Goal: Information Seeking & Learning: Check status

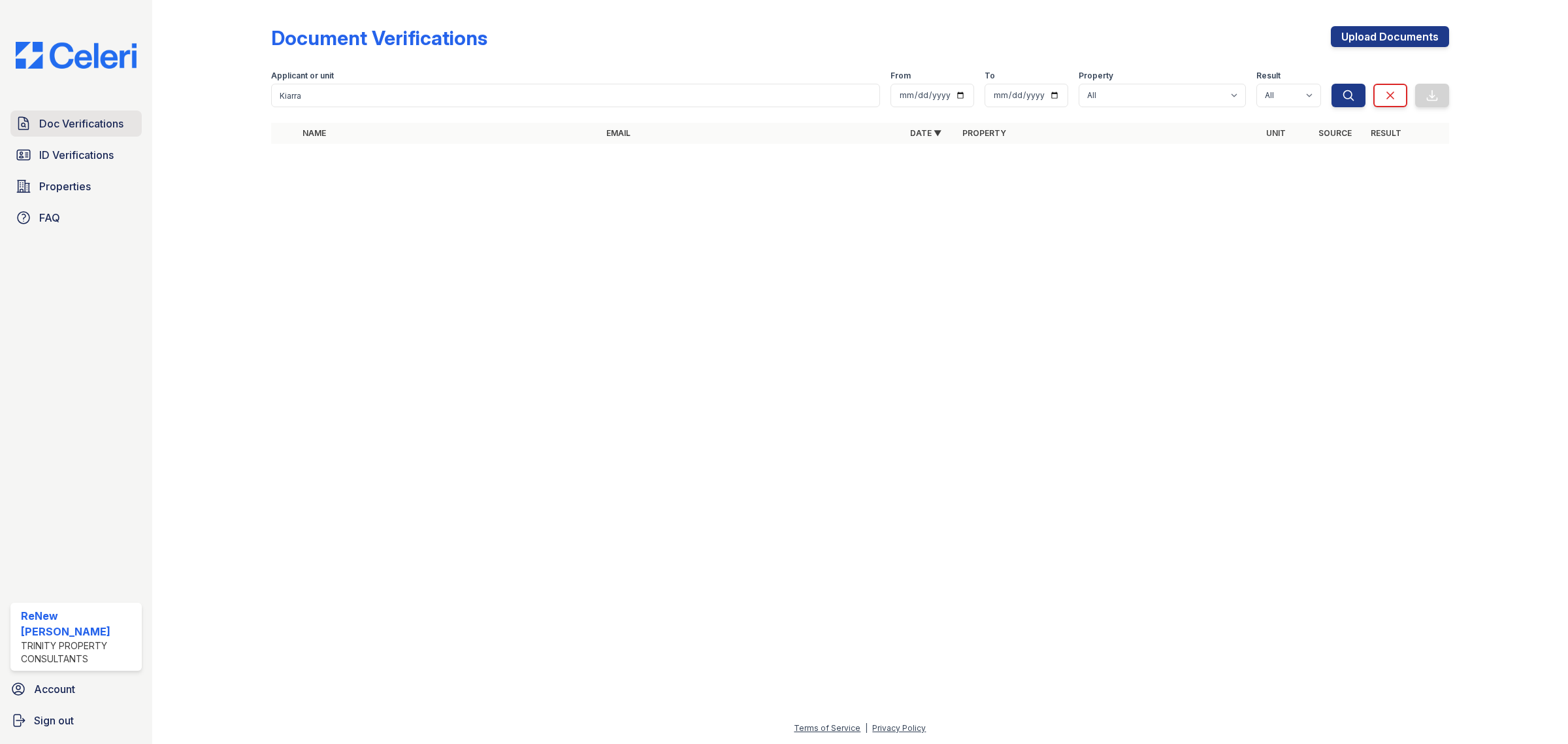
click at [70, 124] on span "Doc Verifications" at bounding box center [80, 123] width 84 height 16
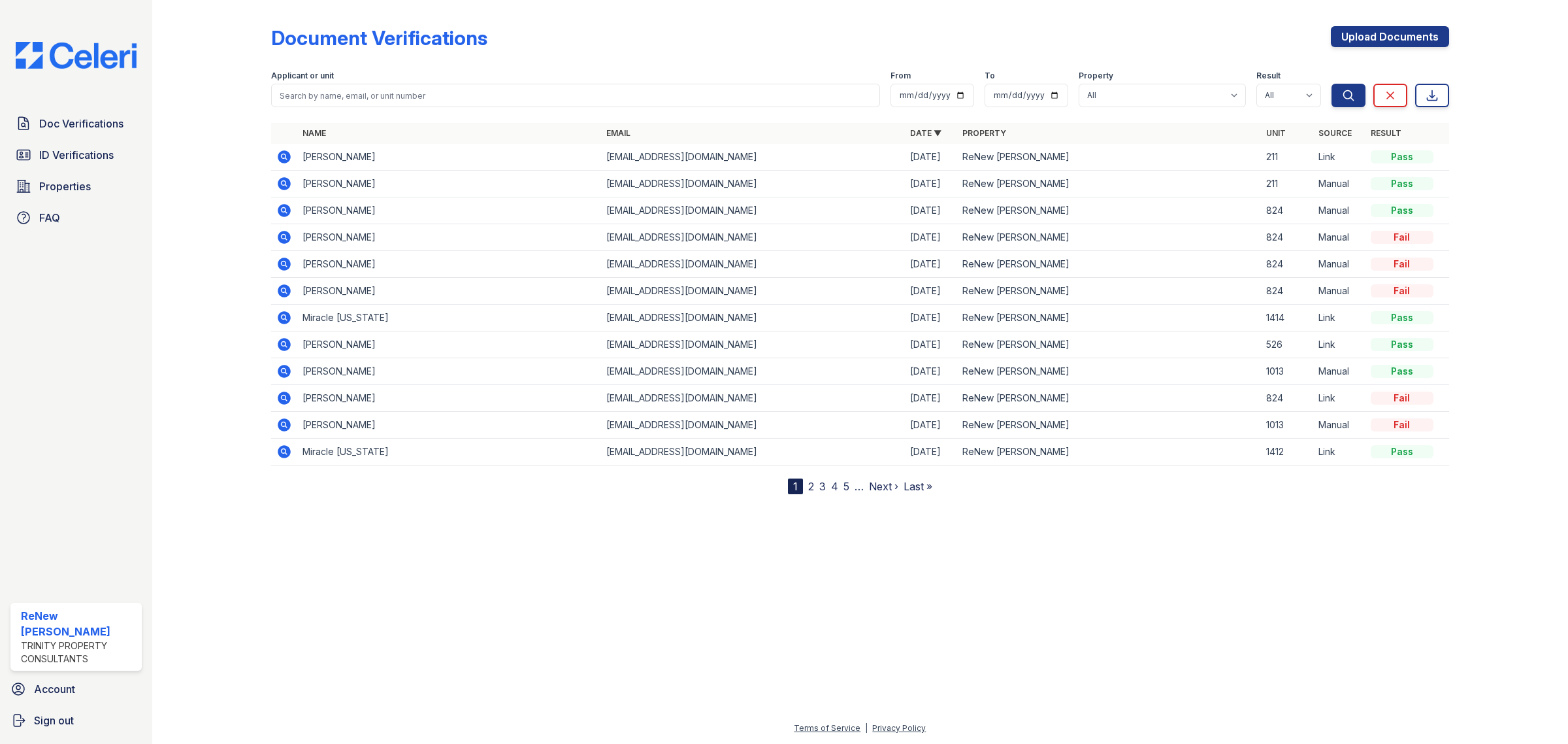
click at [286, 158] on icon at bounding box center [284, 156] width 13 height 13
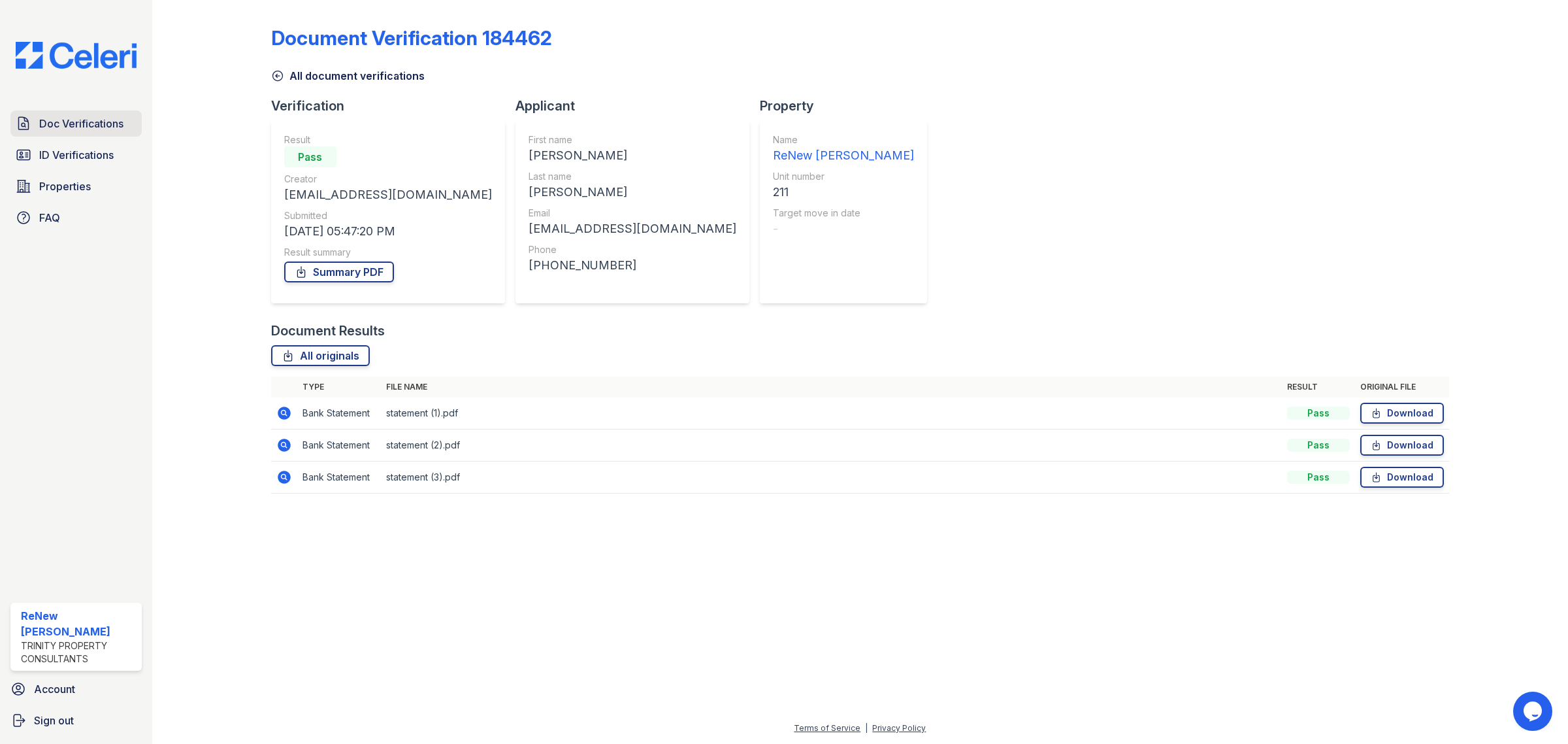
click at [53, 125] on span "Doc Verifications" at bounding box center [80, 123] width 84 height 16
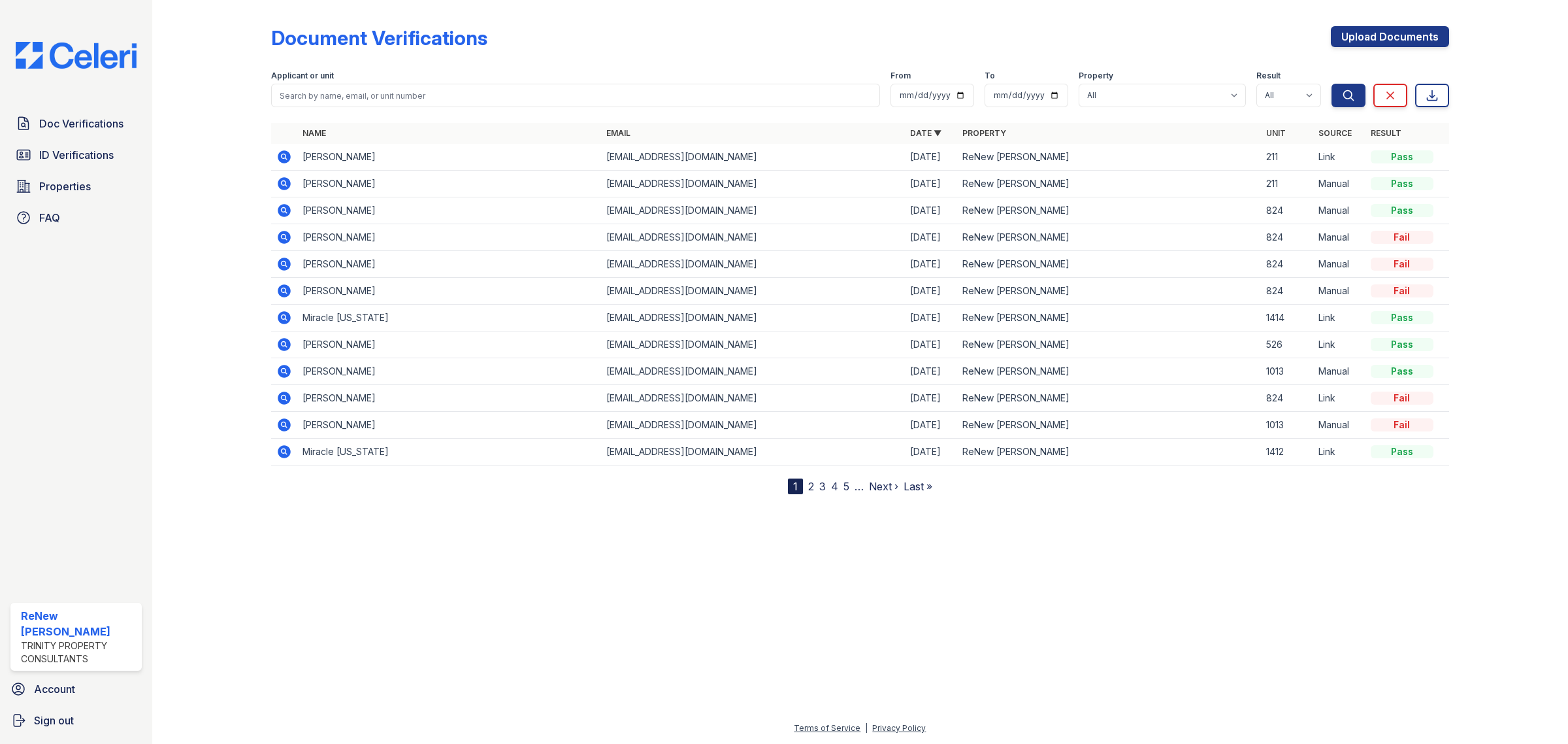
click at [69, 152] on span "ID Verifications" at bounding box center [75, 155] width 74 height 16
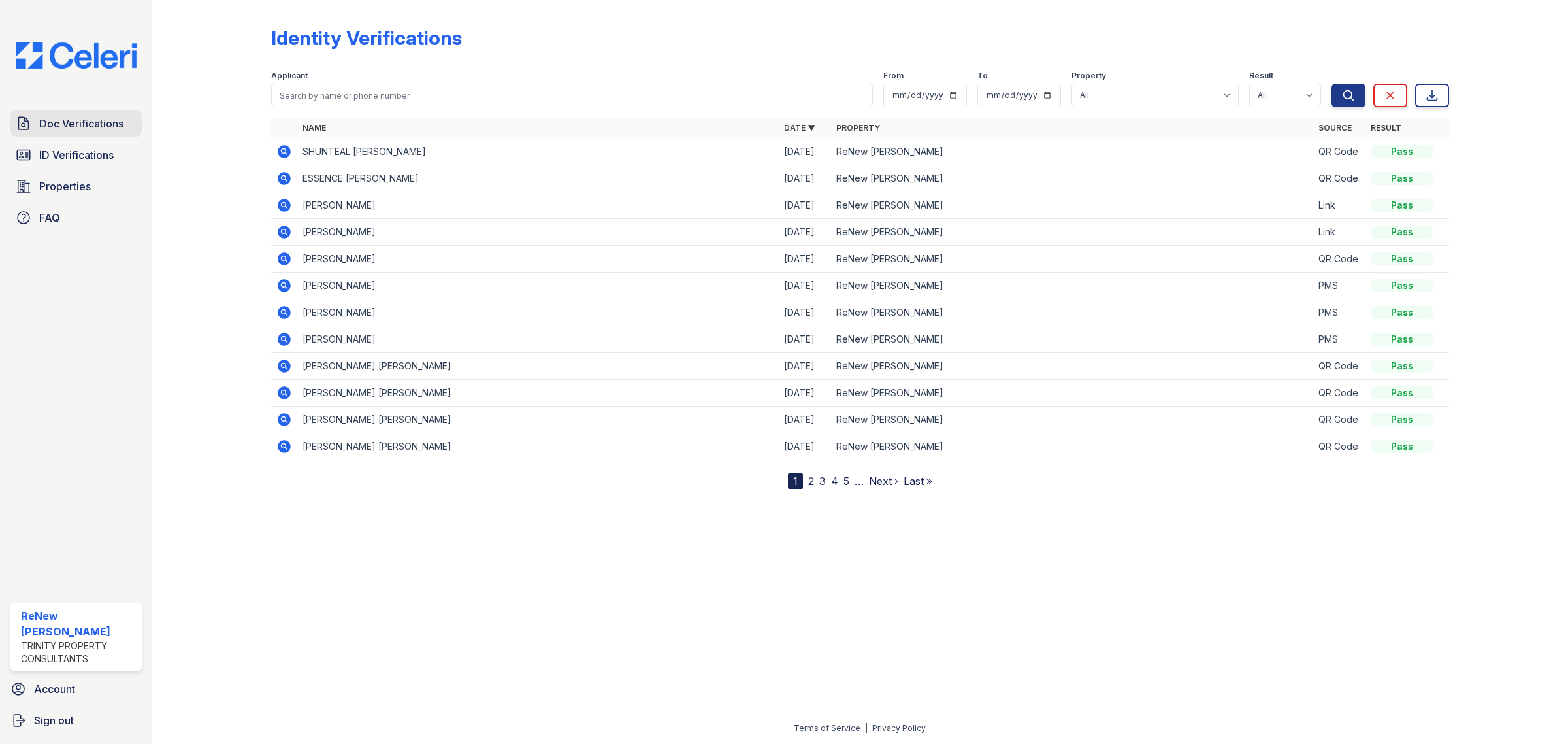
click at [66, 121] on span "Doc Verifications" at bounding box center [80, 123] width 84 height 16
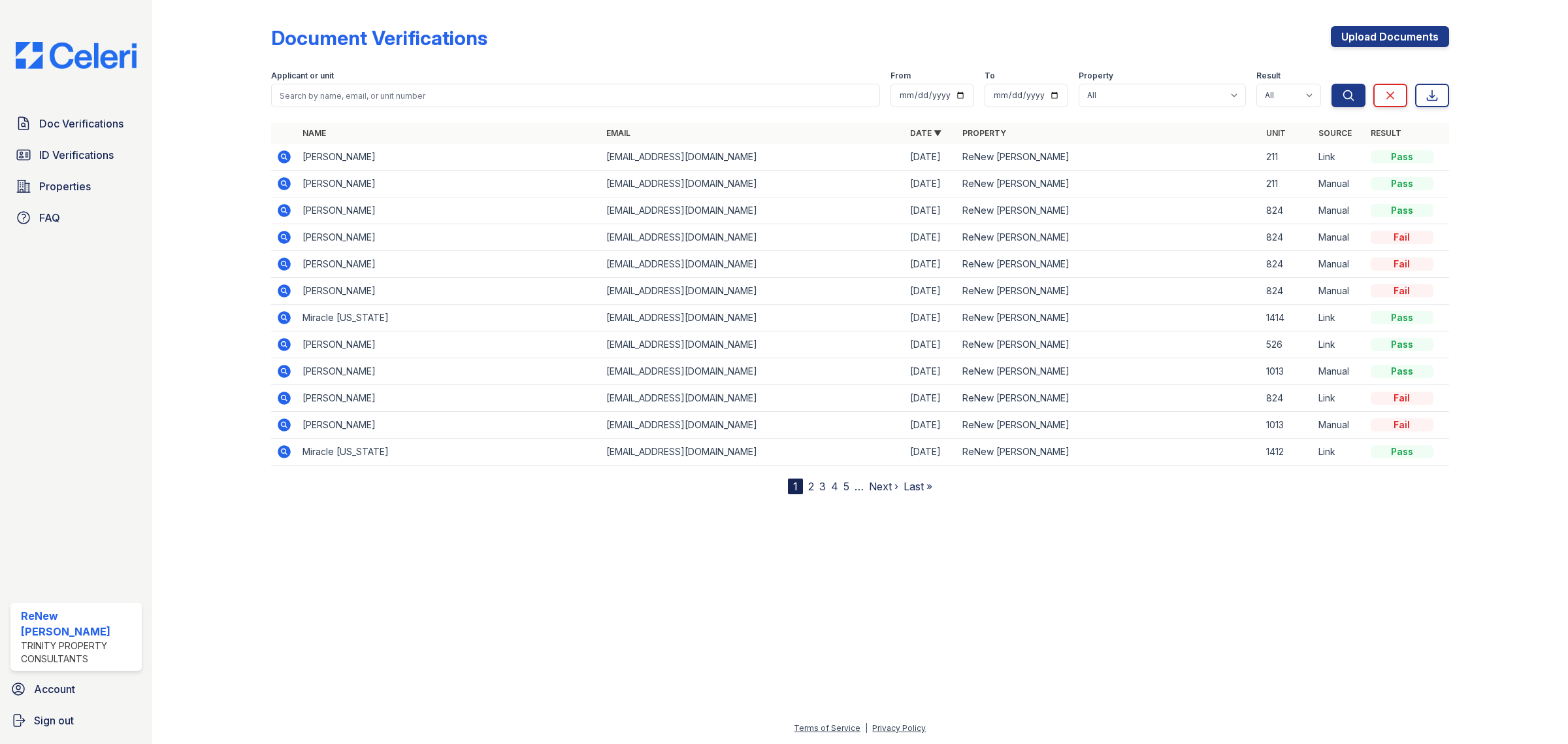
click at [286, 179] on icon at bounding box center [284, 183] width 13 height 13
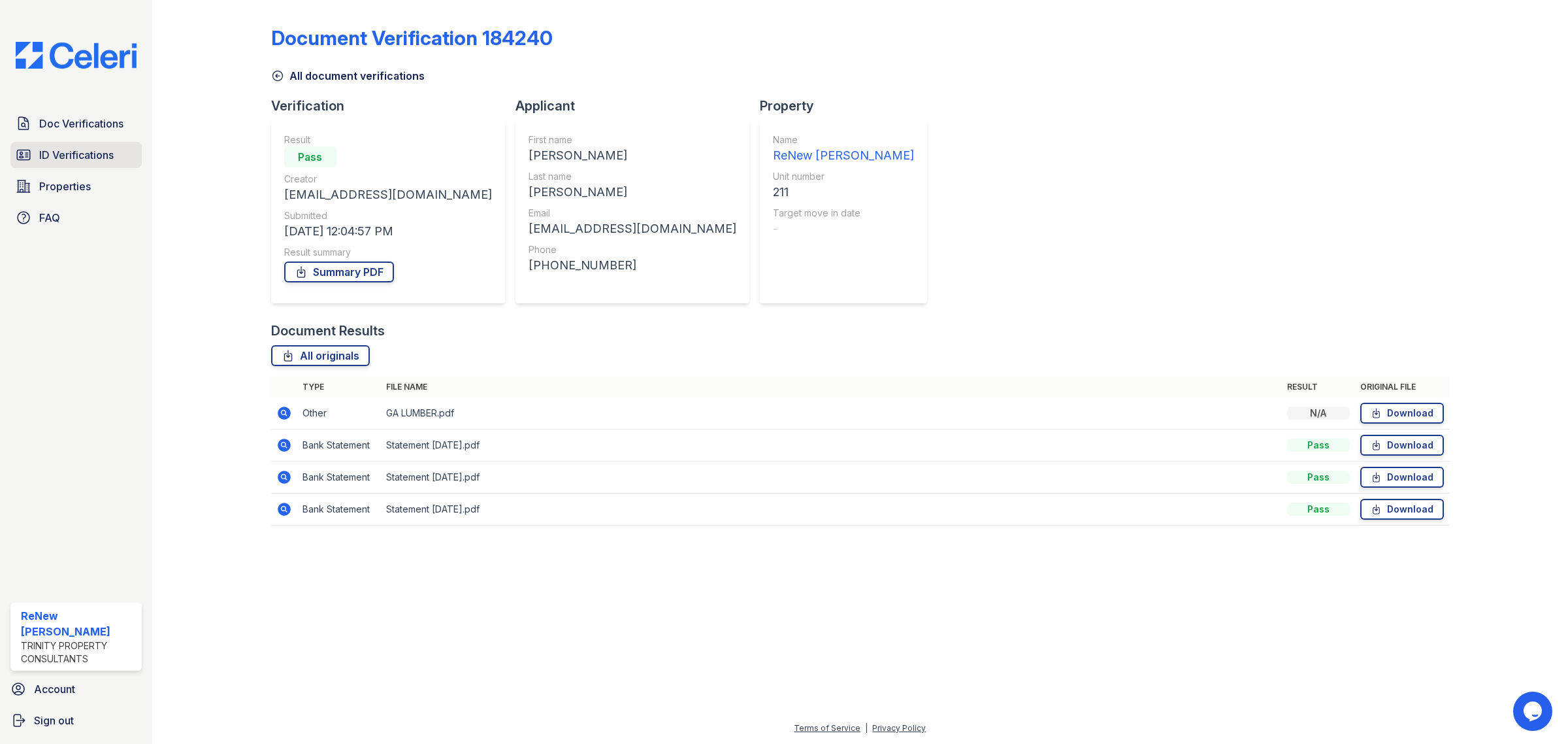
click at [94, 151] on span "ID Verifications" at bounding box center [75, 155] width 74 height 16
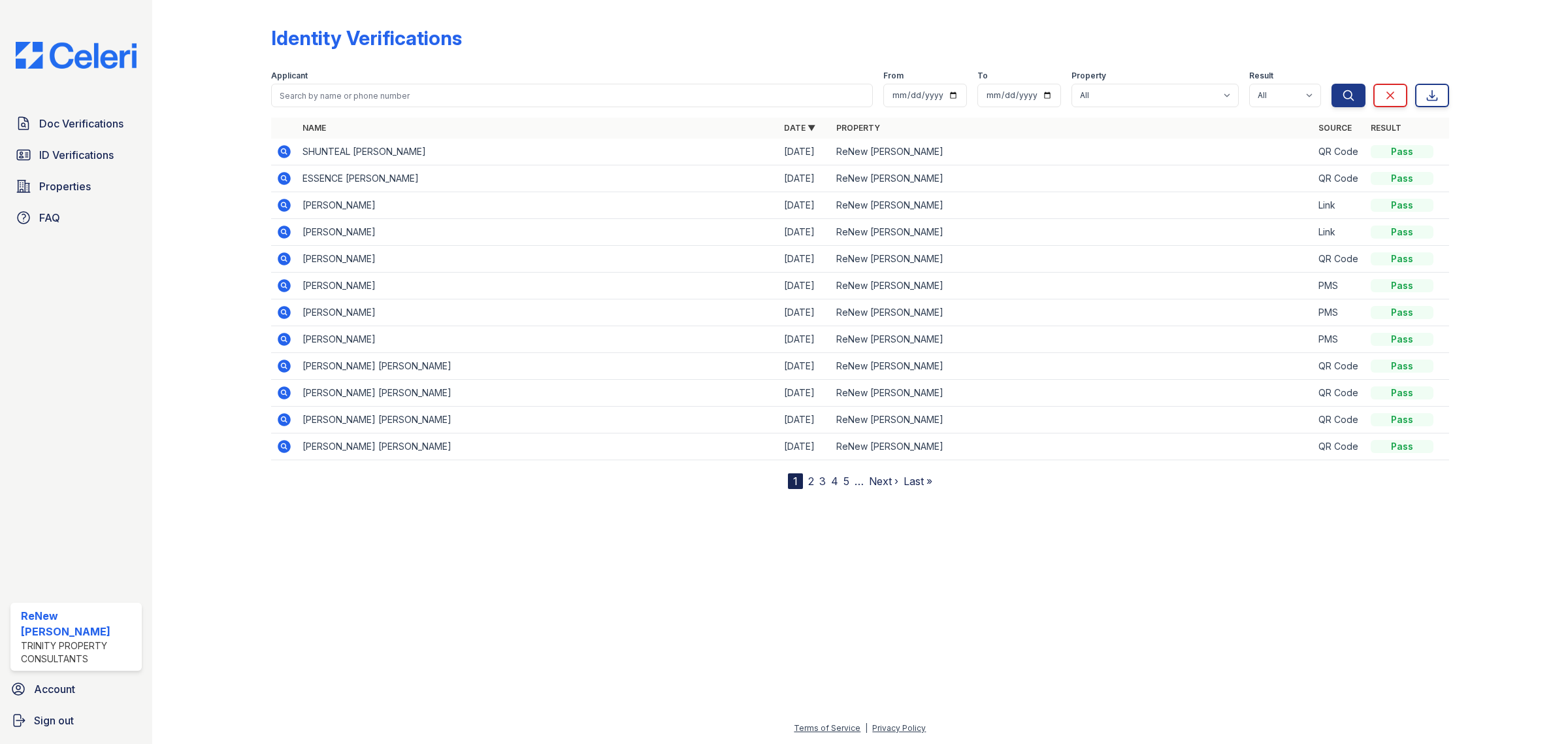
click at [289, 204] on icon at bounding box center [284, 205] width 13 height 13
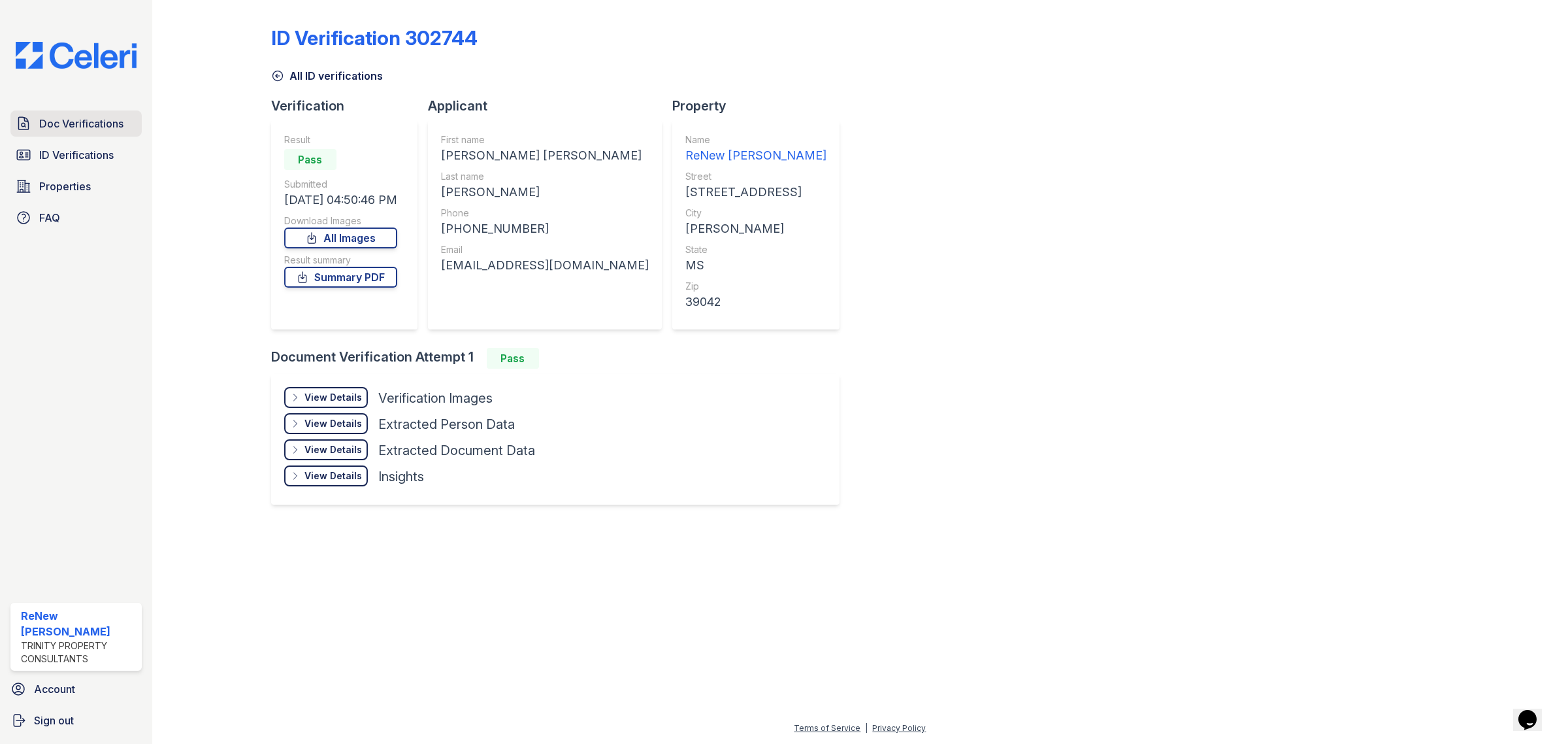
click at [92, 129] on span "Doc Verifications" at bounding box center [80, 123] width 84 height 16
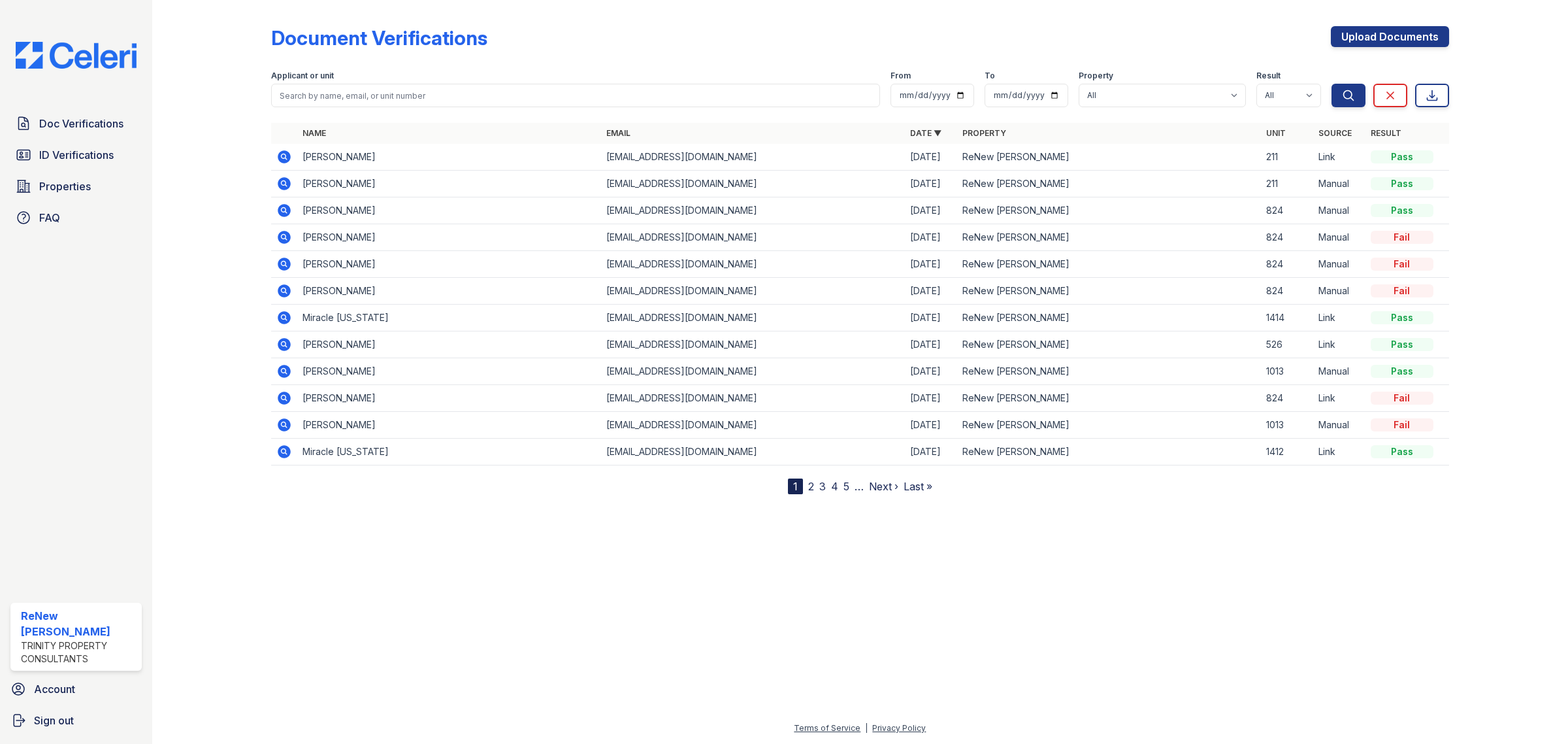
click at [811, 489] on link "2" at bounding box center [811, 486] width 6 height 13
click at [817, 485] on link "1" at bounding box center [818, 486] width 5 height 13
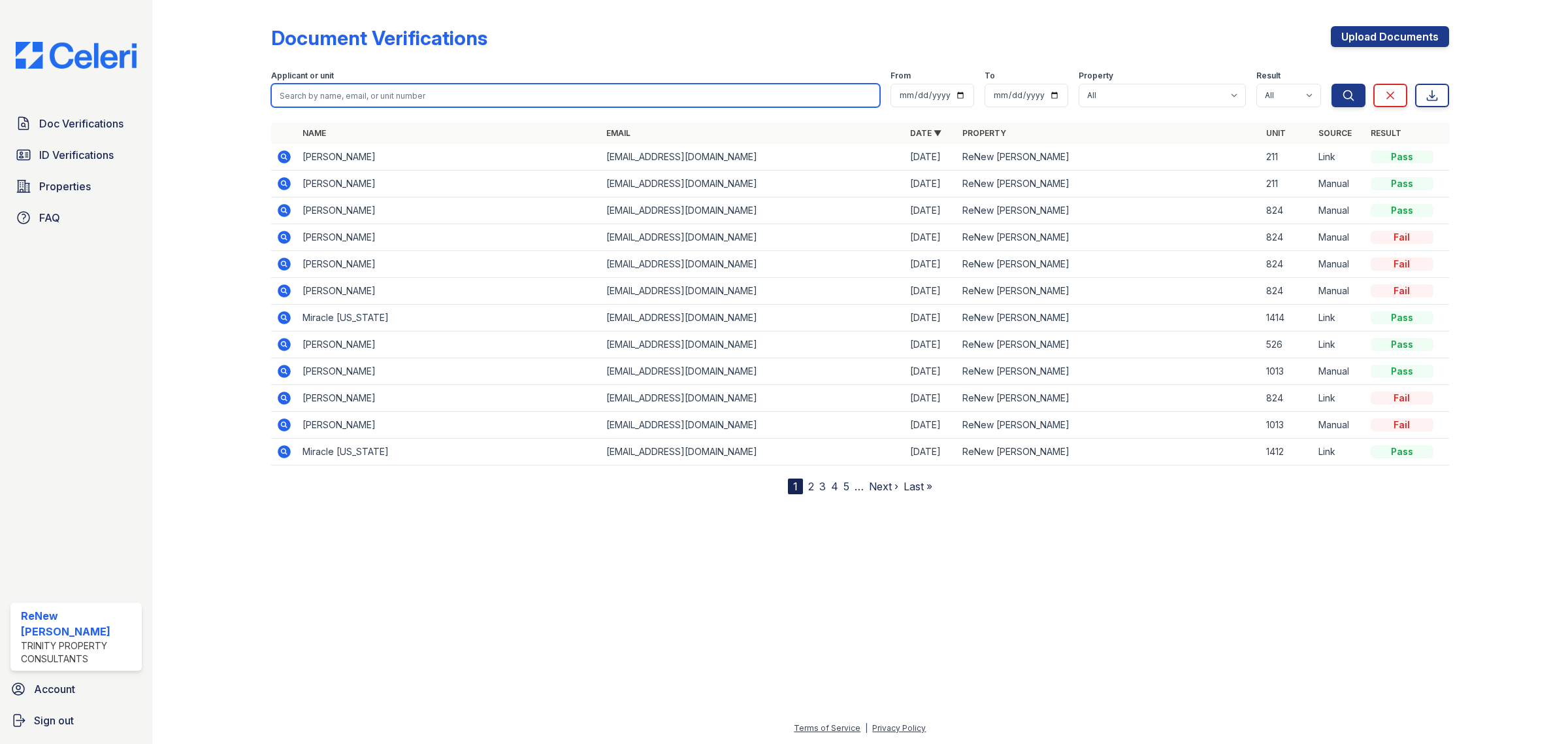
click at [349, 92] on input "search" at bounding box center [575, 95] width 609 height 24
type input "[PERSON_NAME]"
click at [1332, 83] on button "Search" at bounding box center [1349, 95] width 34 height 24
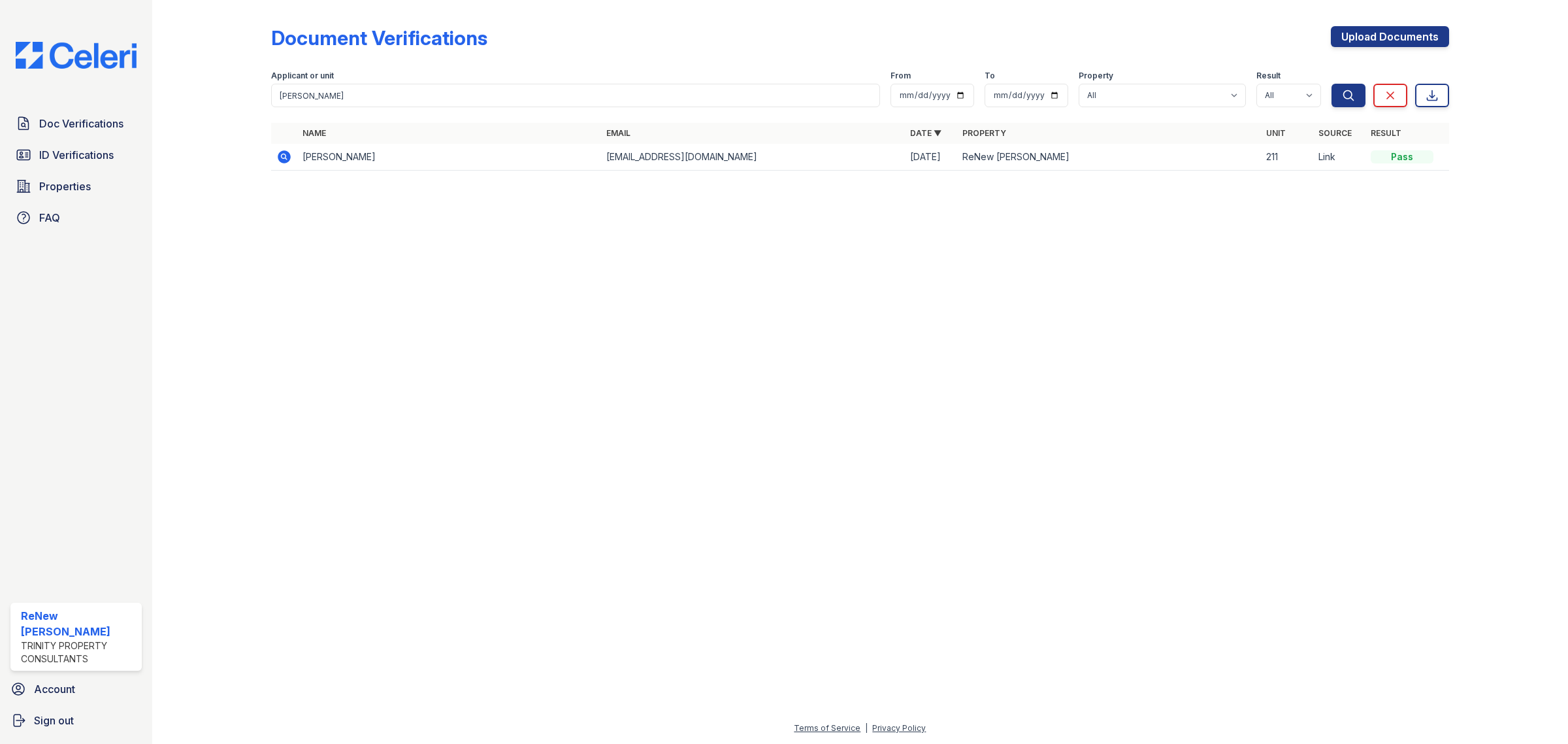
click at [293, 156] on td at bounding box center [284, 157] width 26 height 27
click at [288, 158] on icon at bounding box center [284, 156] width 13 height 13
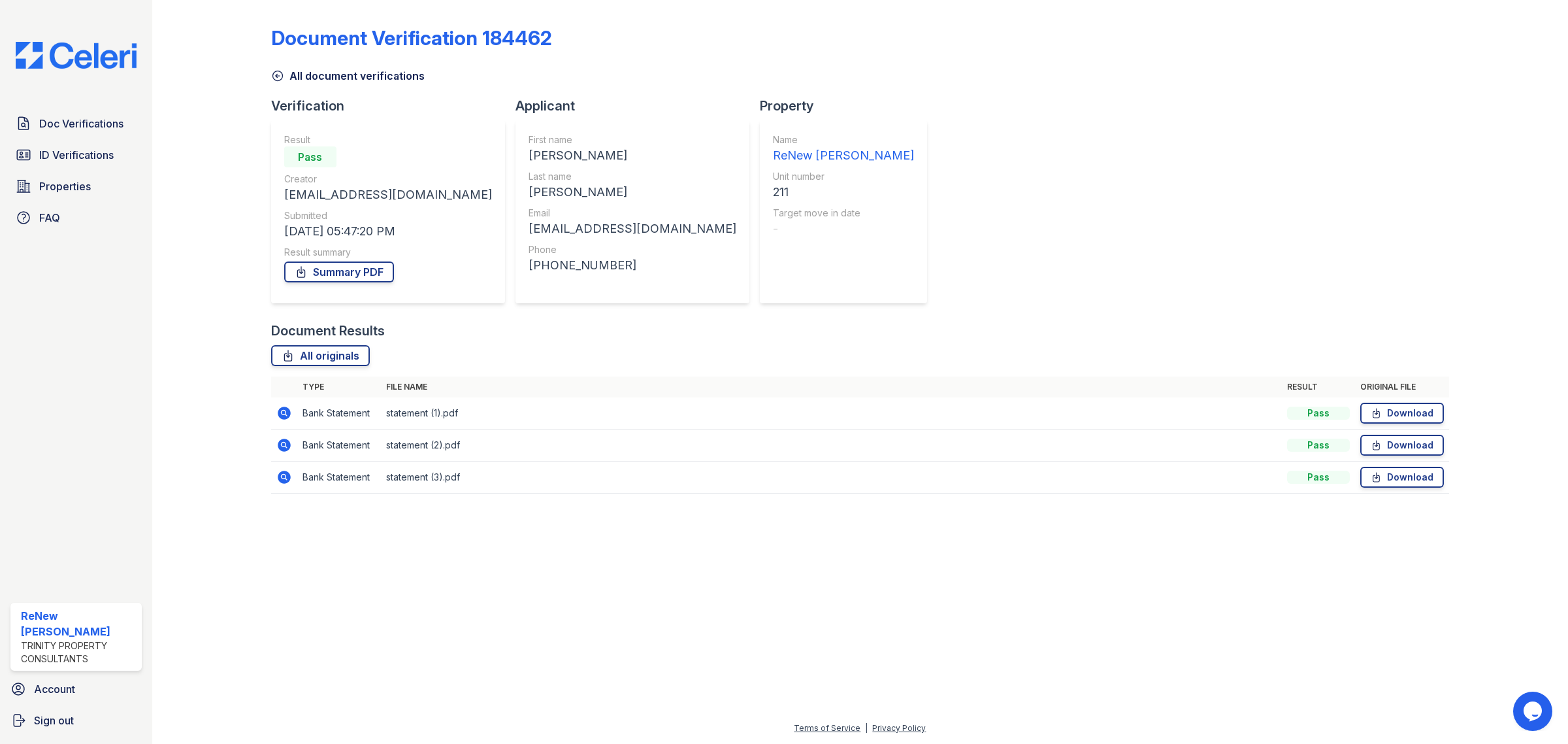
click at [288, 410] on icon at bounding box center [284, 412] width 13 height 13
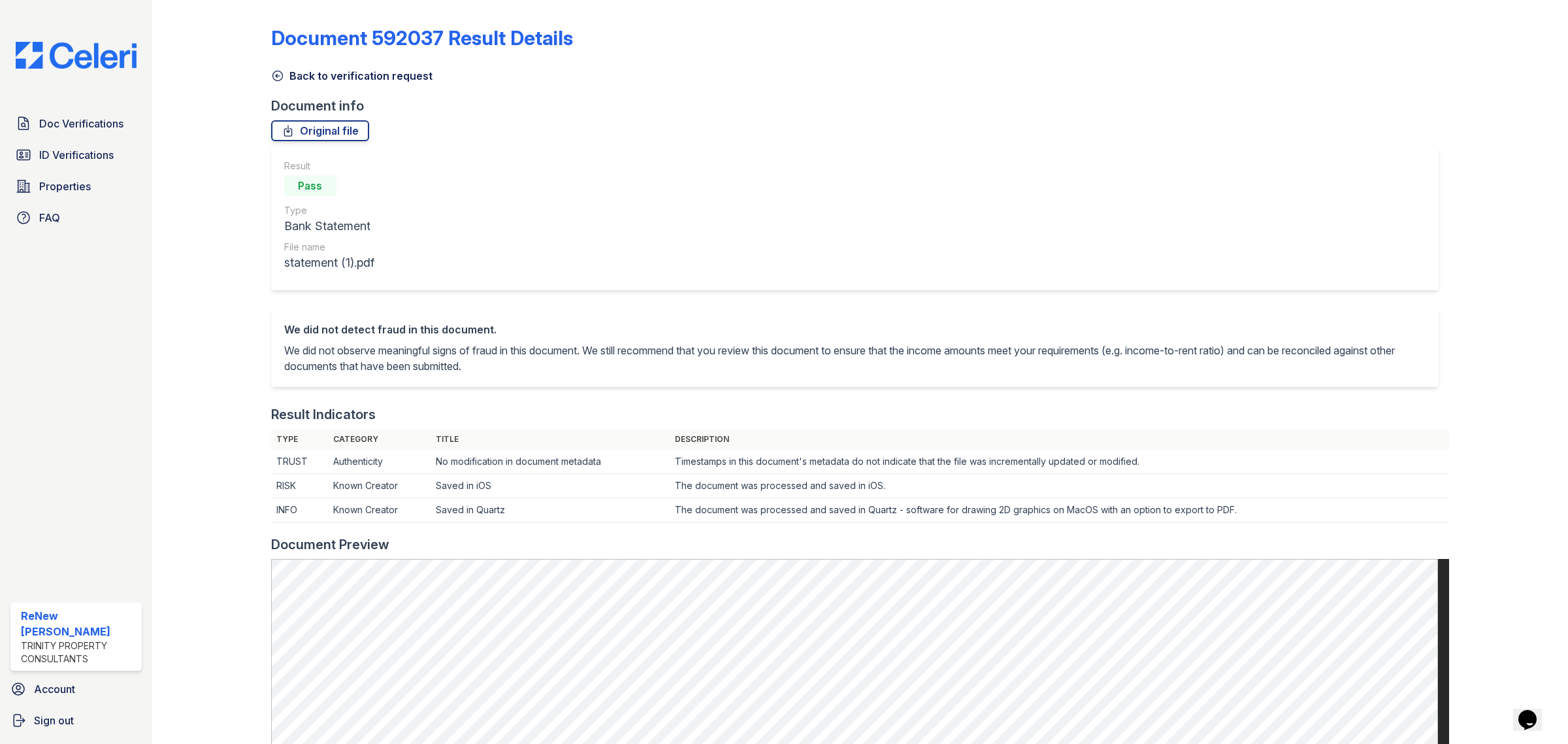
click at [276, 75] on icon at bounding box center [277, 76] width 10 height 10
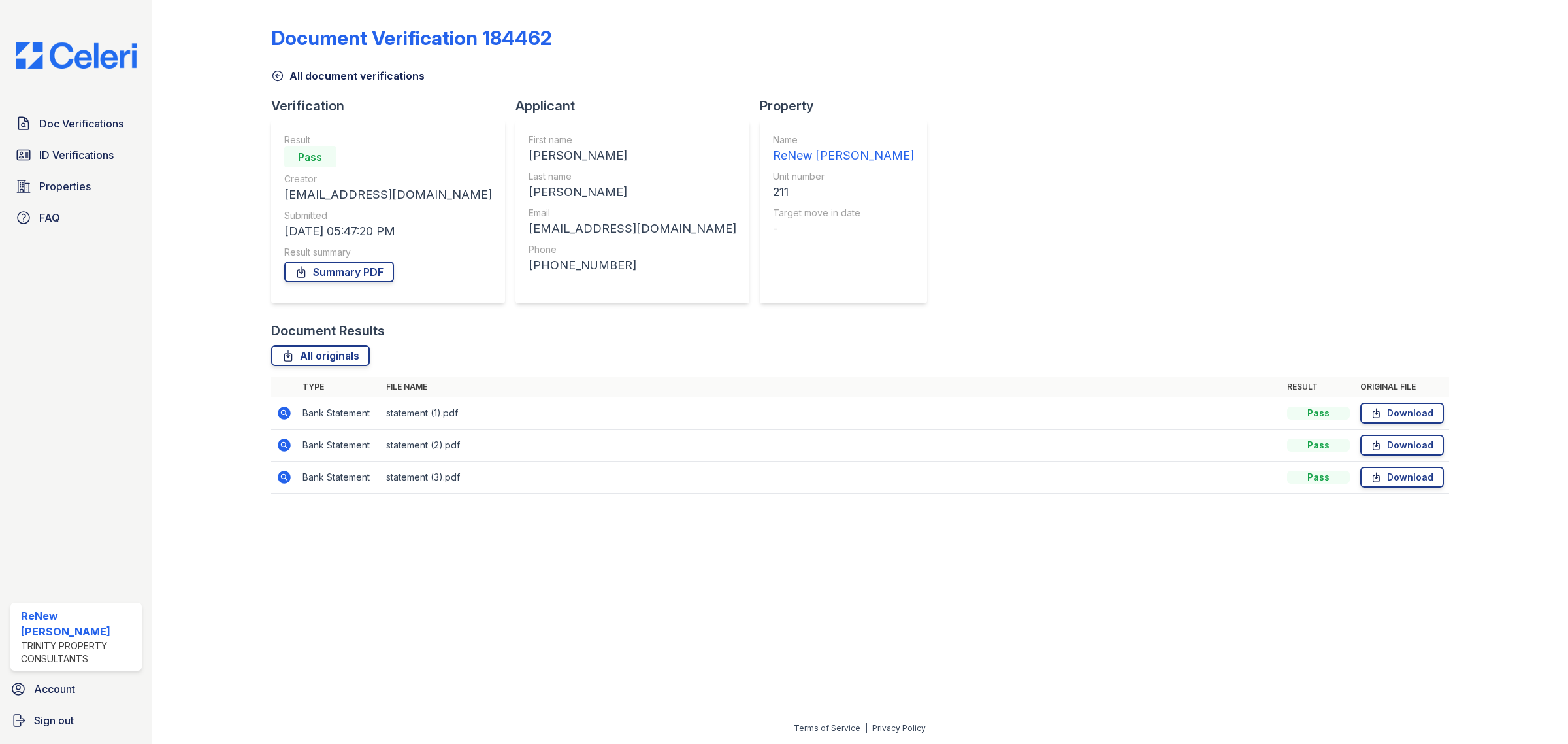
click at [94, 137] on div "Doc Verifications ID Verifications Properties FAQ" at bounding box center [75, 170] width 142 height 120
click at [96, 128] on span "Doc Verifications" at bounding box center [80, 123] width 84 height 16
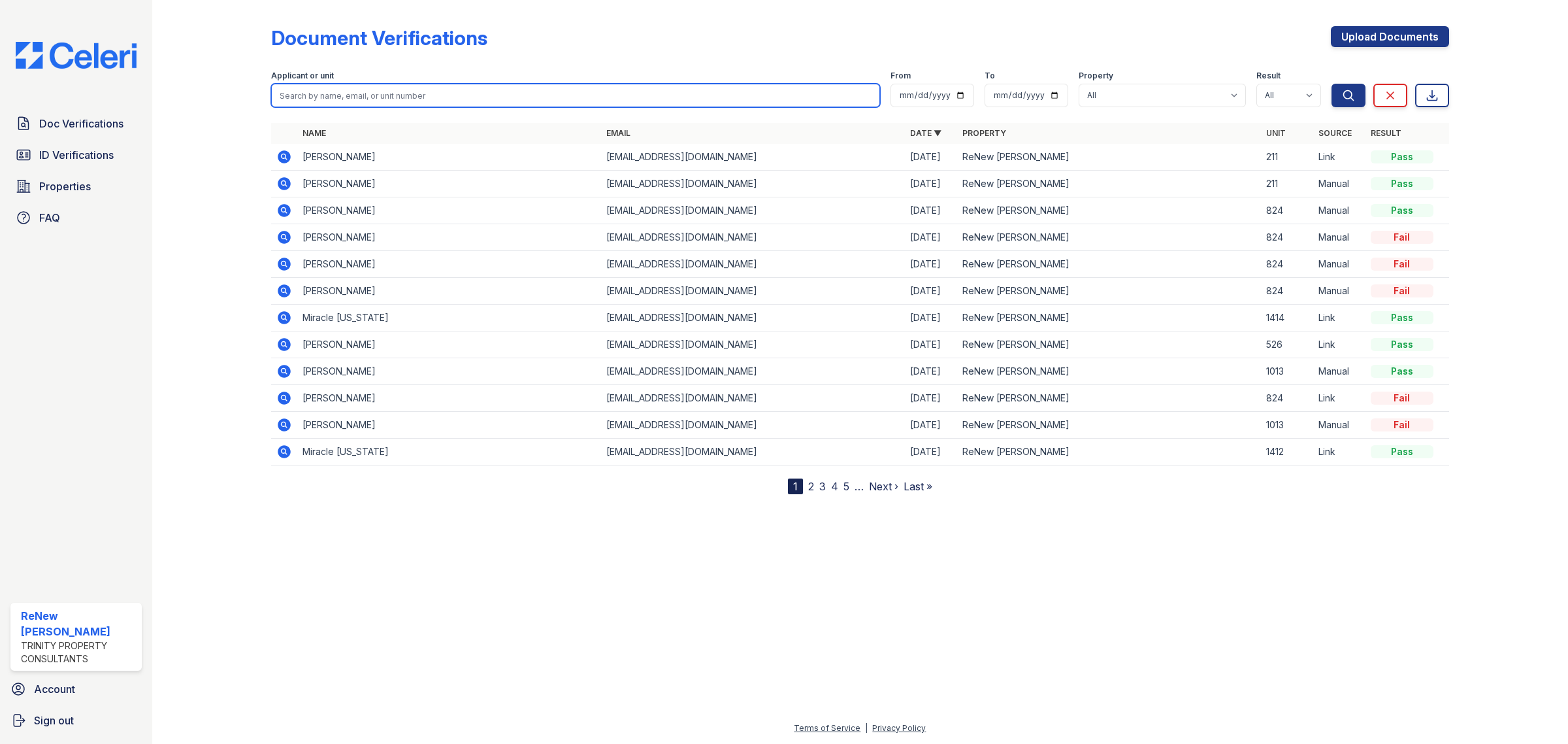
click at [336, 90] on input "search" at bounding box center [575, 95] width 609 height 24
type input "jessica"
click at [1332, 83] on button "Search" at bounding box center [1349, 95] width 34 height 24
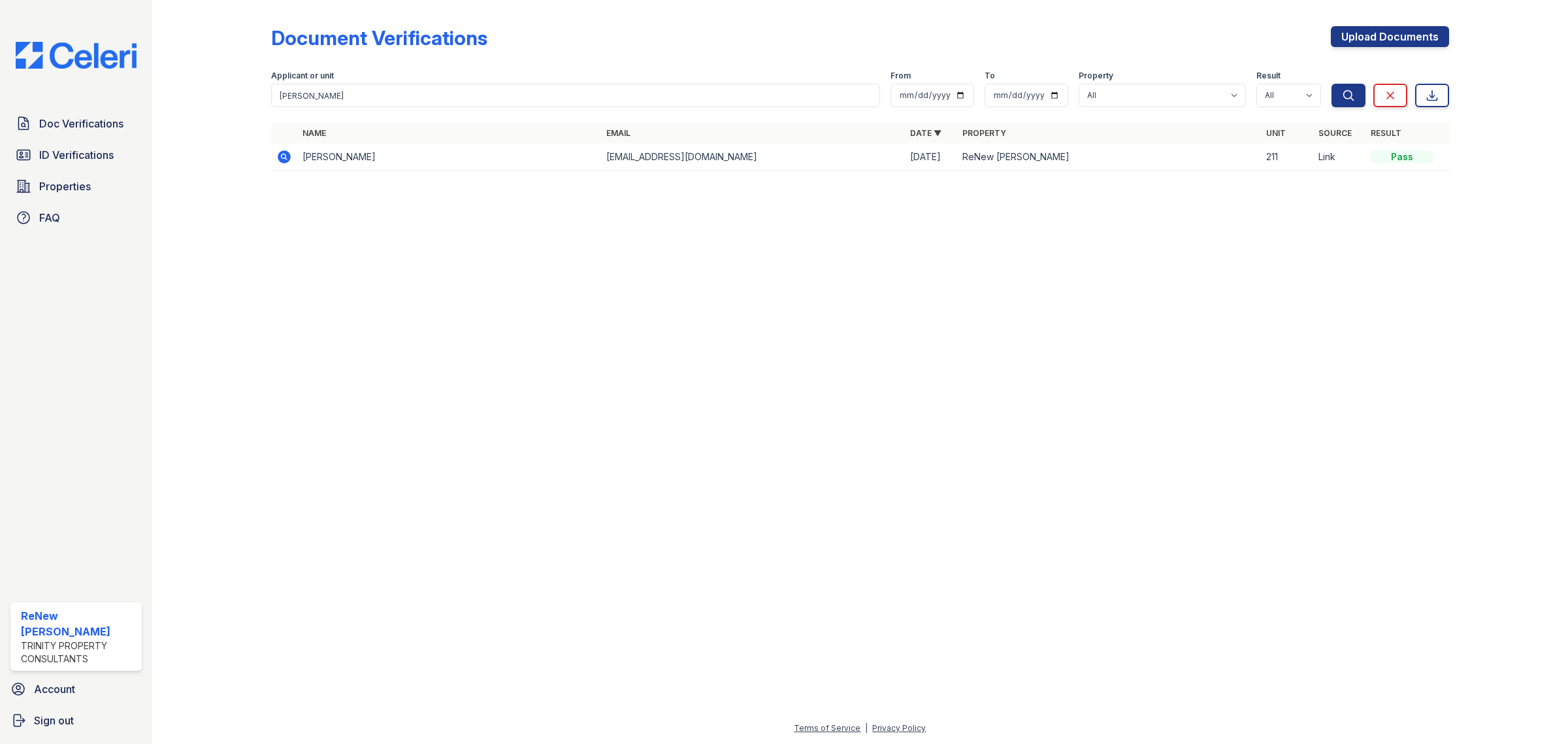
click at [295, 155] on td at bounding box center [284, 157] width 26 height 27
click at [288, 155] on icon at bounding box center [284, 156] width 13 height 13
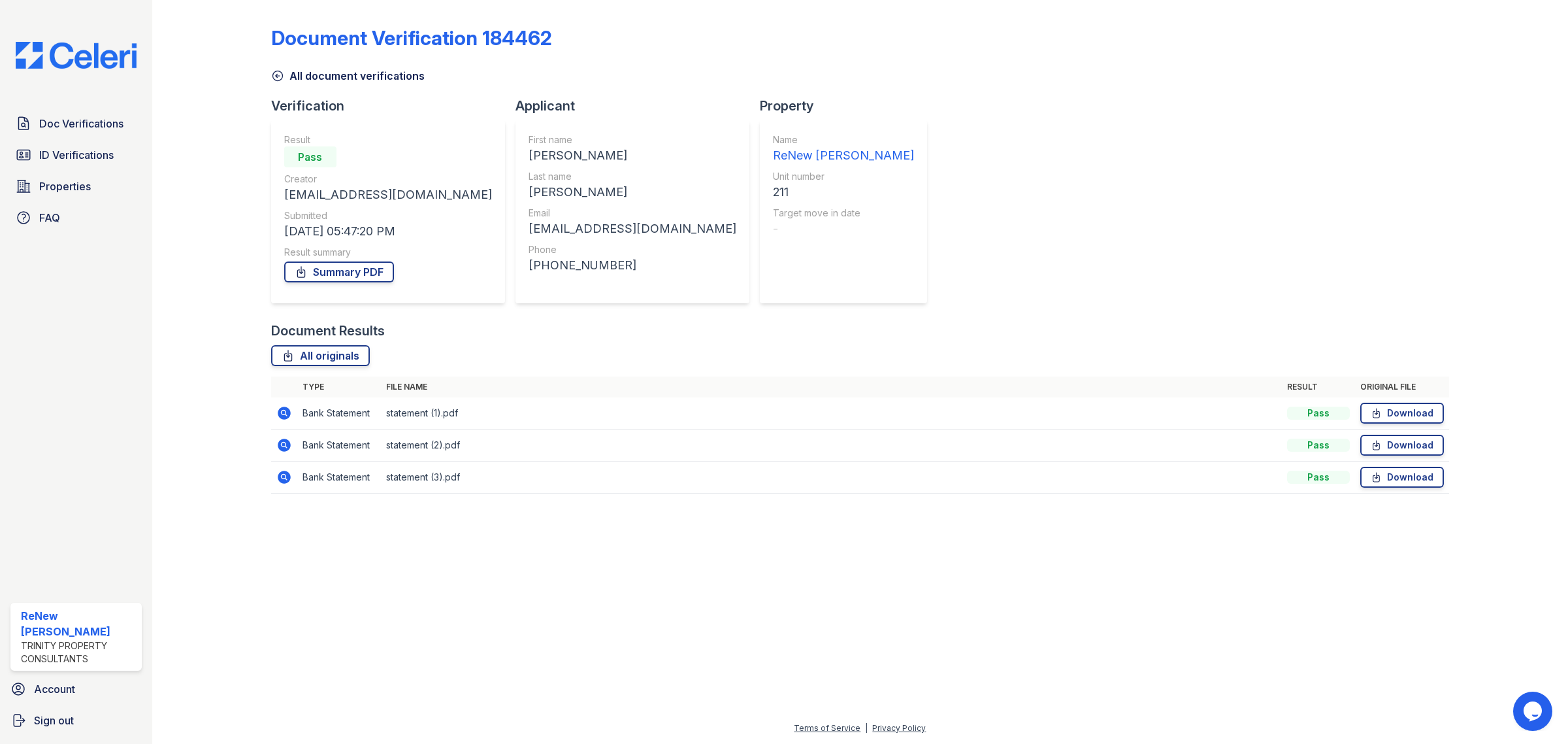
click at [274, 443] on td at bounding box center [284, 445] width 26 height 32
click at [286, 443] on icon at bounding box center [284, 445] width 16 height 16
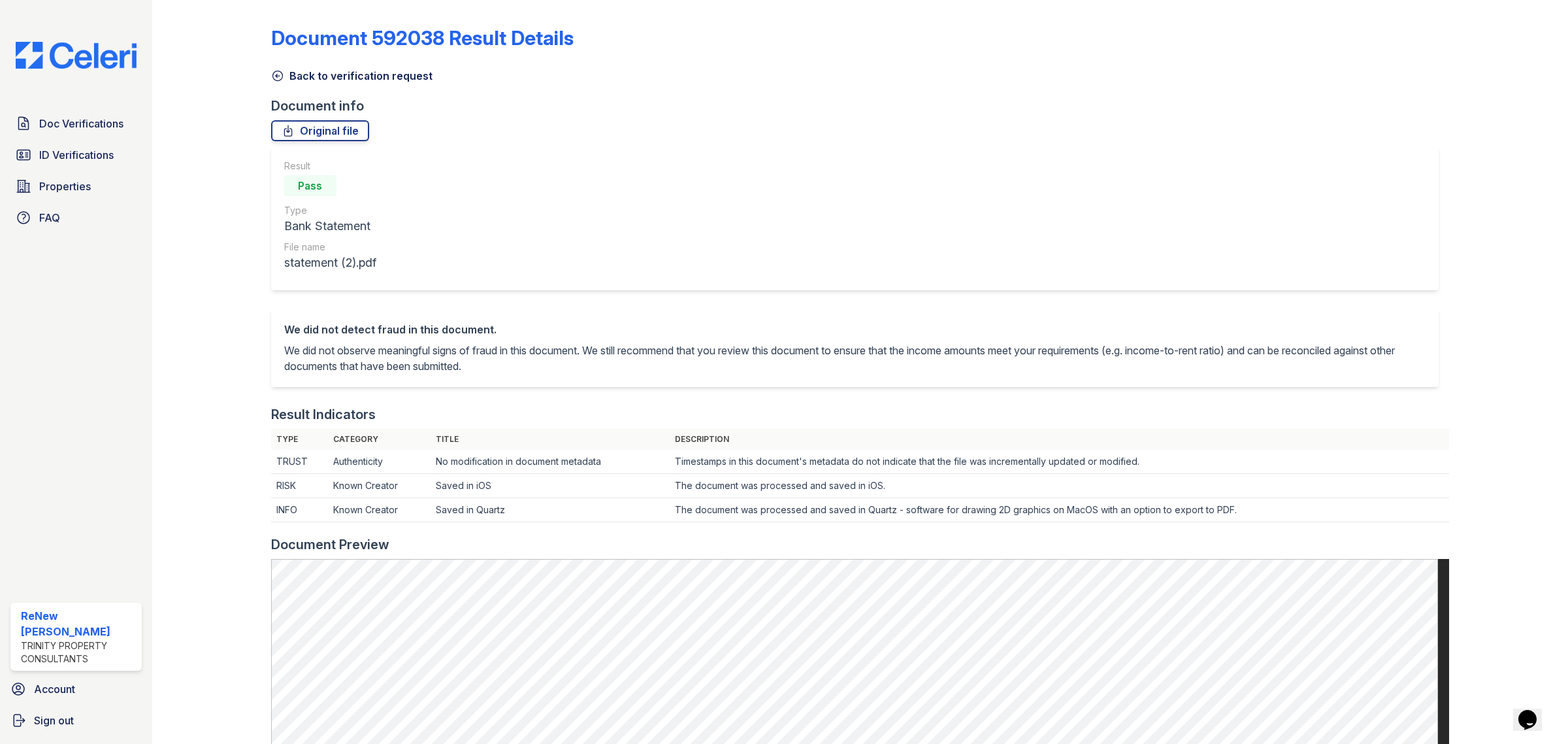
click at [267, 79] on div at bounding box center [221, 654] width 98 height 1297
click at [271, 77] on icon at bounding box center [277, 75] width 13 height 13
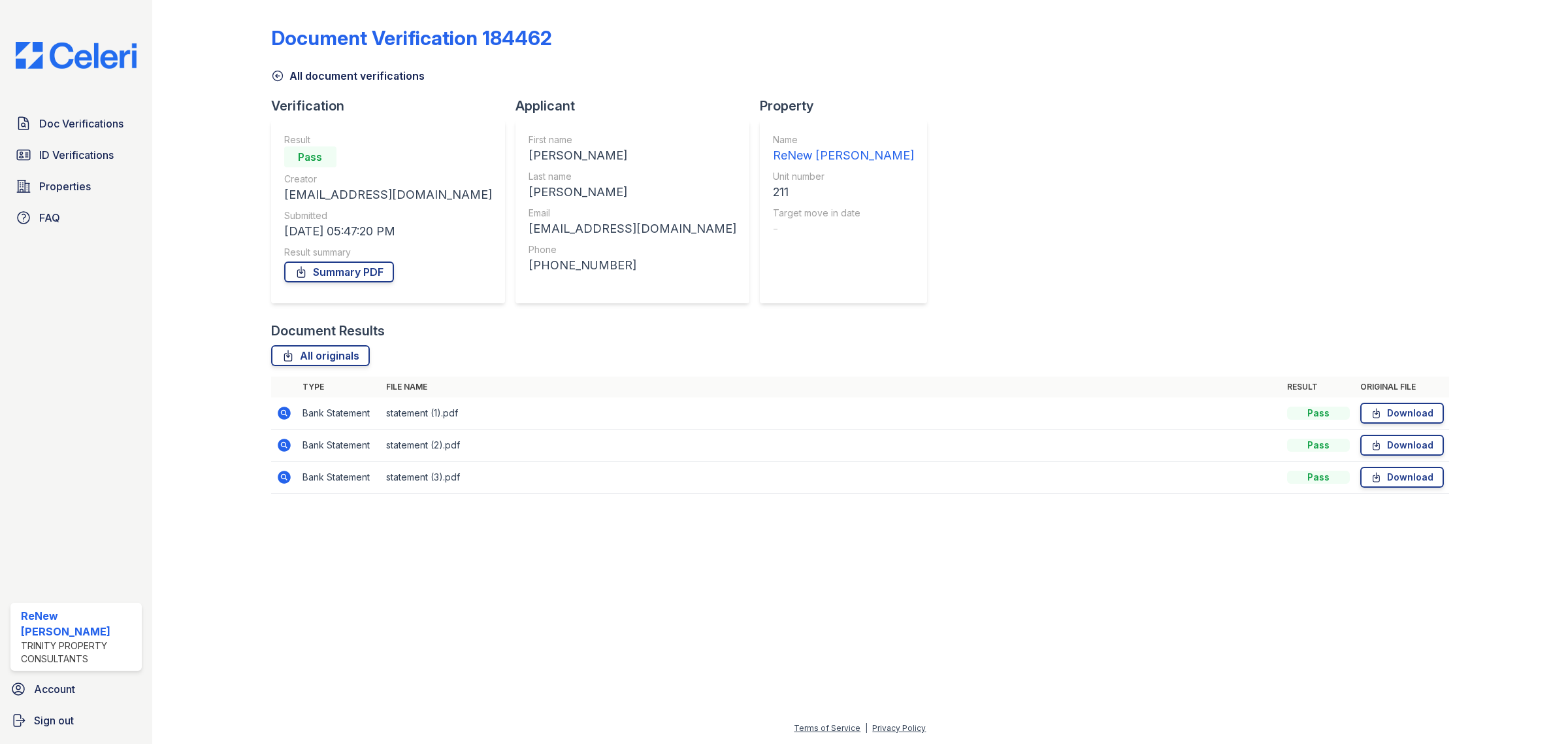
click at [285, 479] on icon at bounding box center [284, 478] width 16 height 16
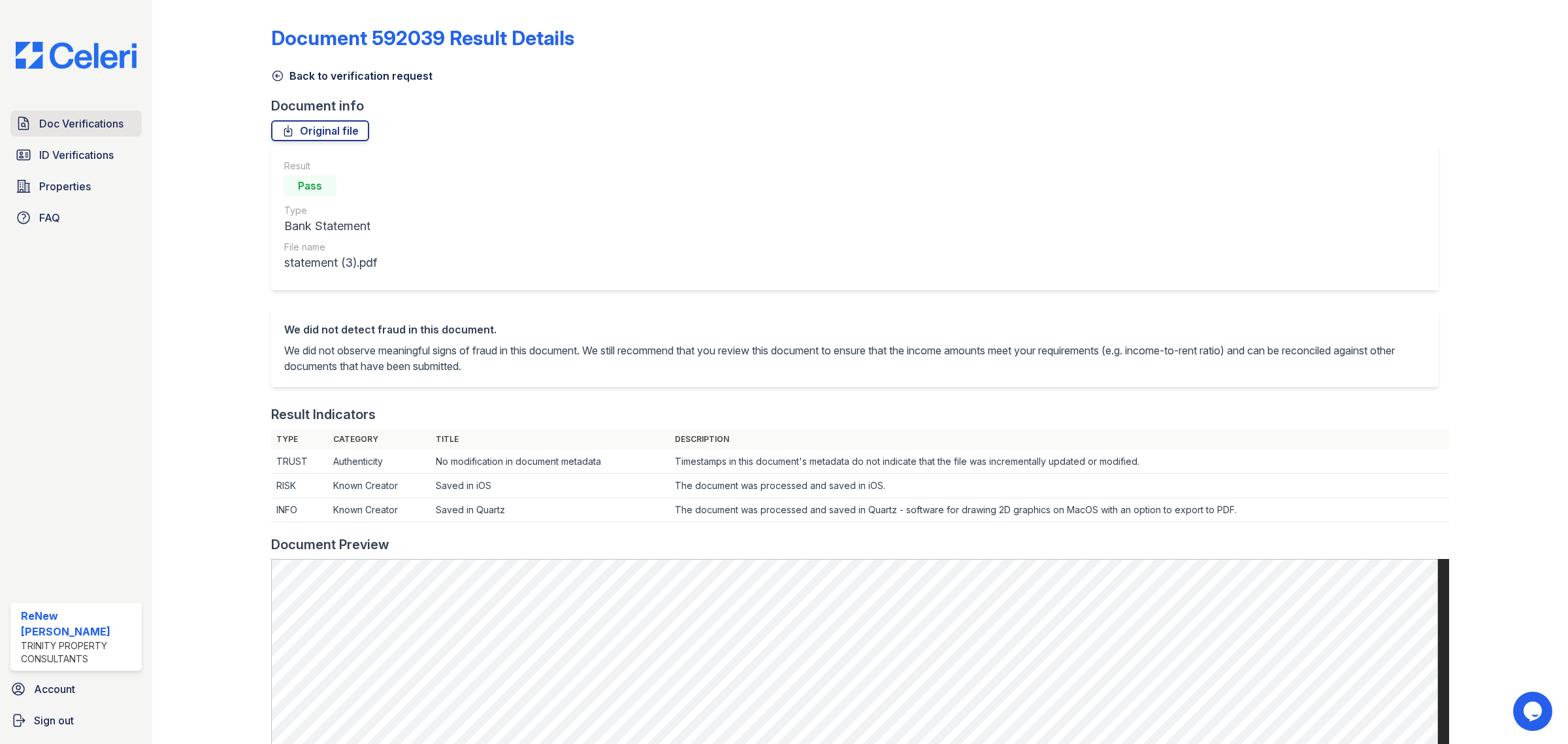
click at [111, 128] on span "Doc Verifications" at bounding box center [80, 123] width 84 height 16
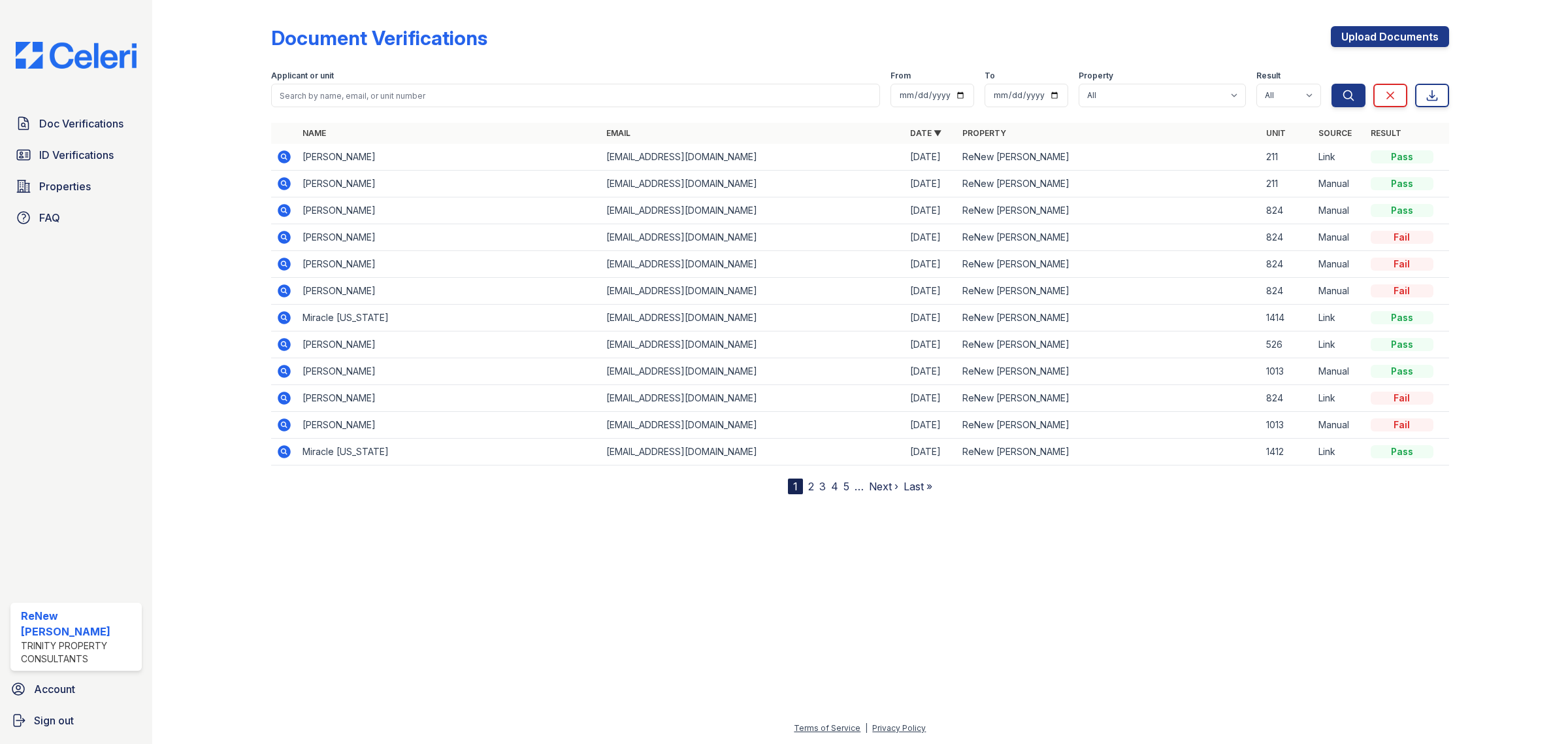
click at [108, 148] on span "ID Verifications" at bounding box center [75, 155] width 74 height 16
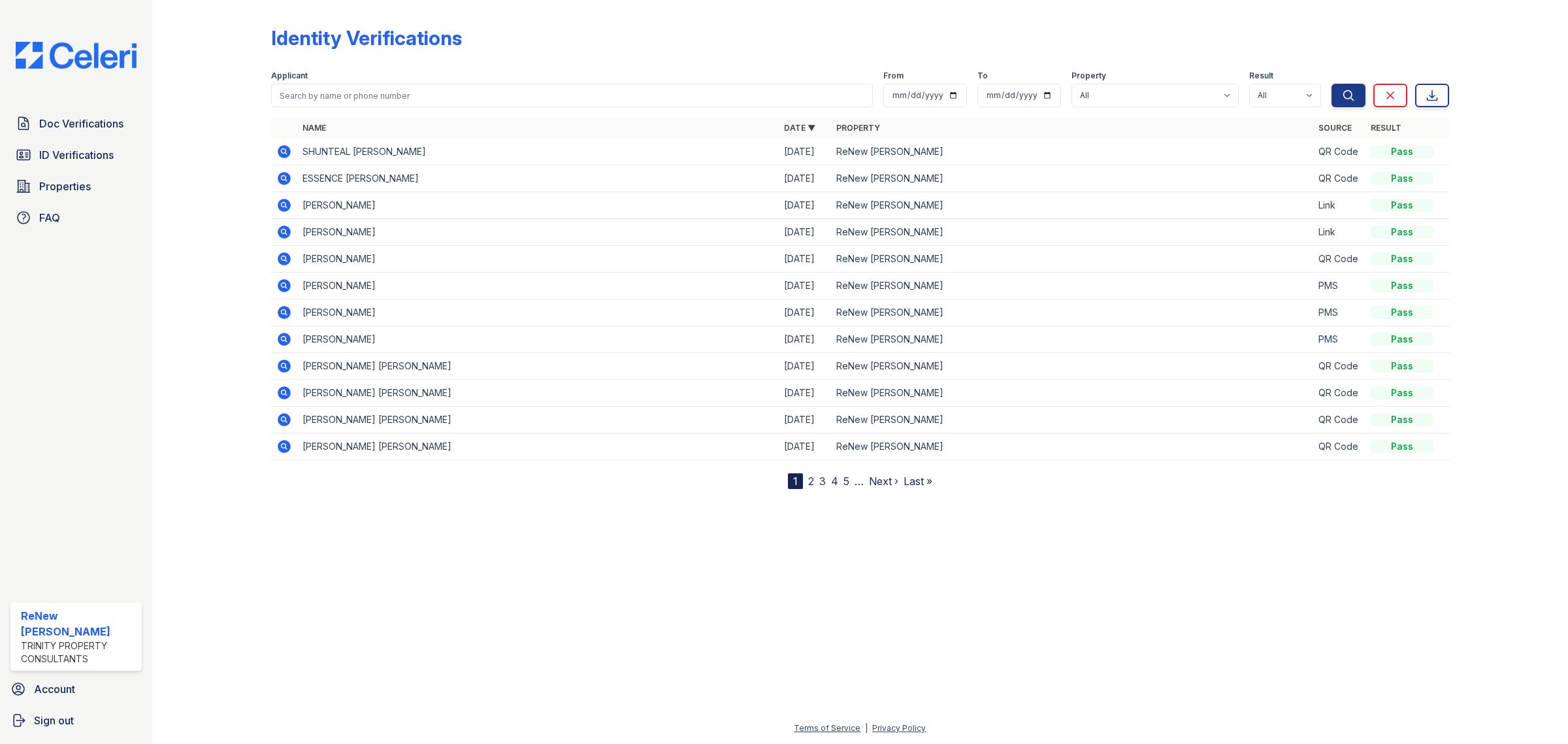
click at [90, 177] on link "Properties" at bounding box center [76, 186] width 131 height 26
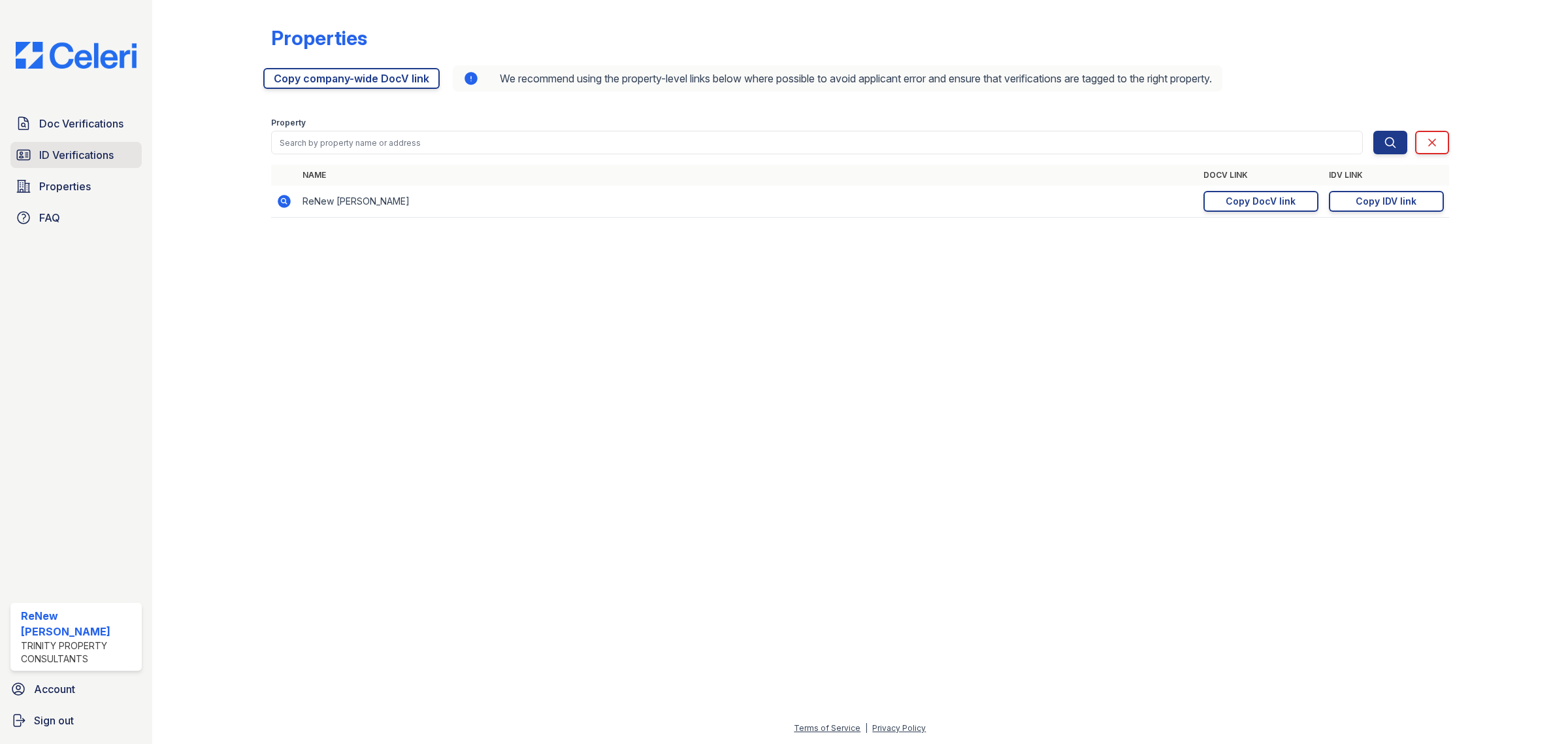
click at [44, 167] on link "ID Verifications" at bounding box center [76, 155] width 131 height 26
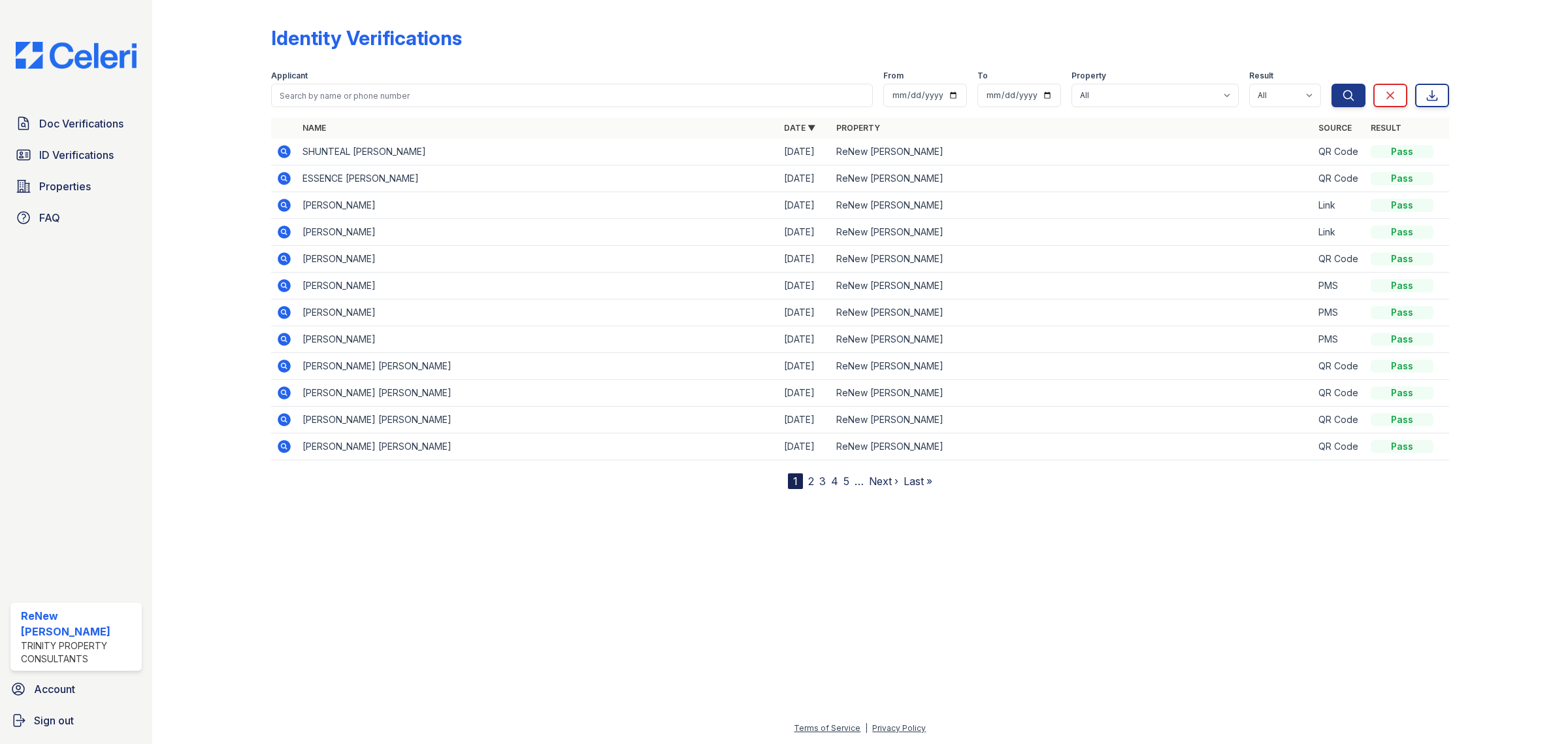
click at [811, 478] on link "2" at bounding box center [811, 481] width 6 height 13
click at [852, 487] on link "3" at bounding box center [851, 481] width 7 height 13
click at [81, 193] on span "Properties" at bounding box center [65, 187] width 52 height 16
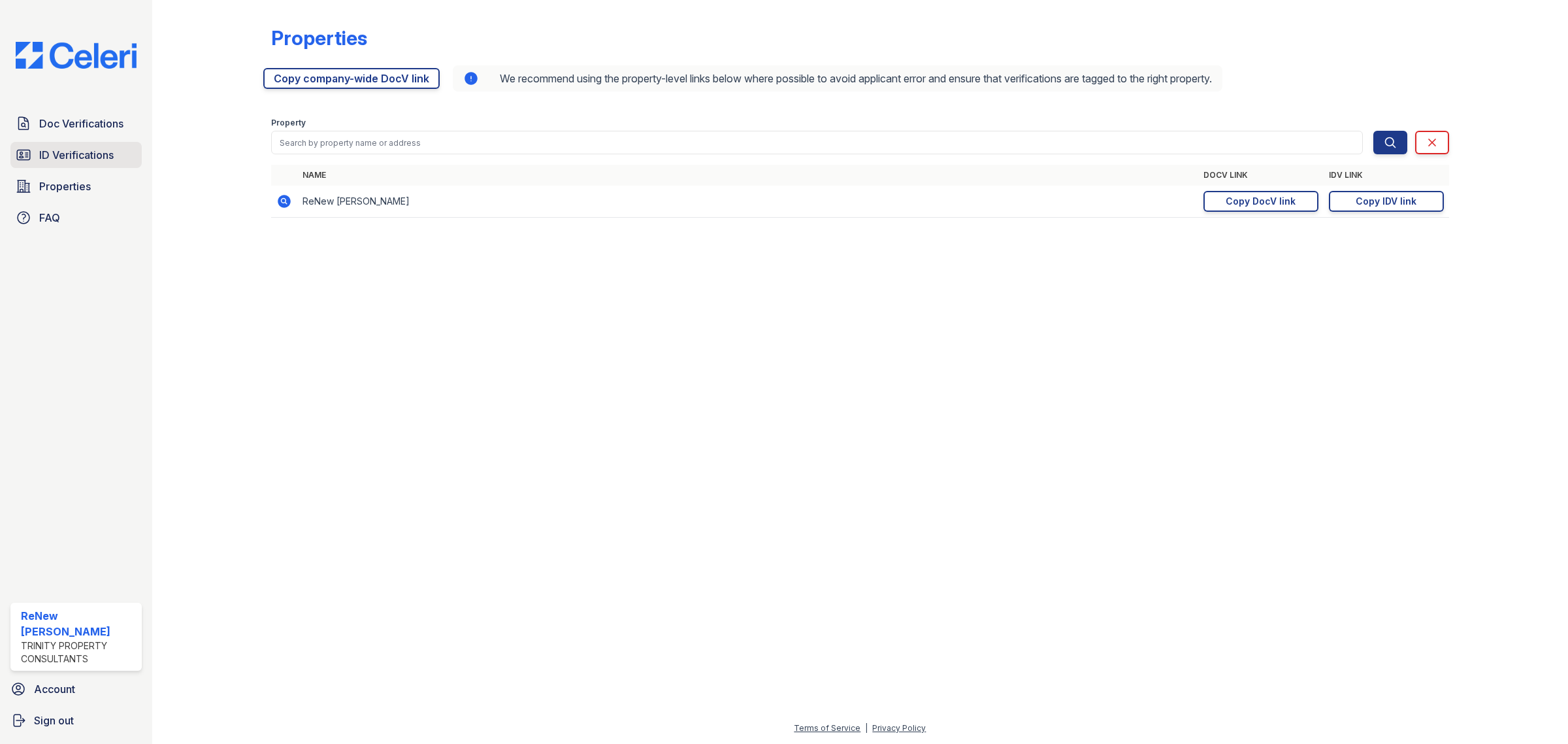
click at [60, 152] on span "ID Verifications" at bounding box center [75, 155] width 74 height 16
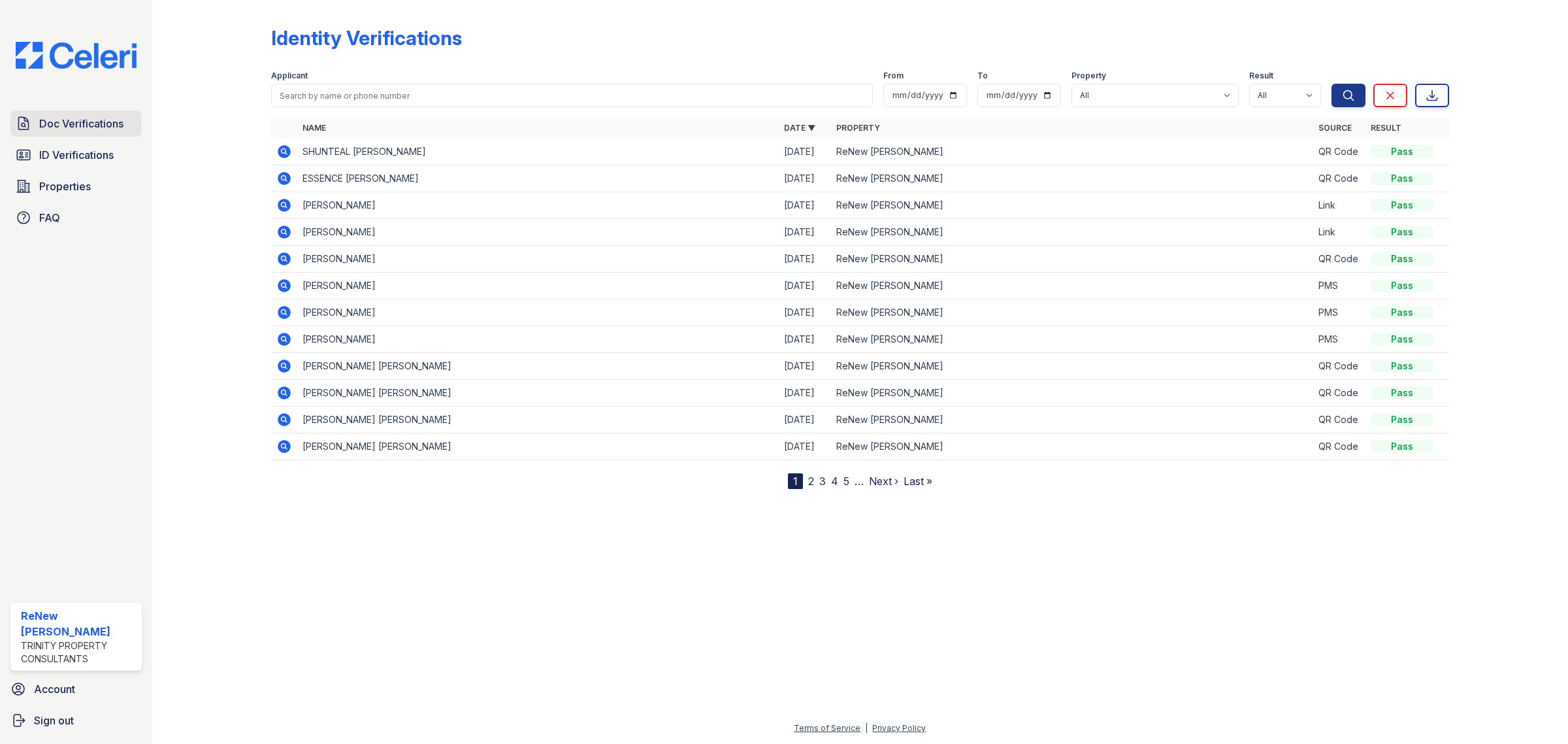
click at [70, 125] on span "Doc Verifications" at bounding box center [80, 123] width 84 height 16
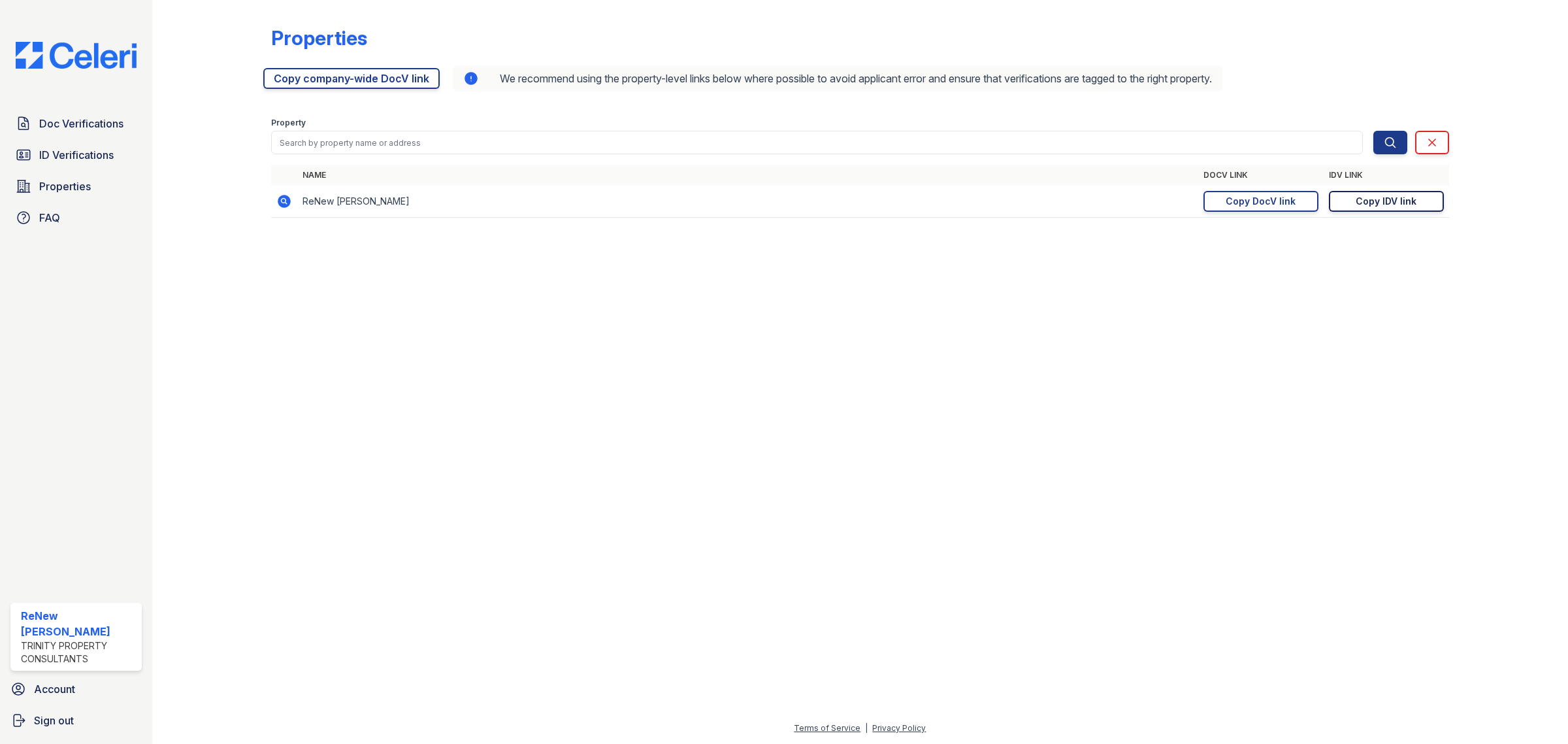
click at [1375, 203] on div "Copy IDV link" at bounding box center [1386, 201] width 61 height 13
click at [75, 116] on span "Doc Verifications" at bounding box center [80, 123] width 84 height 16
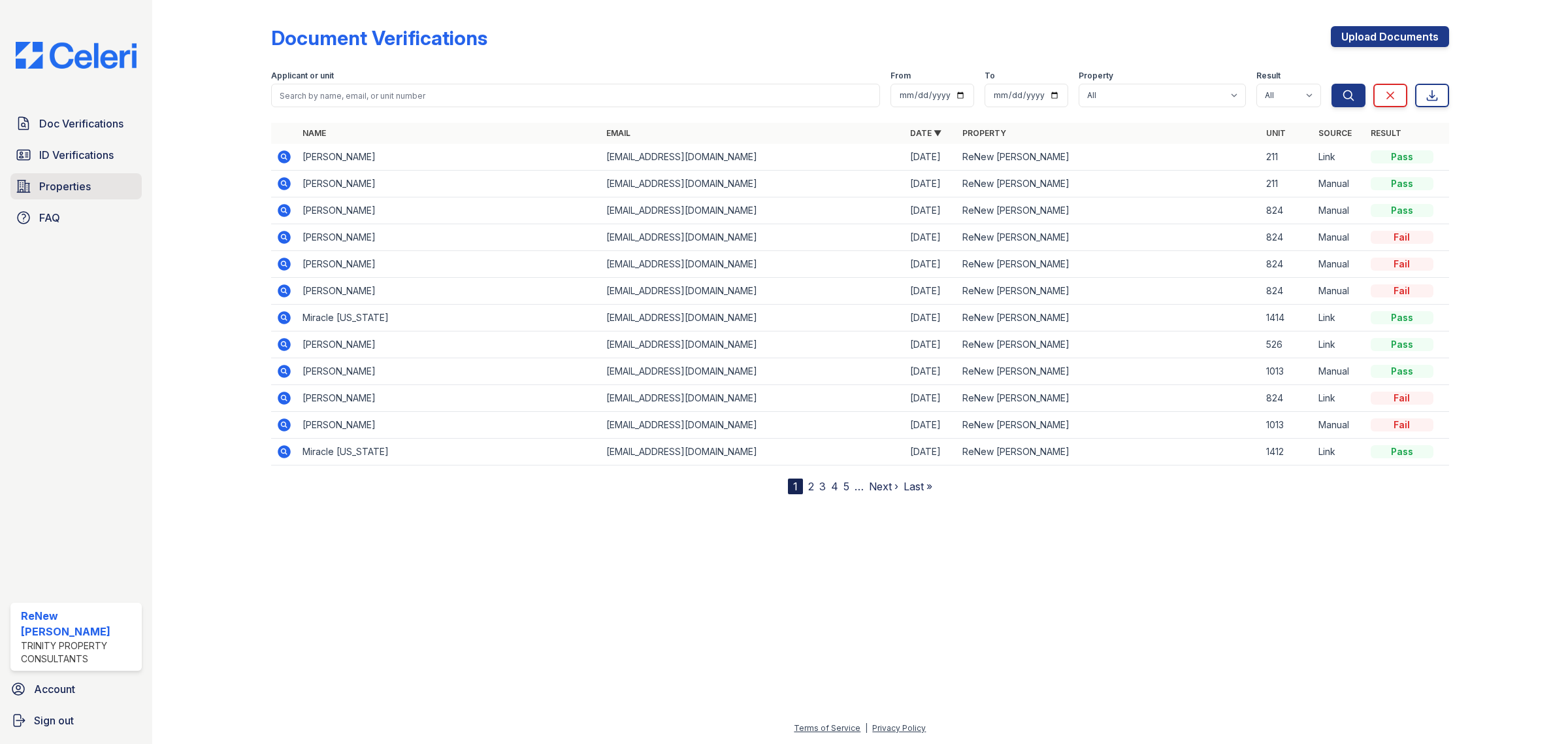
click at [60, 185] on span "Properties" at bounding box center [65, 187] width 52 height 16
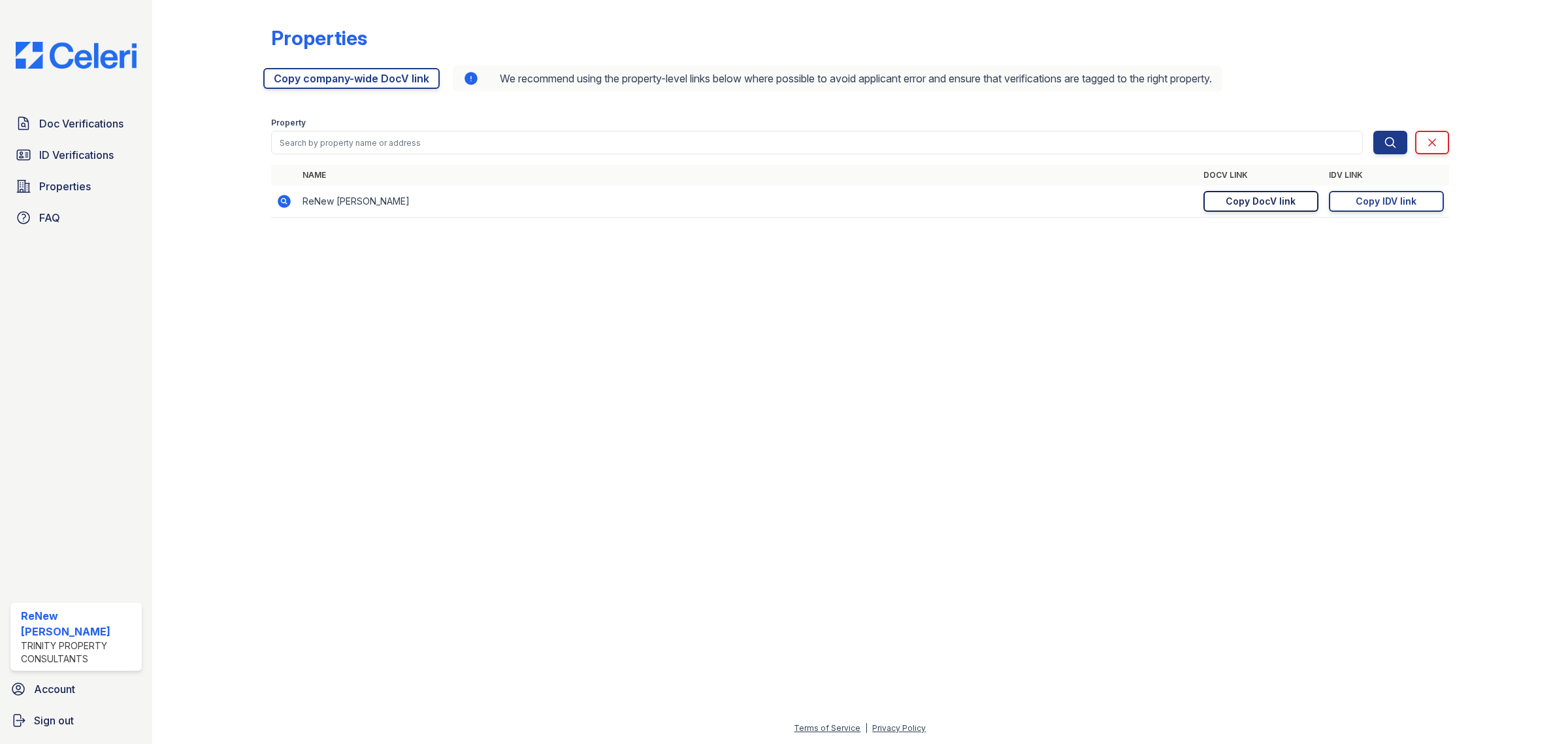
click at [1273, 205] on div "Copy DocV link" at bounding box center [1261, 201] width 70 height 13
click at [114, 117] on span "Doc Verifications" at bounding box center [80, 123] width 84 height 16
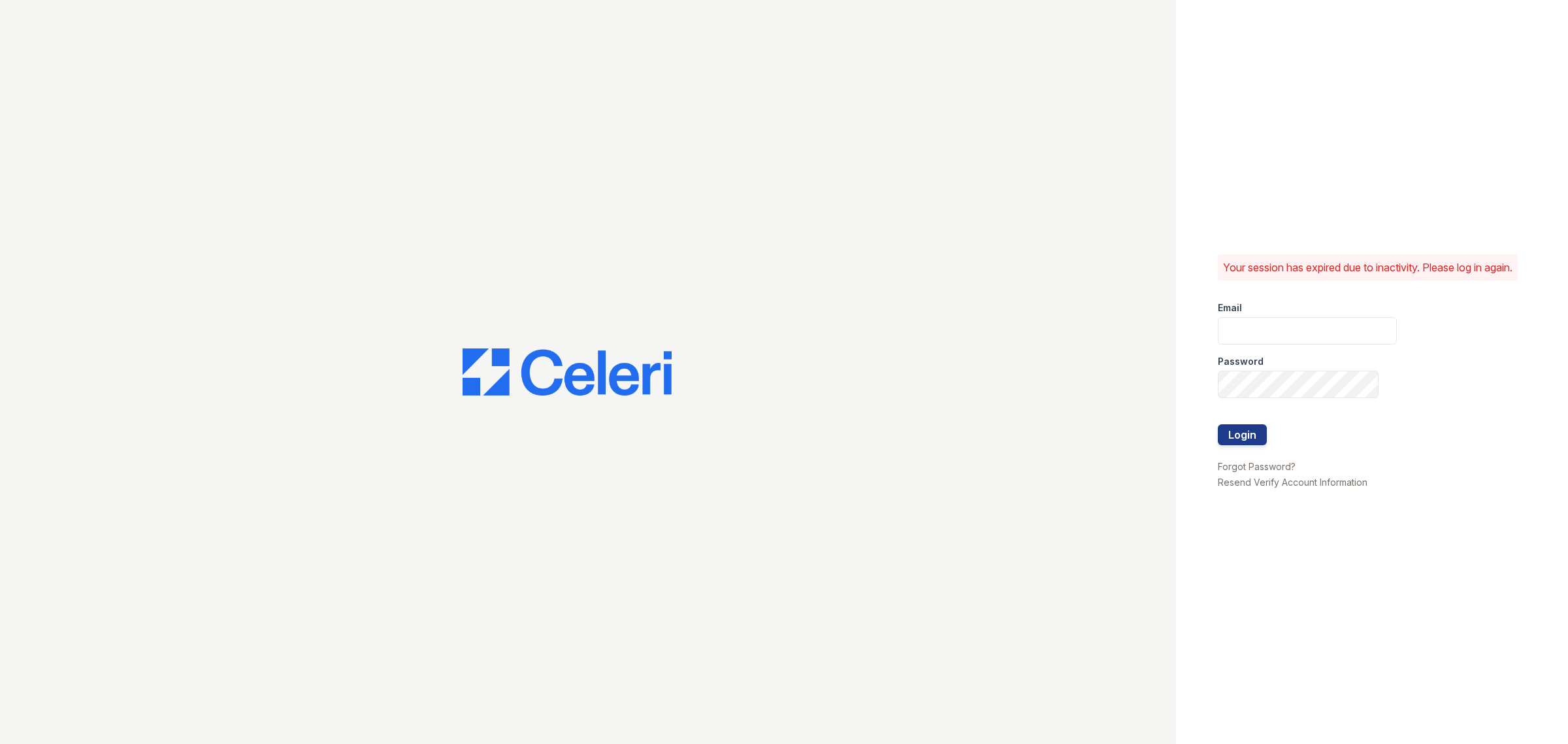
click at [1311, 354] on div "Password" at bounding box center [1308, 358] width 179 height 26
click at [1306, 345] on input "email" at bounding box center [1308, 331] width 179 height 28
type input "renewbrandon@trinity-pm.com"
click at [1218, 424] on button "Login" at bounding box center [1242, 434] width 49 height 21
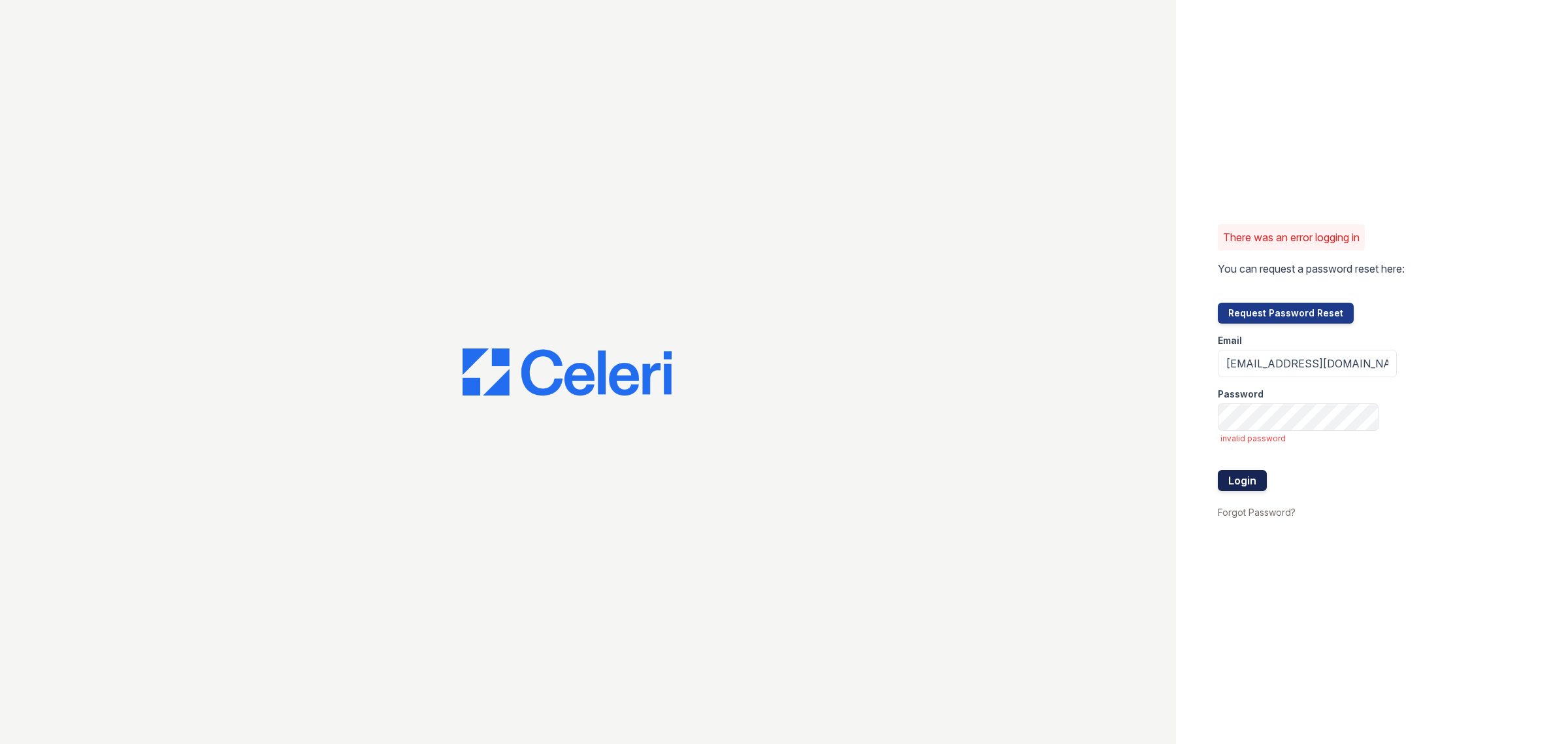
click at [1253, 489] on button "Login" at bounding box center [1242, 480] width 49 height 21
click at [1218, 470] on button "Login" at bounding box center [1242, 480] width 49 height 21
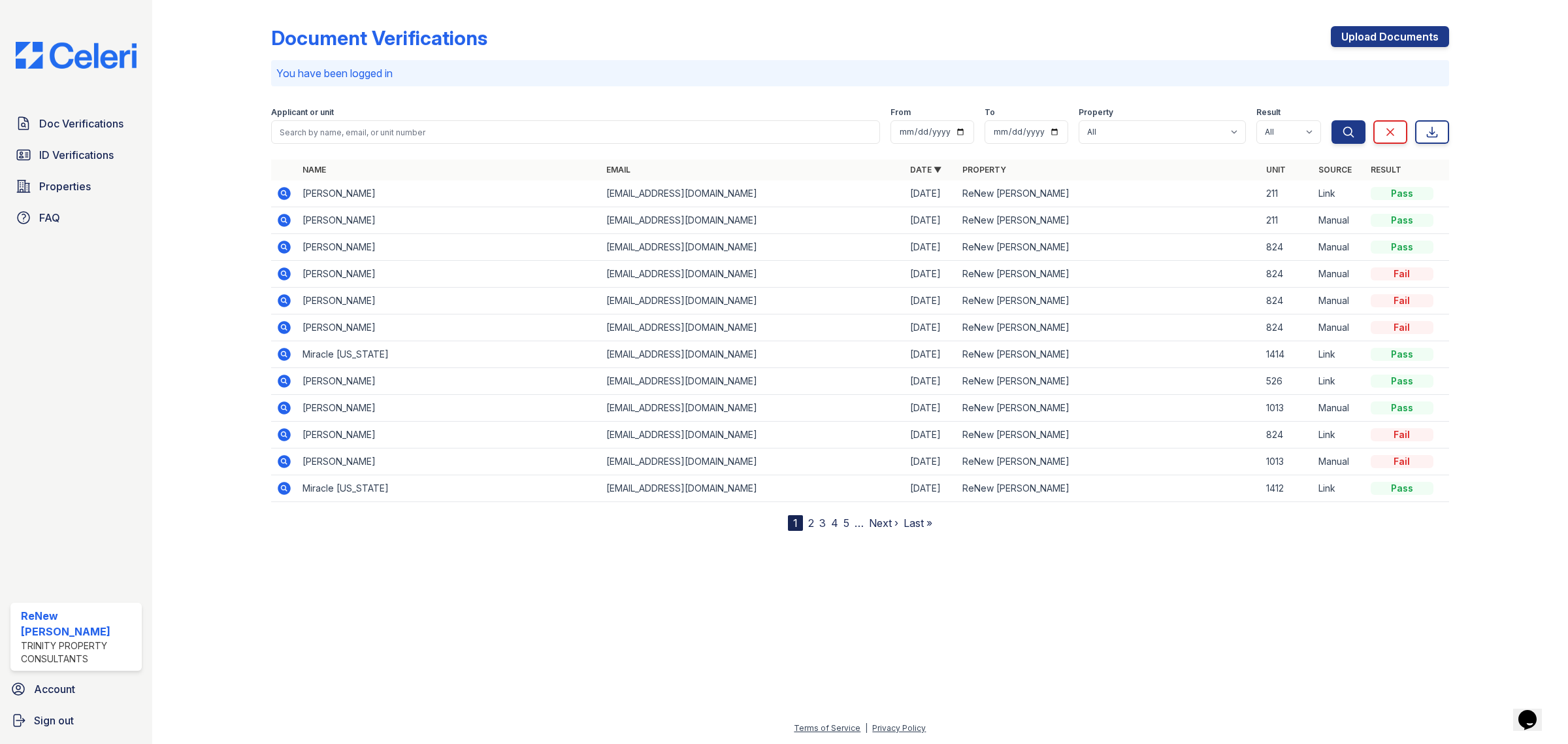
click at [76, 137] on div "Doc Verifications ID Verifications Properties FAQ" at bounding box center [75, 170] width 142 height 120
click at [58, 191] on span "Properties" at bounding box center [65, 187] width 52 height 16
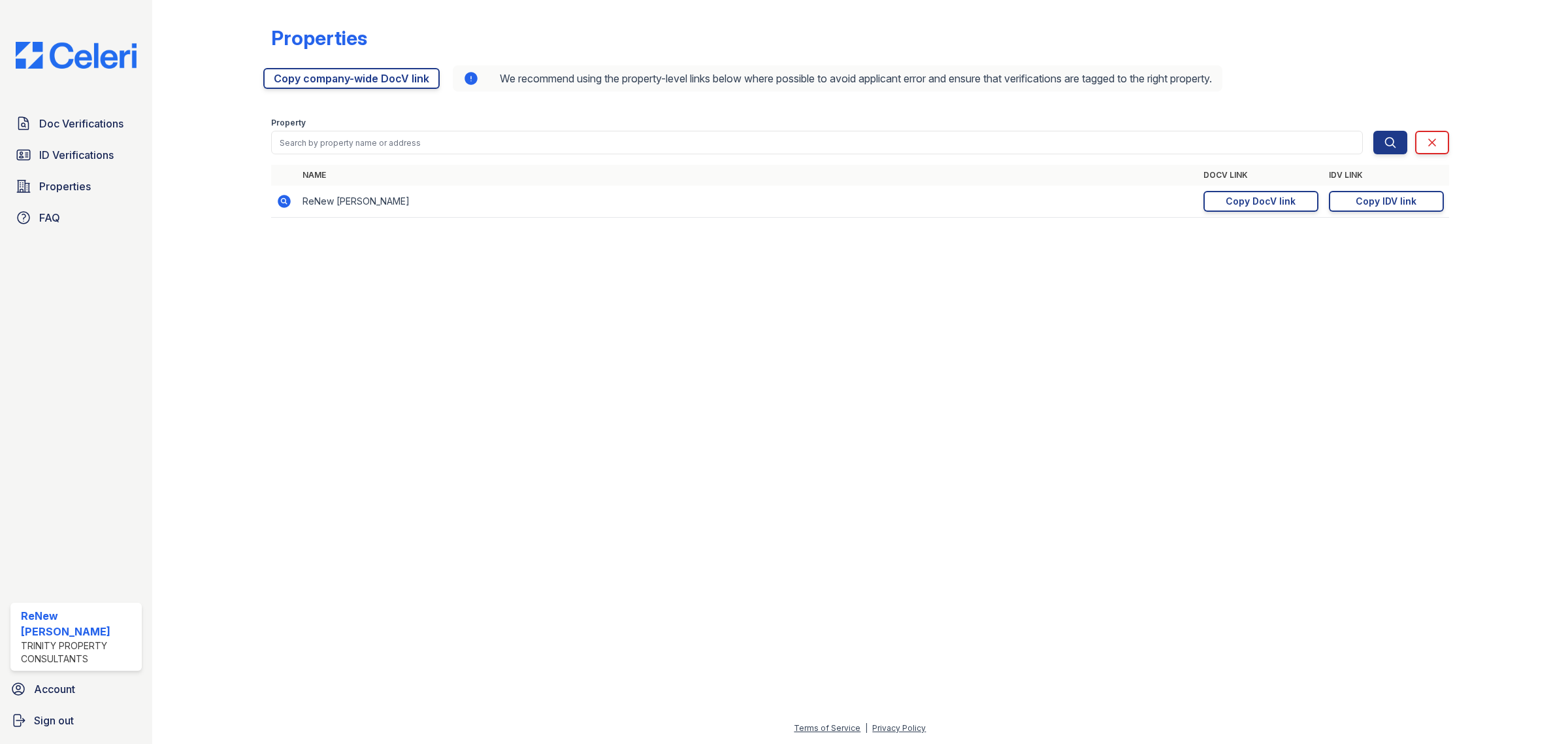
click at [109, 137] on div "Doc Verifications ID Verifications Properties FAQ" at bounding box center [75, 170] width 142 height 120
click at [108, 123] on span "Doc Verifications" at bounding box center [80, 123] width 84 height 16
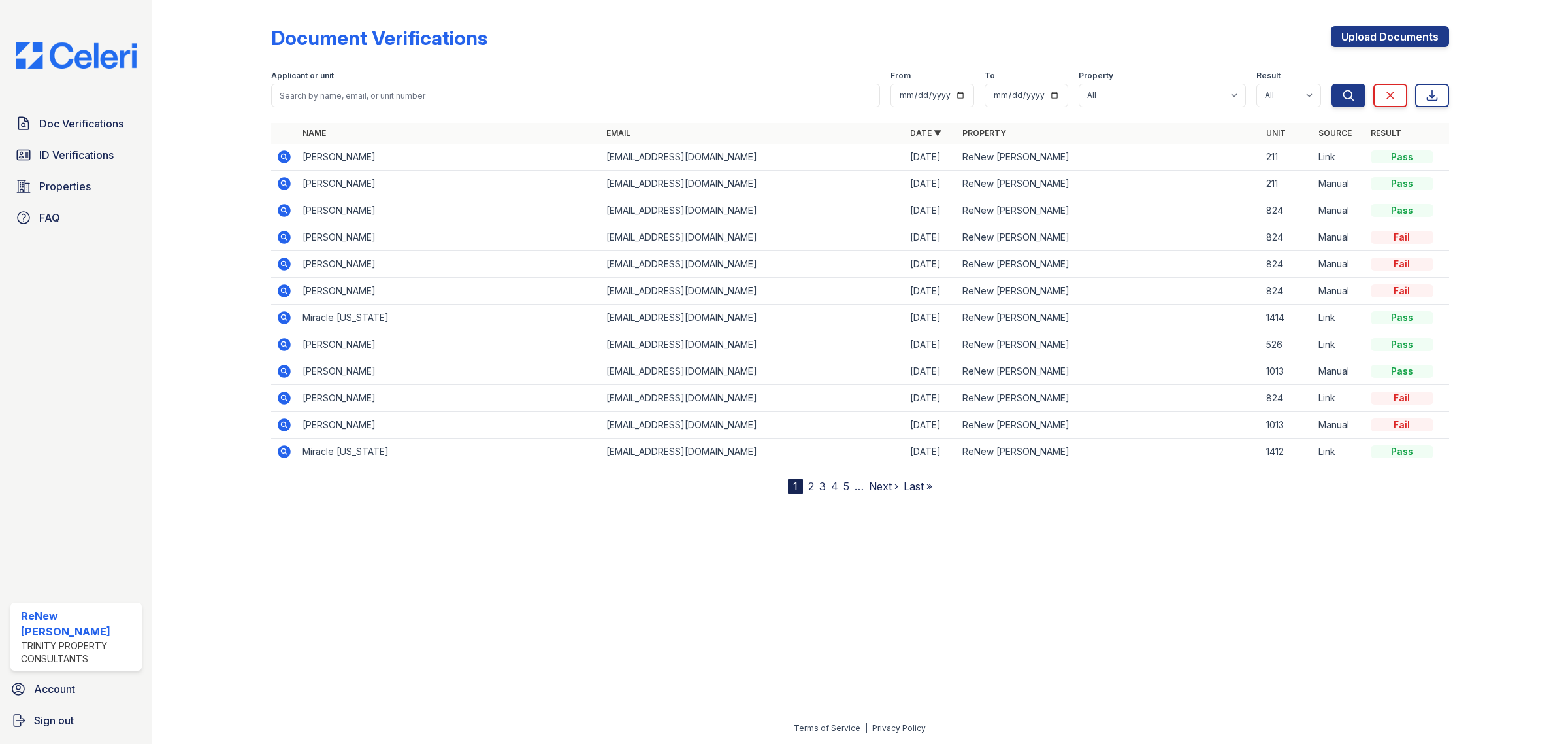
click at [69, 154] on span "ID Verifications" at bounding box center [75, 155] width 74 height 16
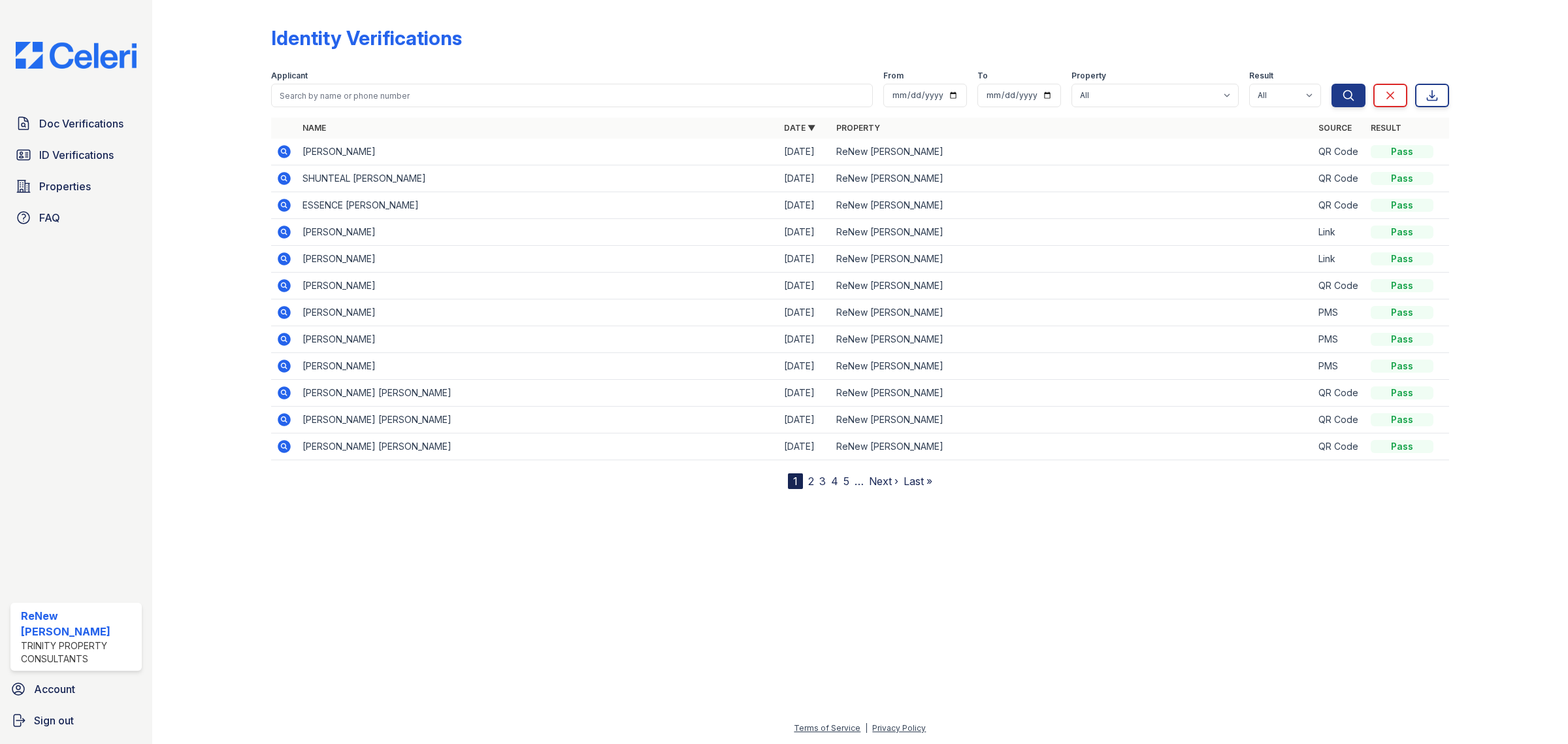
click at [51, 181] on span "Properties" at bounding box center [65, 187] width 52 height 16
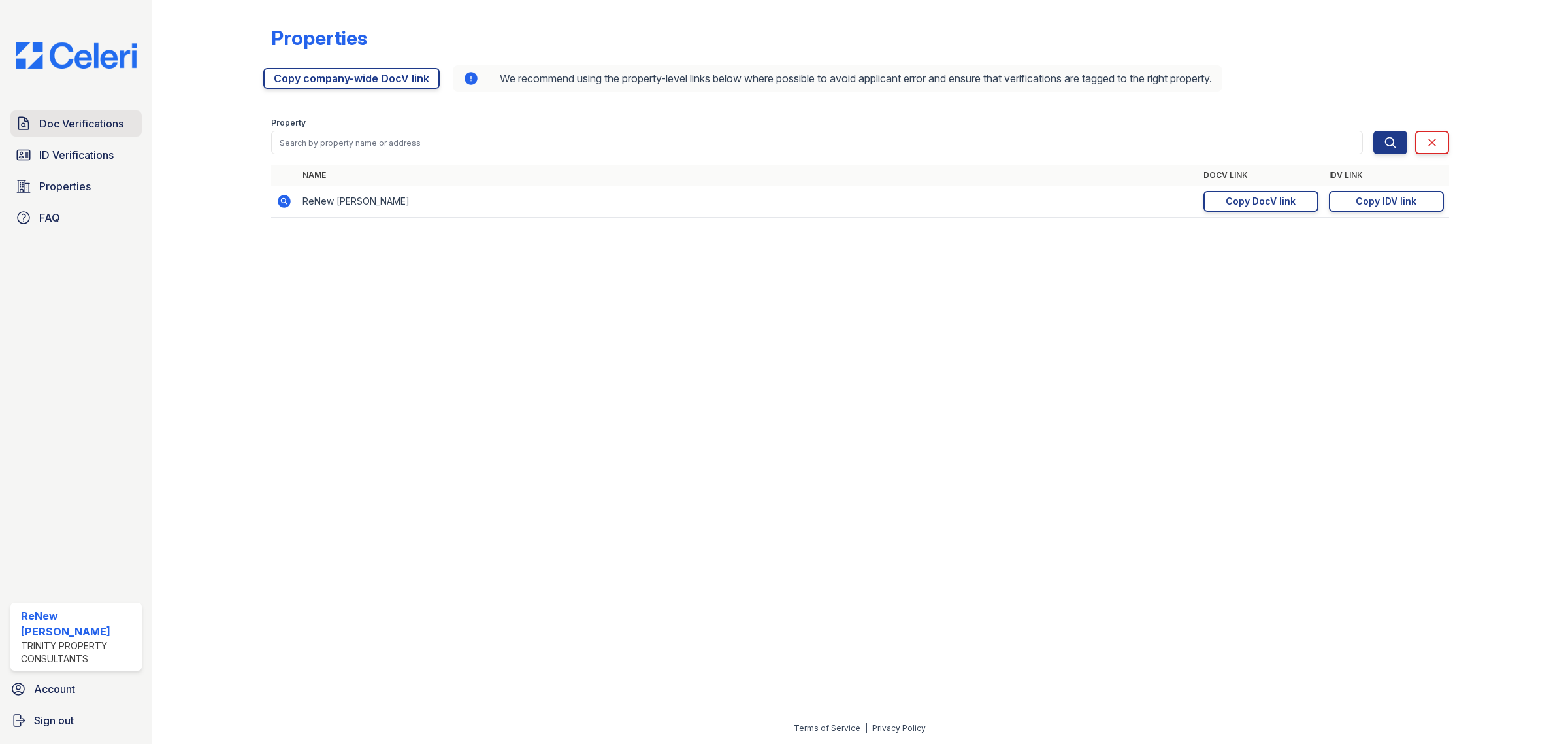
click at [94, 125] on span "Doc Verifications" at bounding box center [80, 123] width 84 height 16
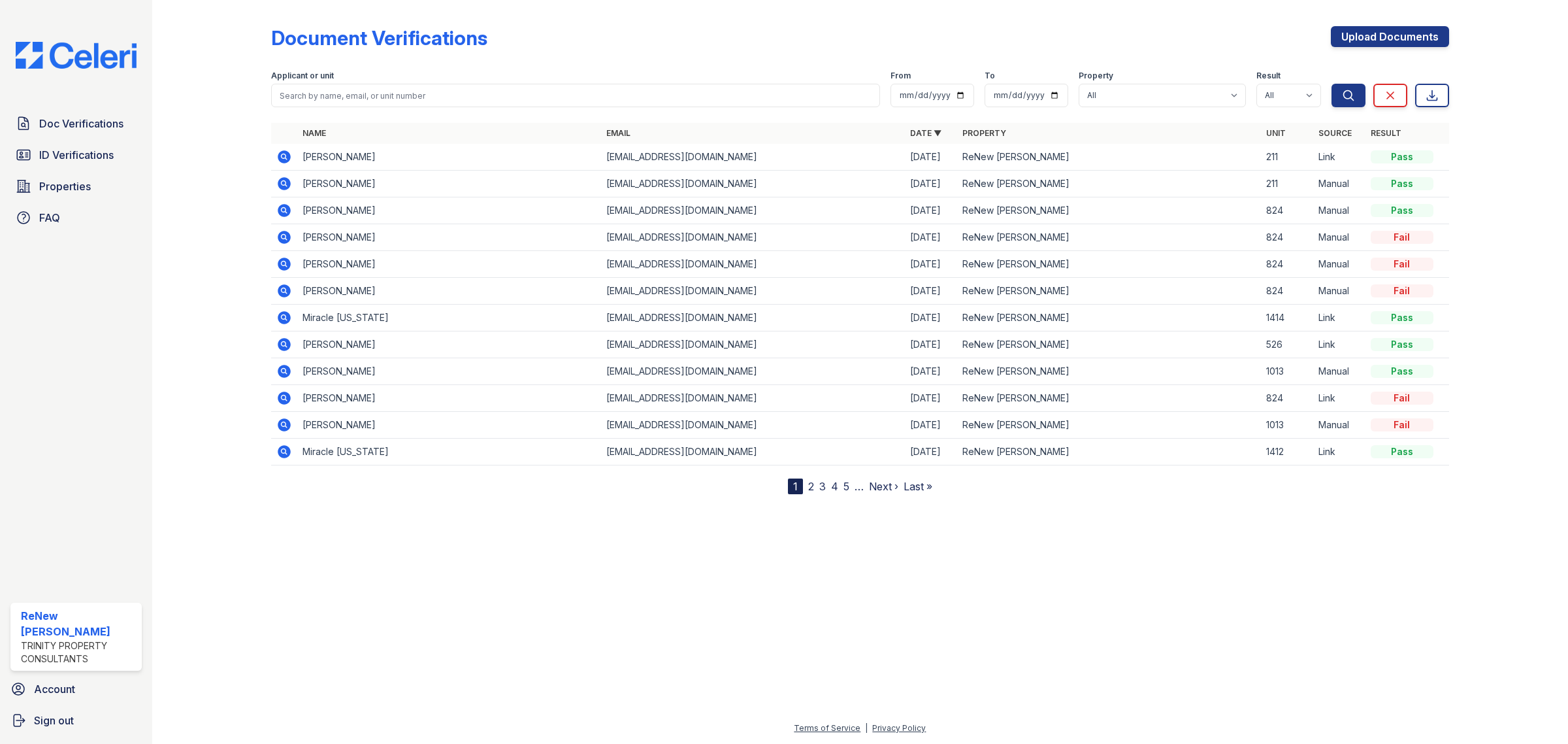
click at [808, 487] on link "2" at bounding box center [811, 486] width 6 height 13
click at [61, 154] on span "ID Verifications" at bounding box center [75, 155] width 74 height 16
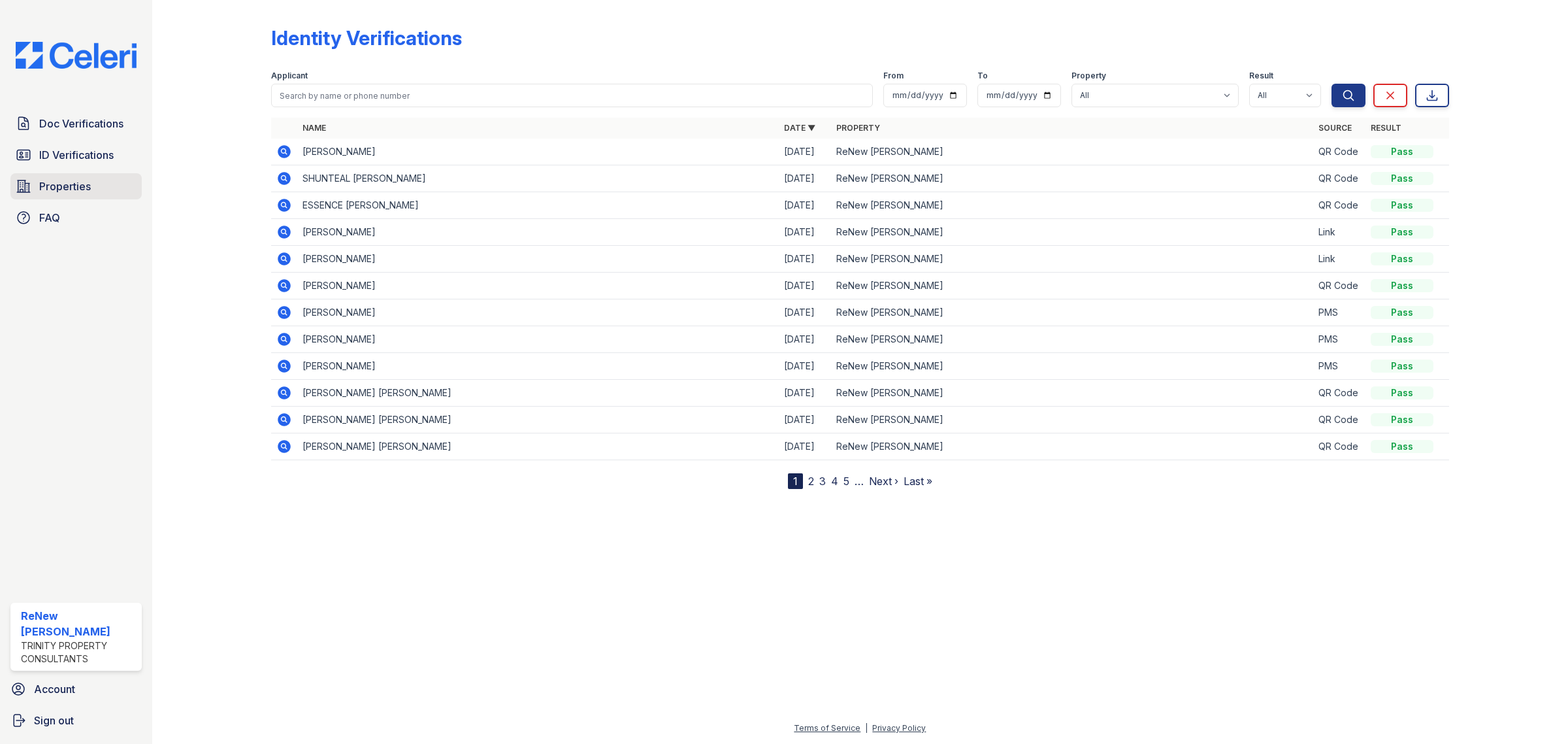
click at [45, 192] on span "Properties" at bounding box center [65, 187] width 52 height 16
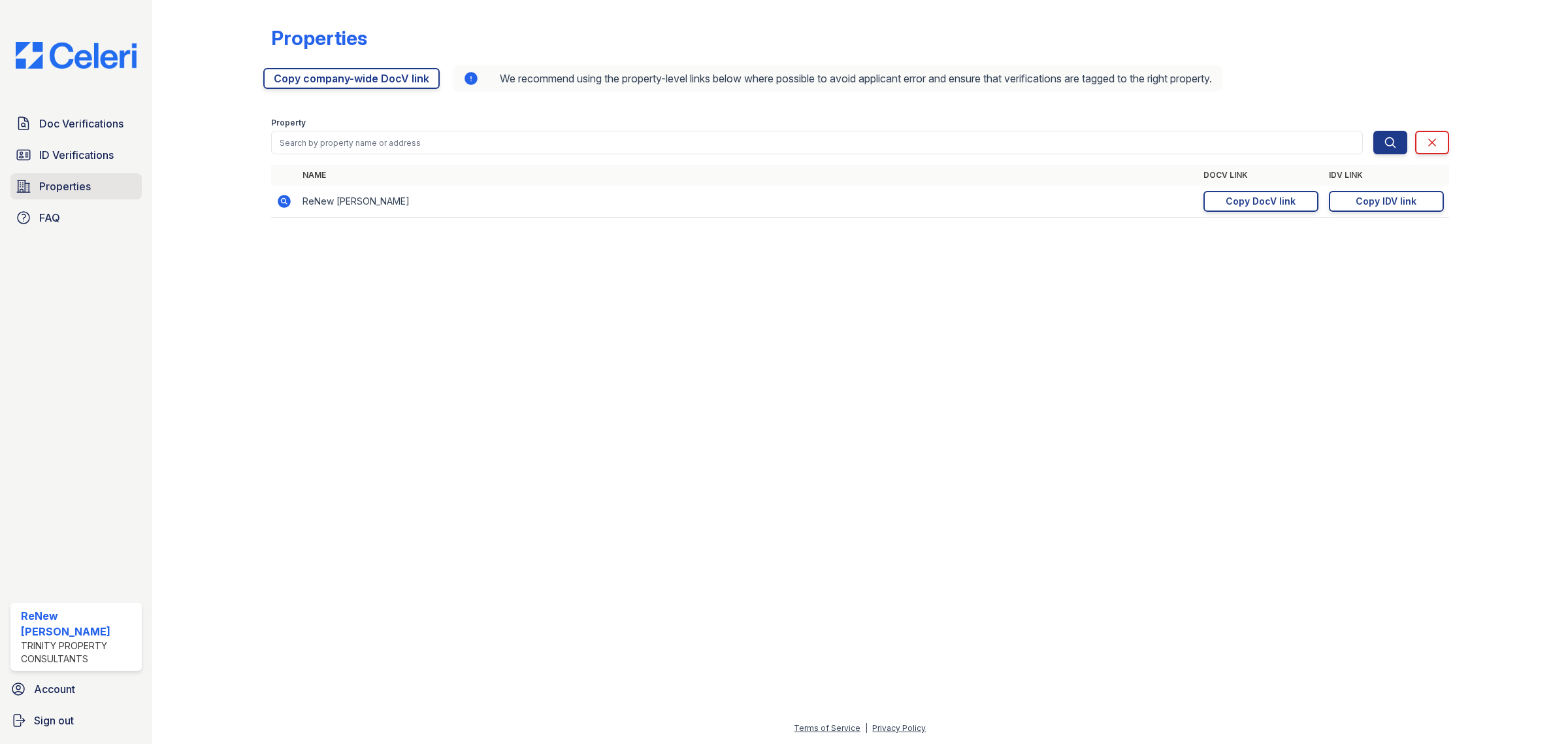
click at [39, 187] on span "Properties" at bounding box center [65, 187] width 52 height 16
click at [80, 142] on link "ID Verifications" at bounding box center [76, 155] width 131 height 26
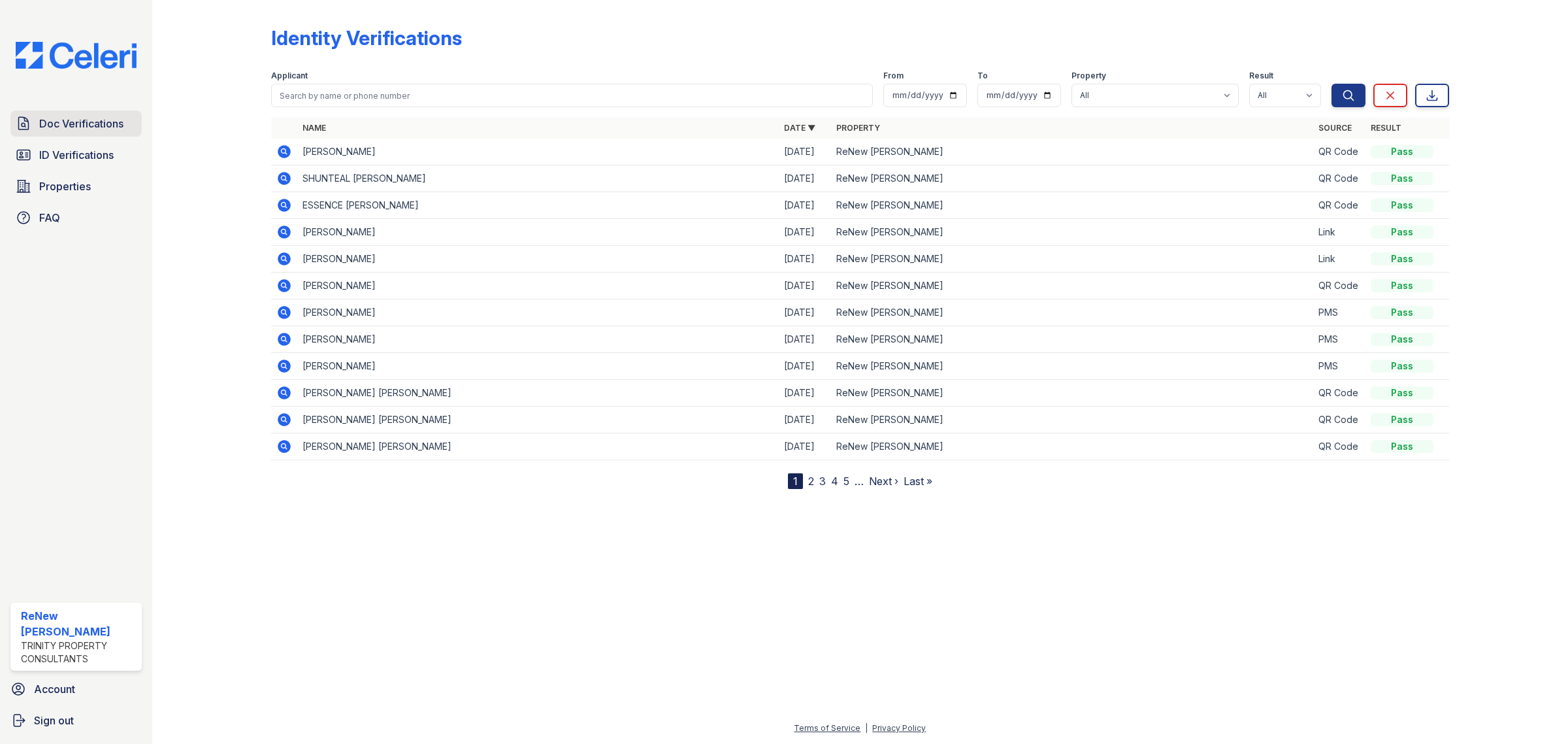
click at [104, 115] on span "Doc Verifications" at bounding box center [80, 123] width 84 height 16
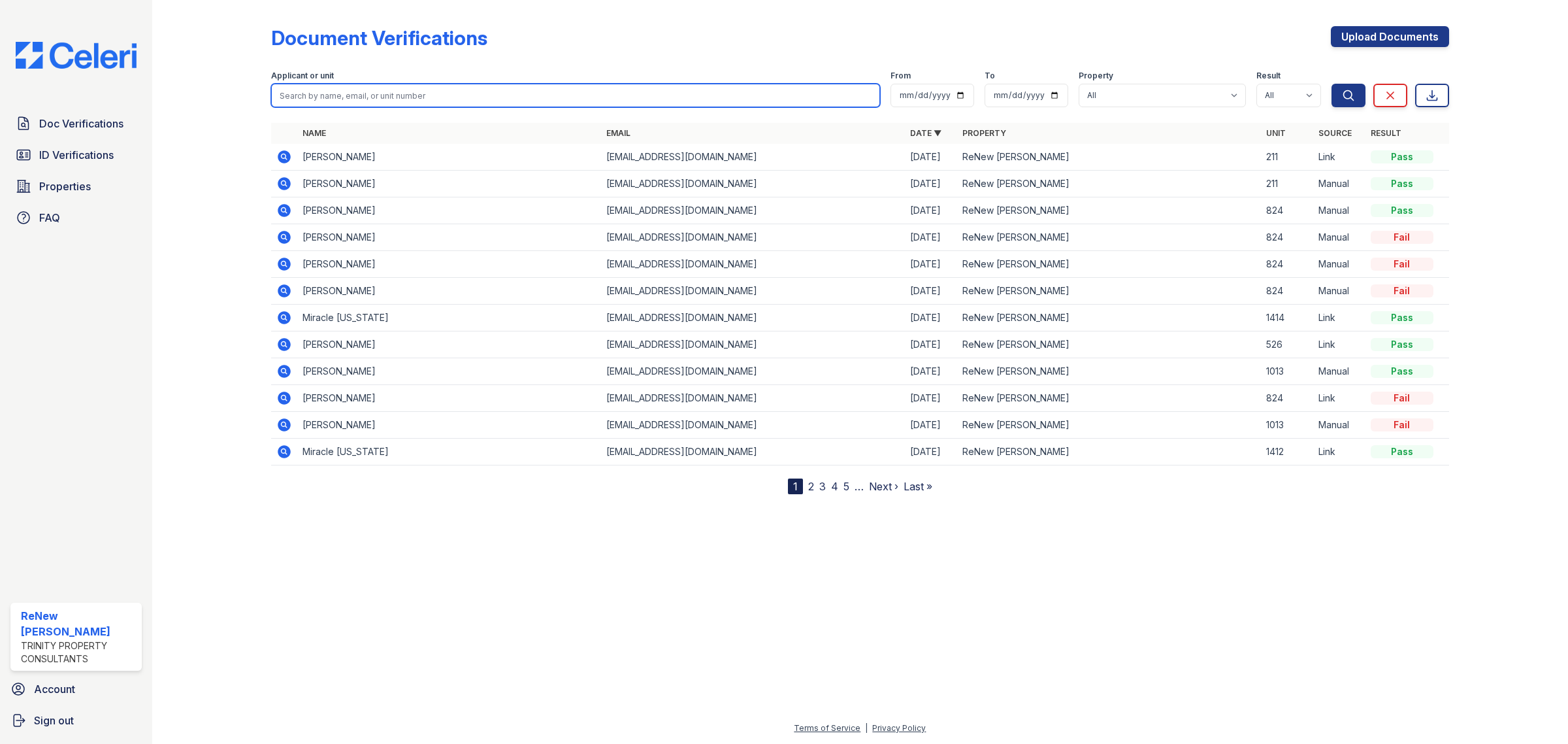
click at [322, 95] on input "search" at bounding box center [575, 95] width 609 height 24
type input "eddie"
click at [1332, 83] on button "Search" at bounding box center [1349, 95] width 34 height 24
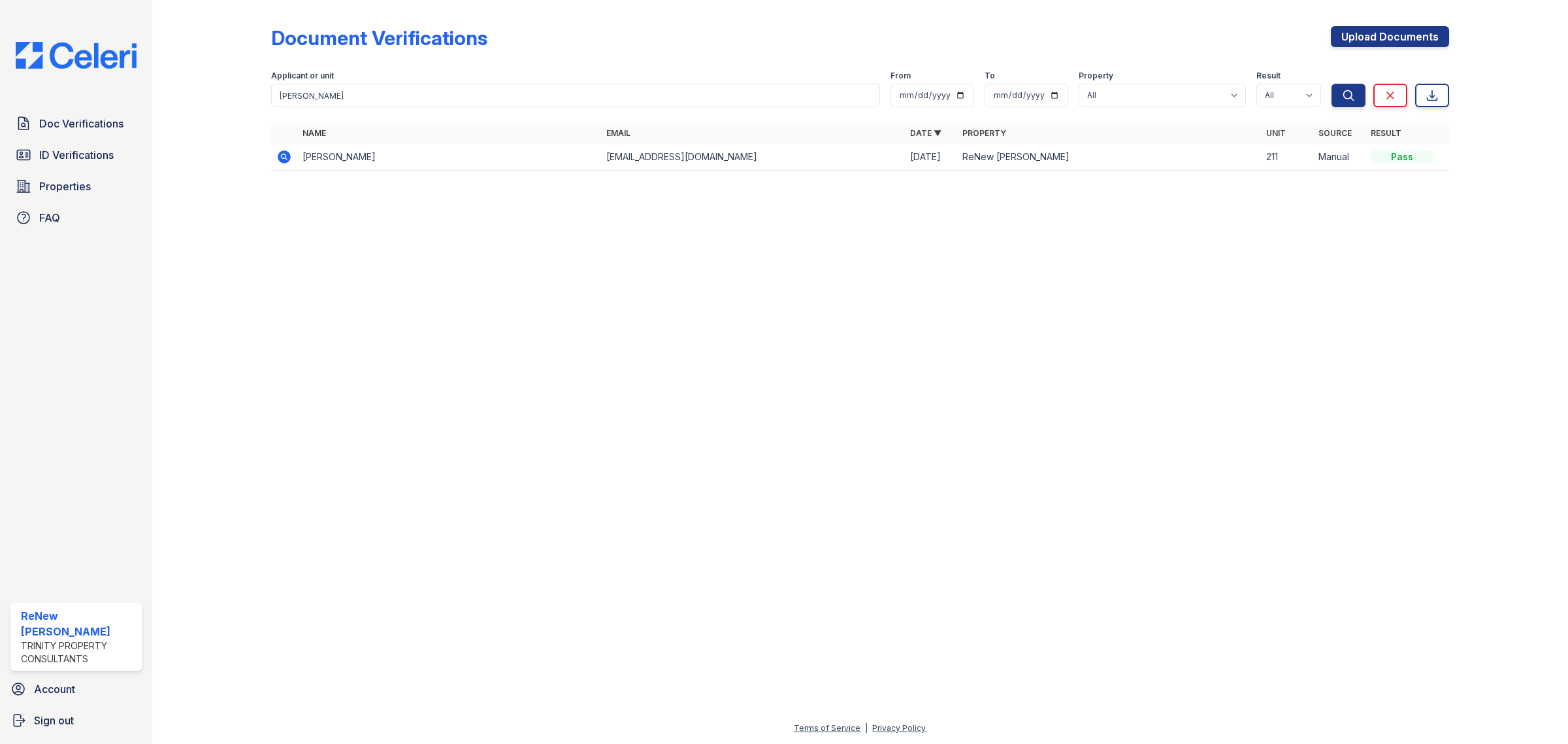
click at [286, 157] on icon at bounding box center [284, 157] width 16 height 16
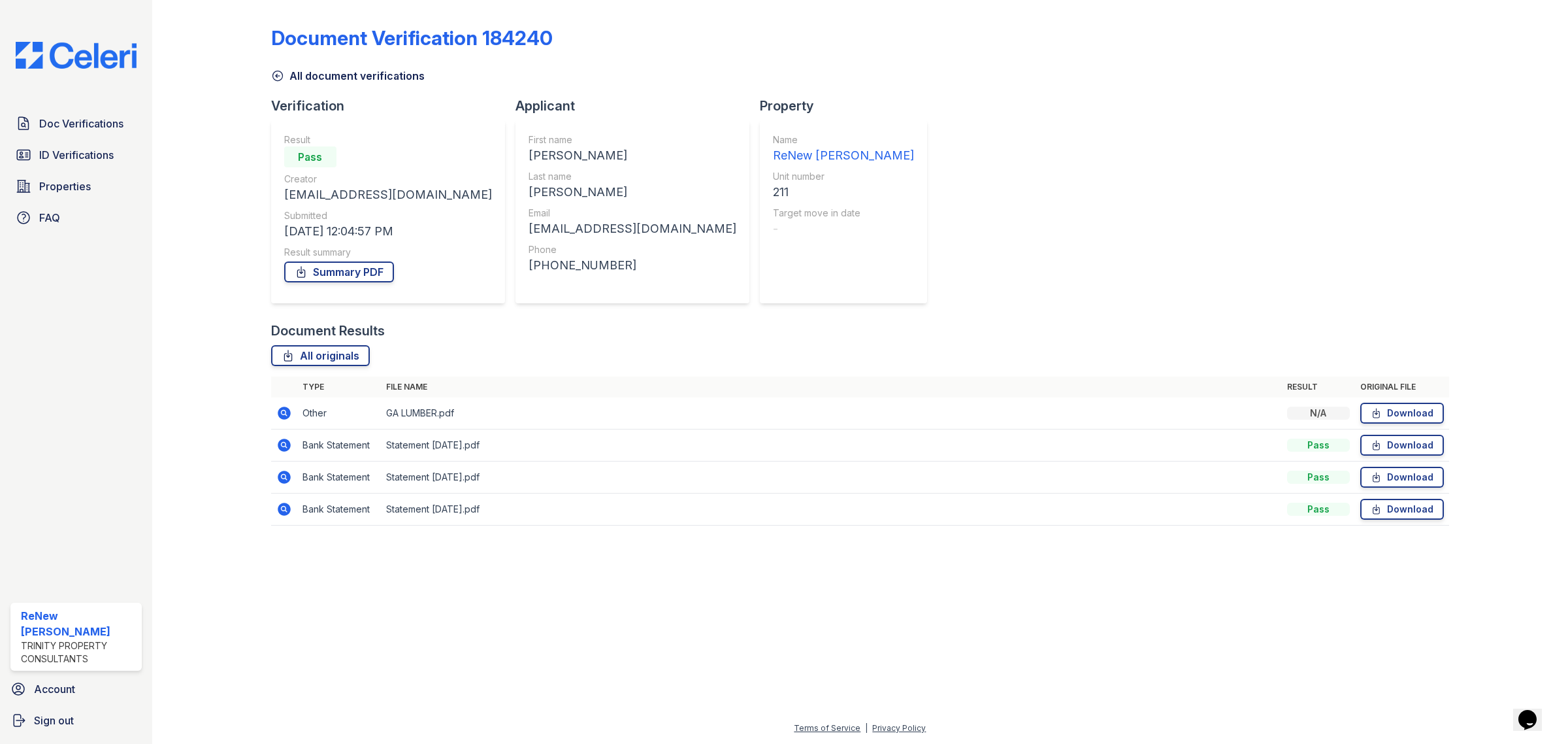
click at [286, 450] on icon at bounding box center [284, 445] width 13 height 13
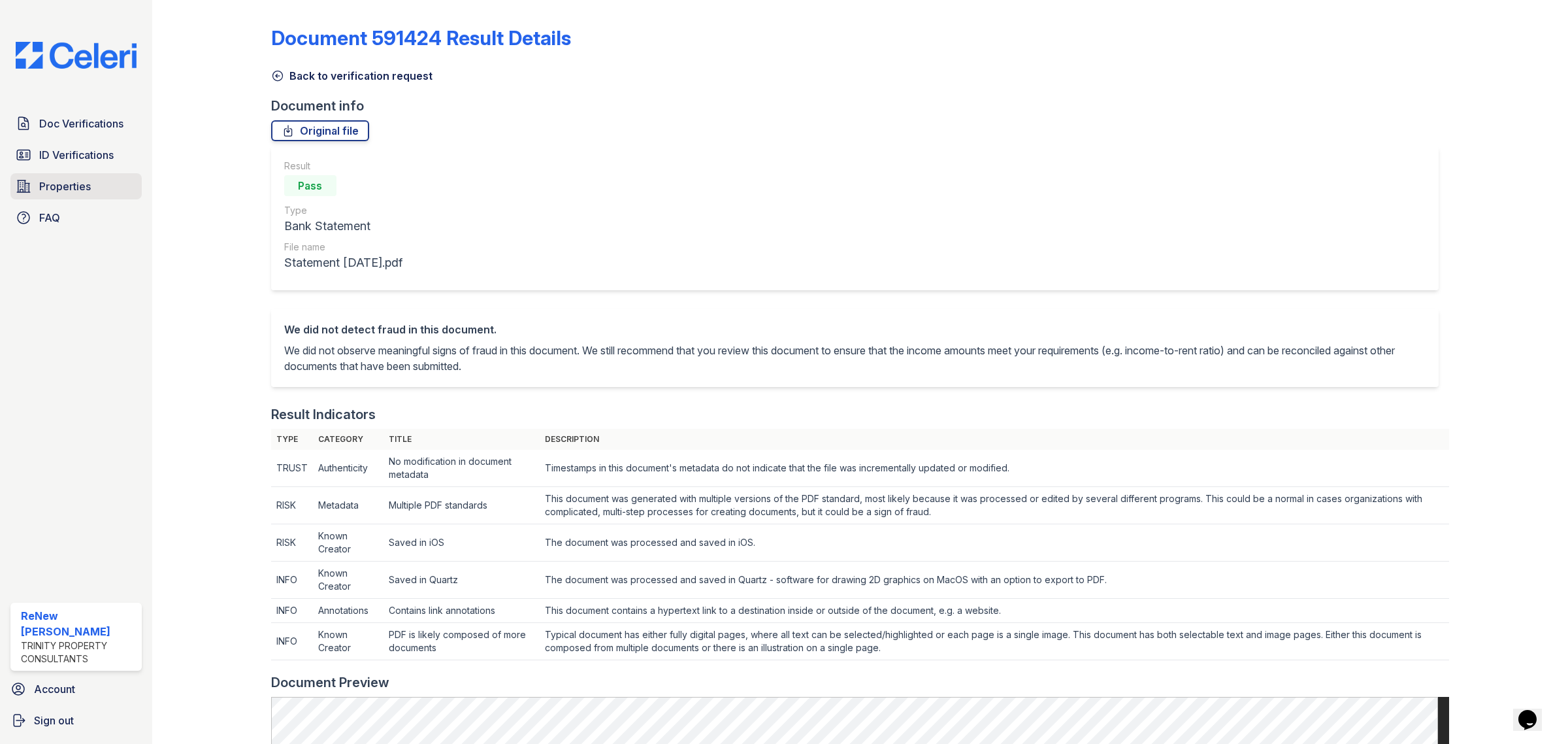
click at [85, 184] on span "Properties" at bounding box center [65, 187] width 52 height 16
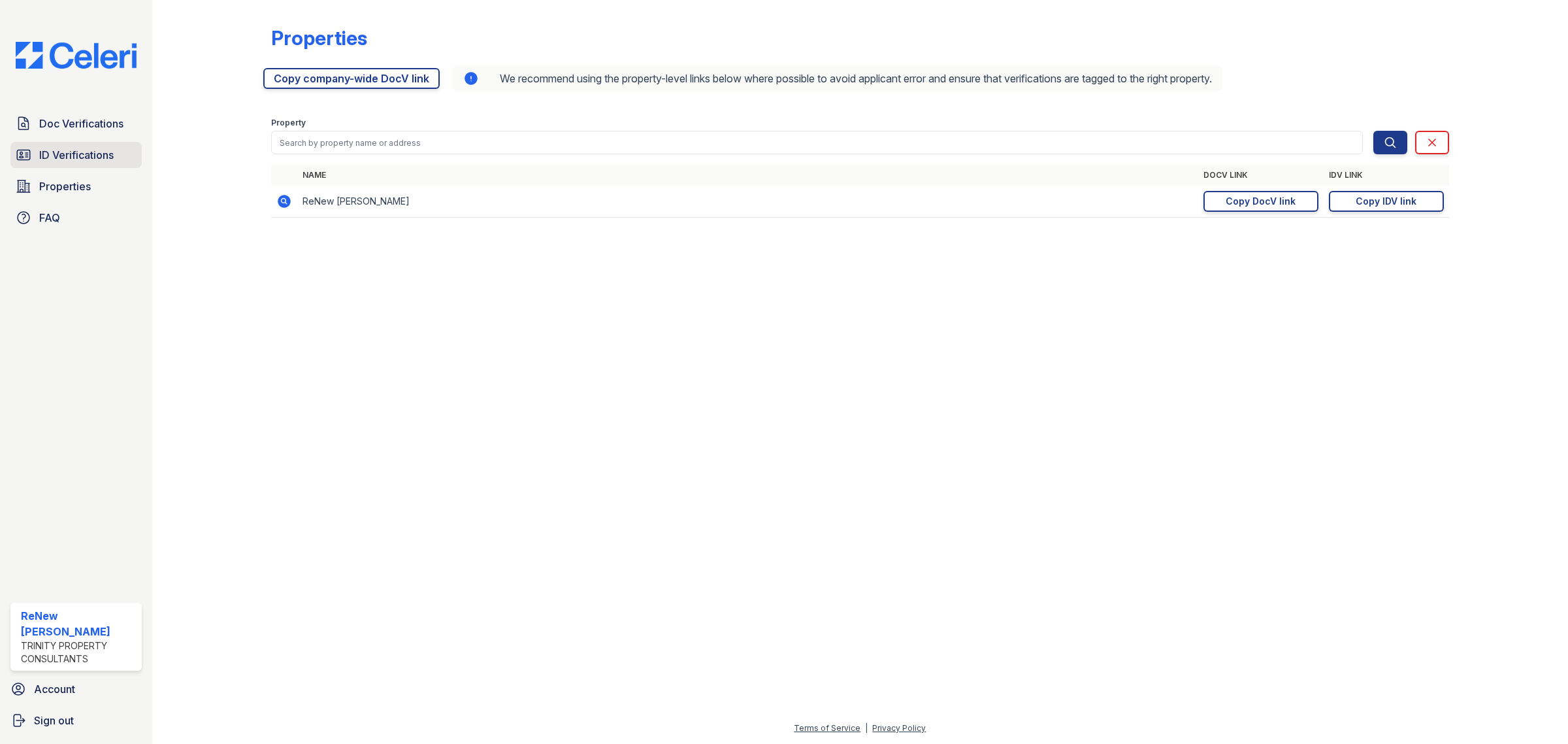
click at [93, 152] on span "ID Verifications" at bounding box center [75, 155] width 74 height 16
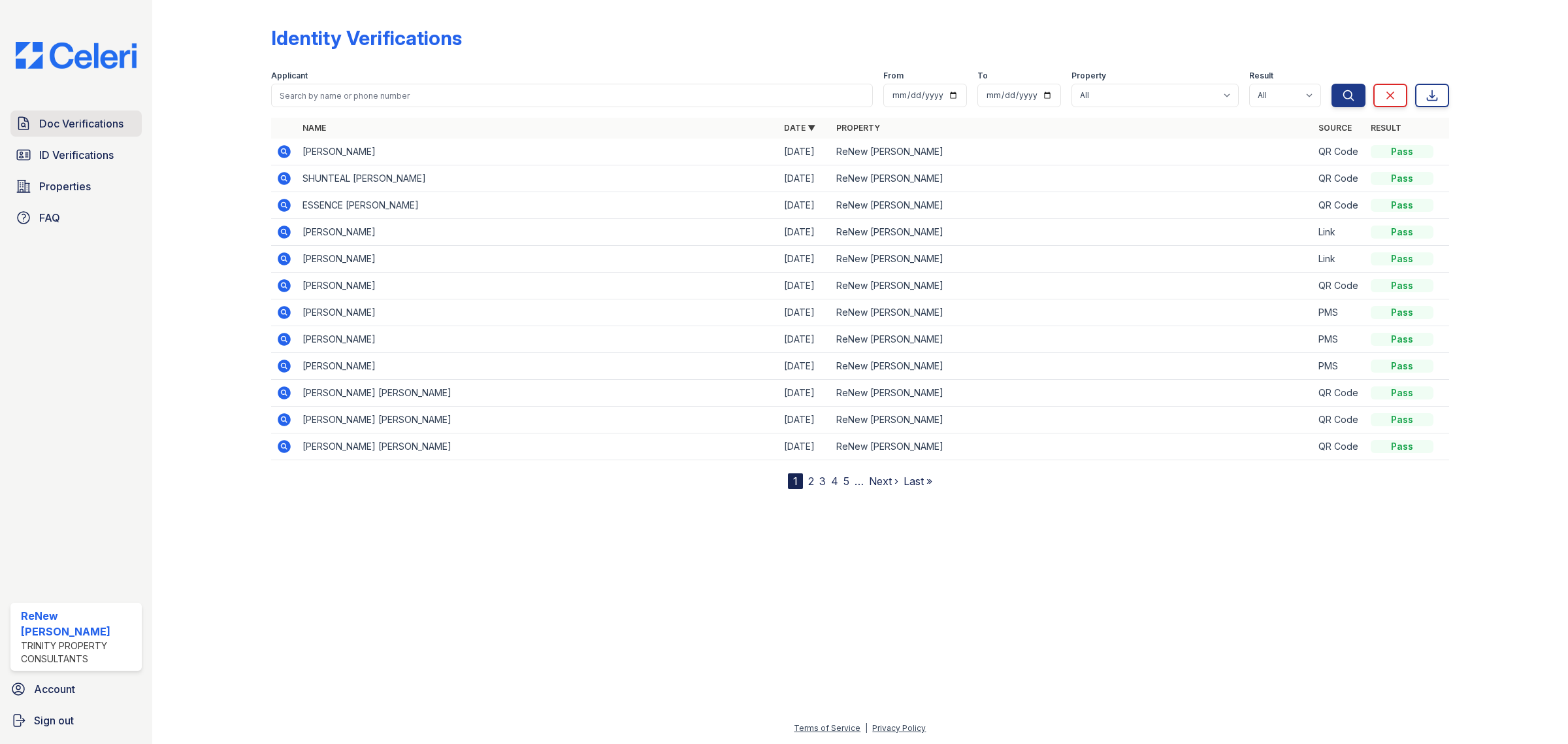
click at [116, 129] on span "Doc Verifications" at bounding box center [80, 123] width 84 height 16
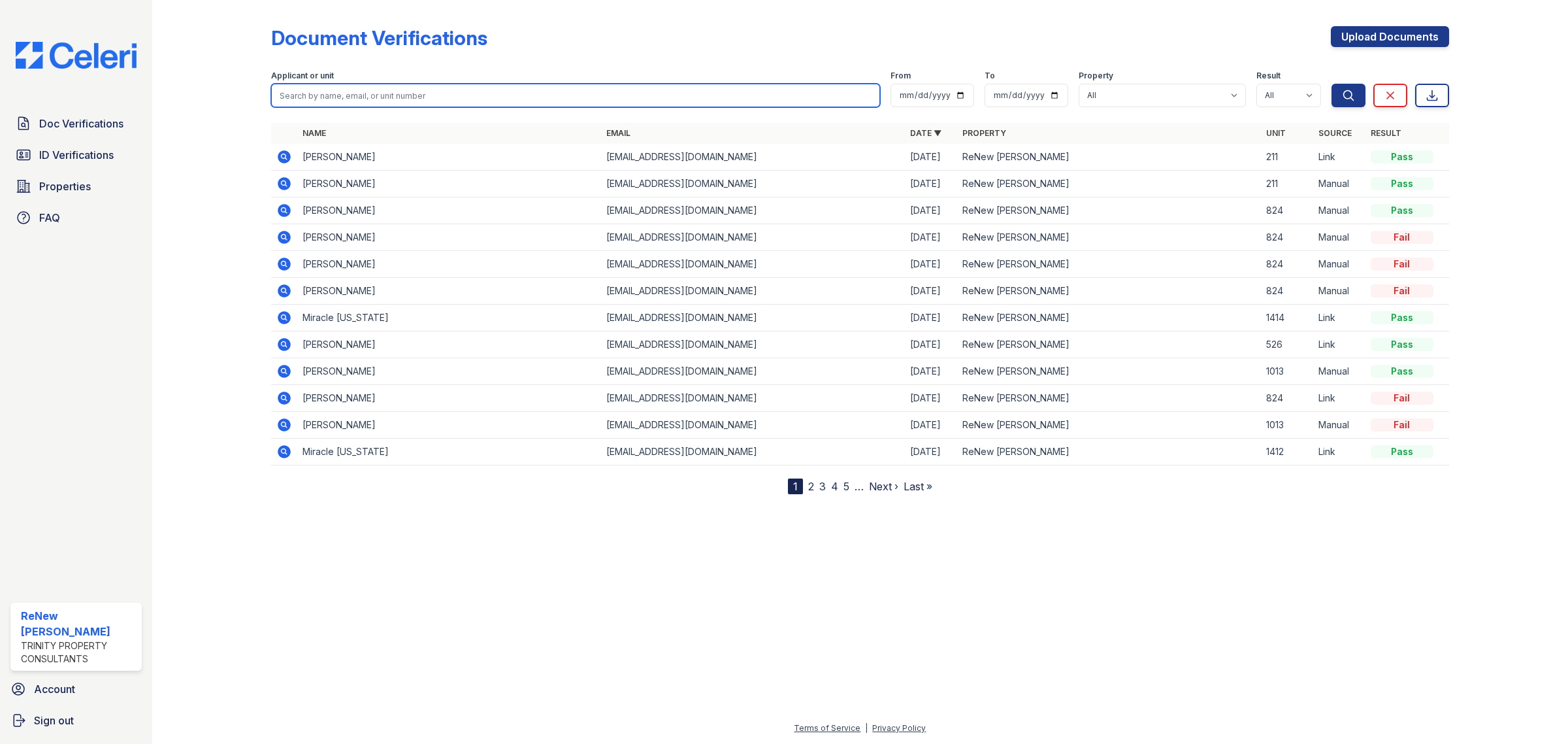
click at [337, 93] on input "search" at bounding box center [575, 95] width 609 height 24
type input "eddie"
click at [1332, 83] on button "Search" at bounding box center [1349, 95] width 34 height 24
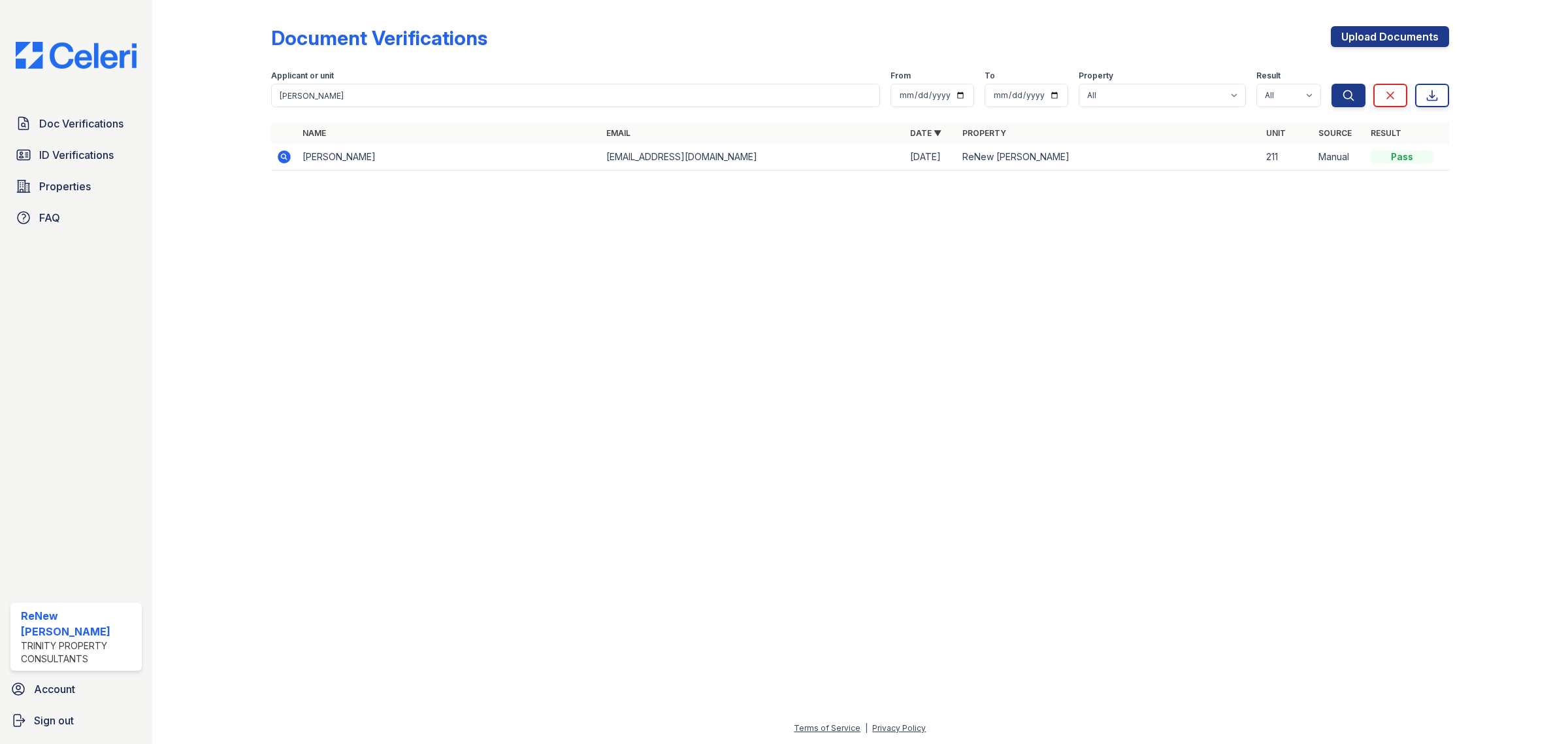
click at [284, 158] on icon at bounding box center [284, 157] width 16 height 16
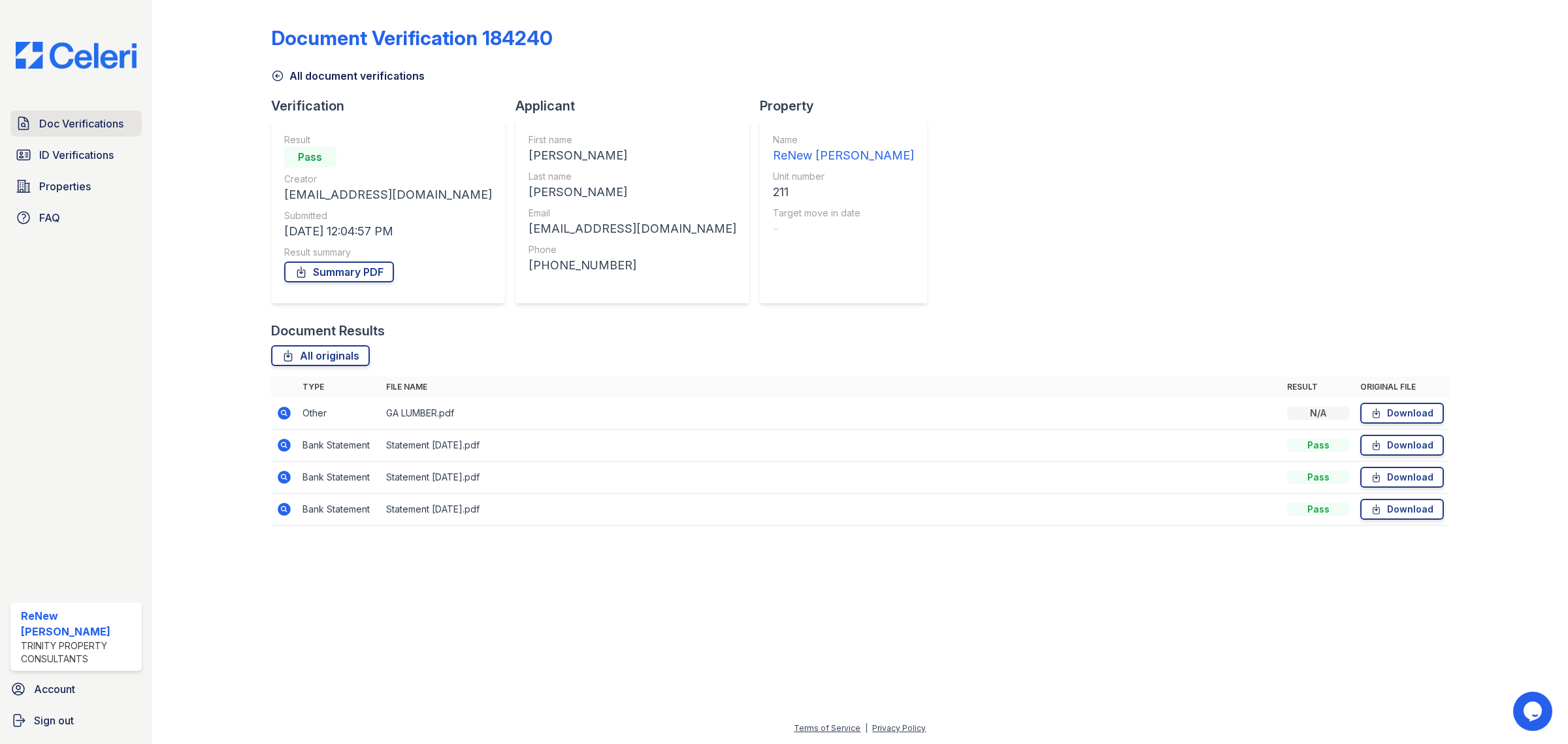
click at [102, 126] on span "Doc Verifications" at bounding box center [80, 123] width 84 height 16
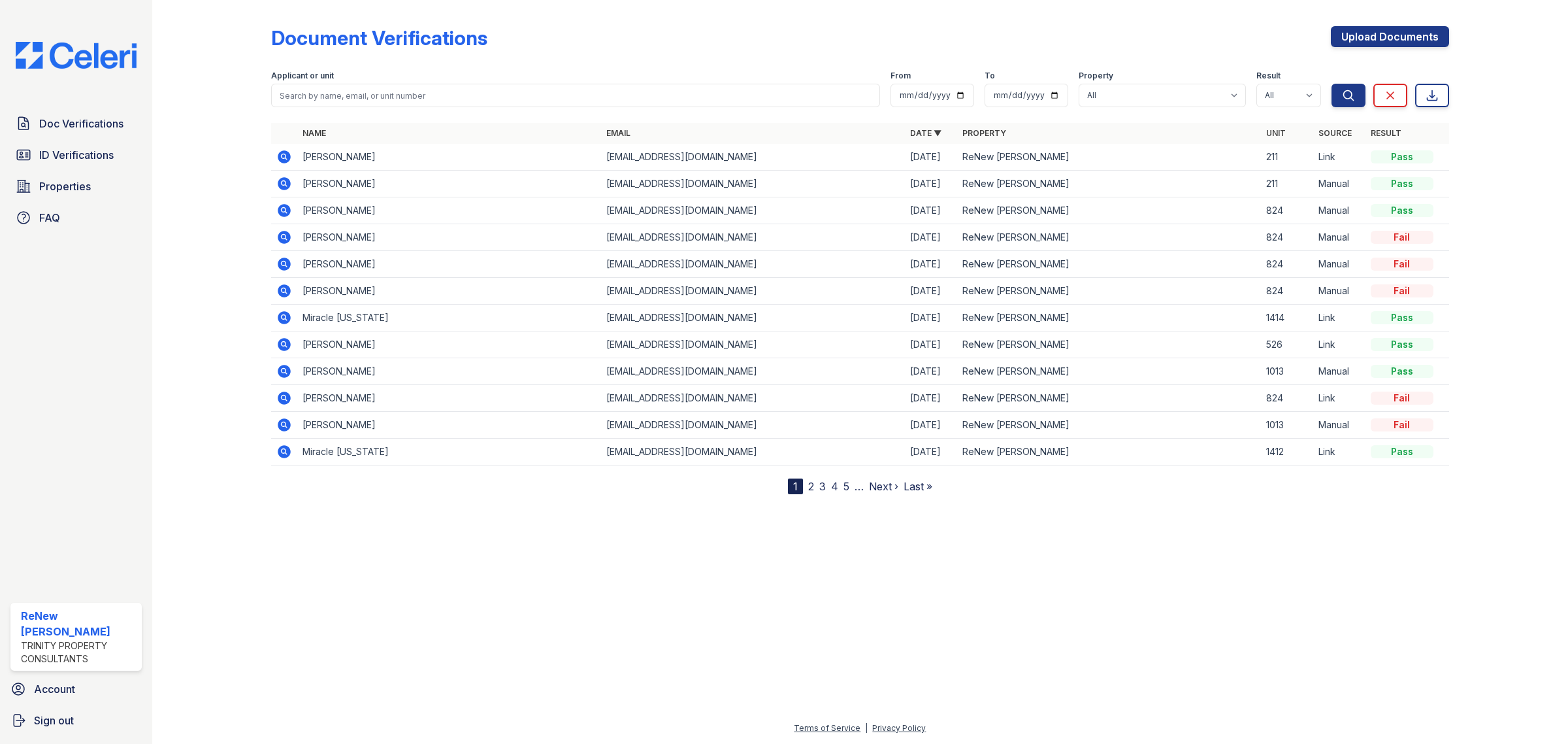
click at [283, 155] on icon at bounding box center [283, 155] width 3 height 3
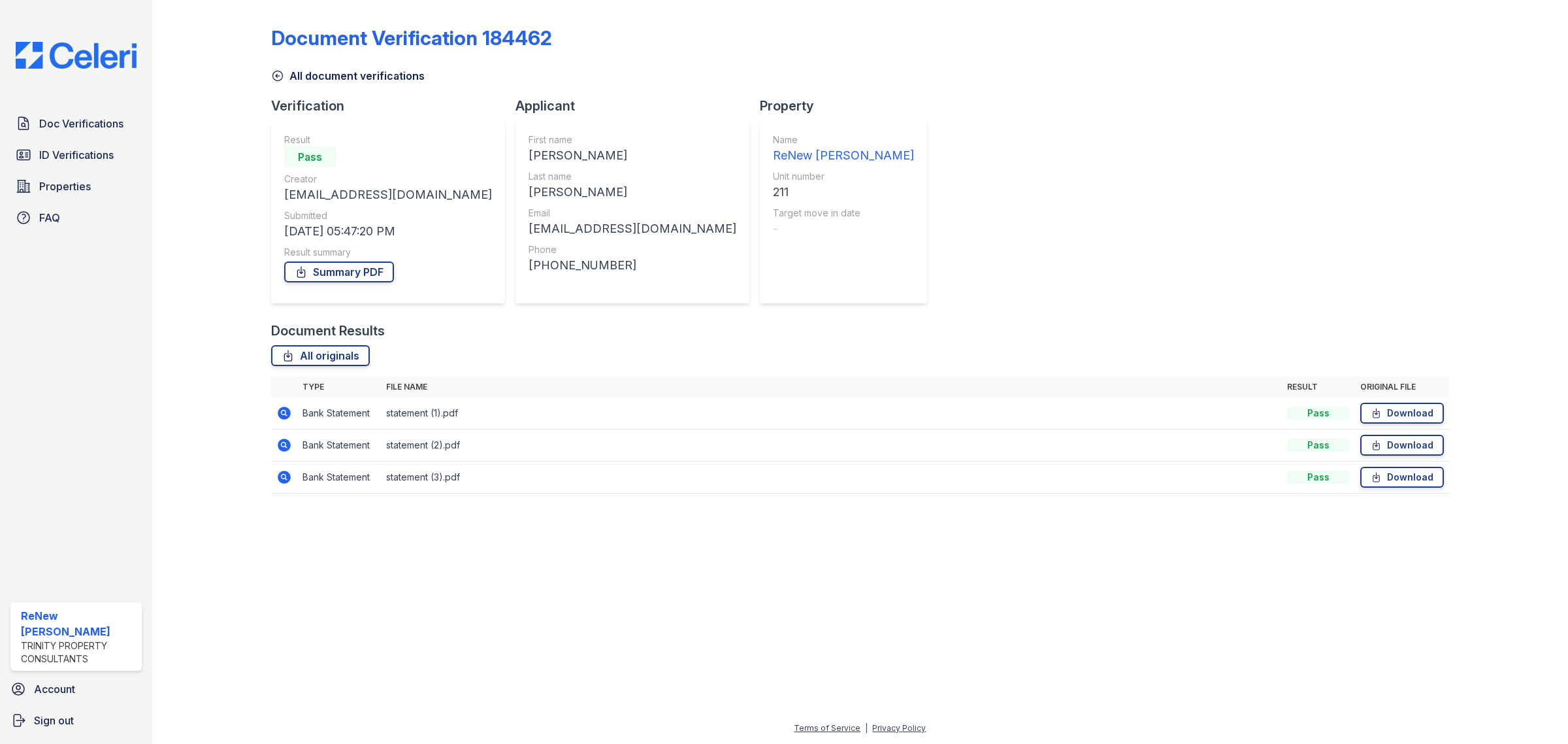
drag, startPoint x: 0, startPoint y: 0, endPoint x: 87, endPoint y: 123, distance: 150.7
click at [86, 122] on span "Doc Verifications" at bounding box center [80, 123] width 84 height 16
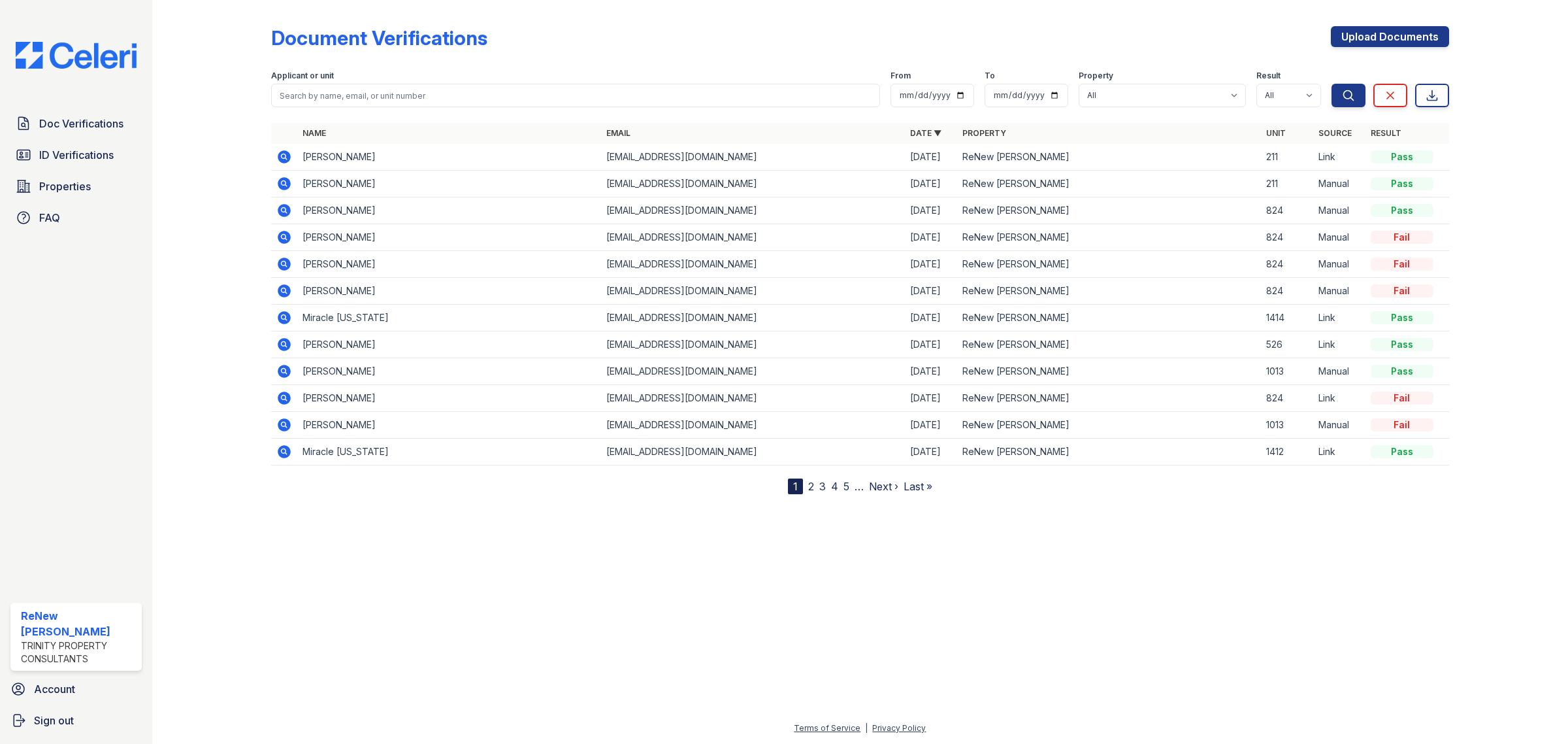
click at [113, 158] on span "ID Verifications" at bounding box center [75, 155] width 74 height 16
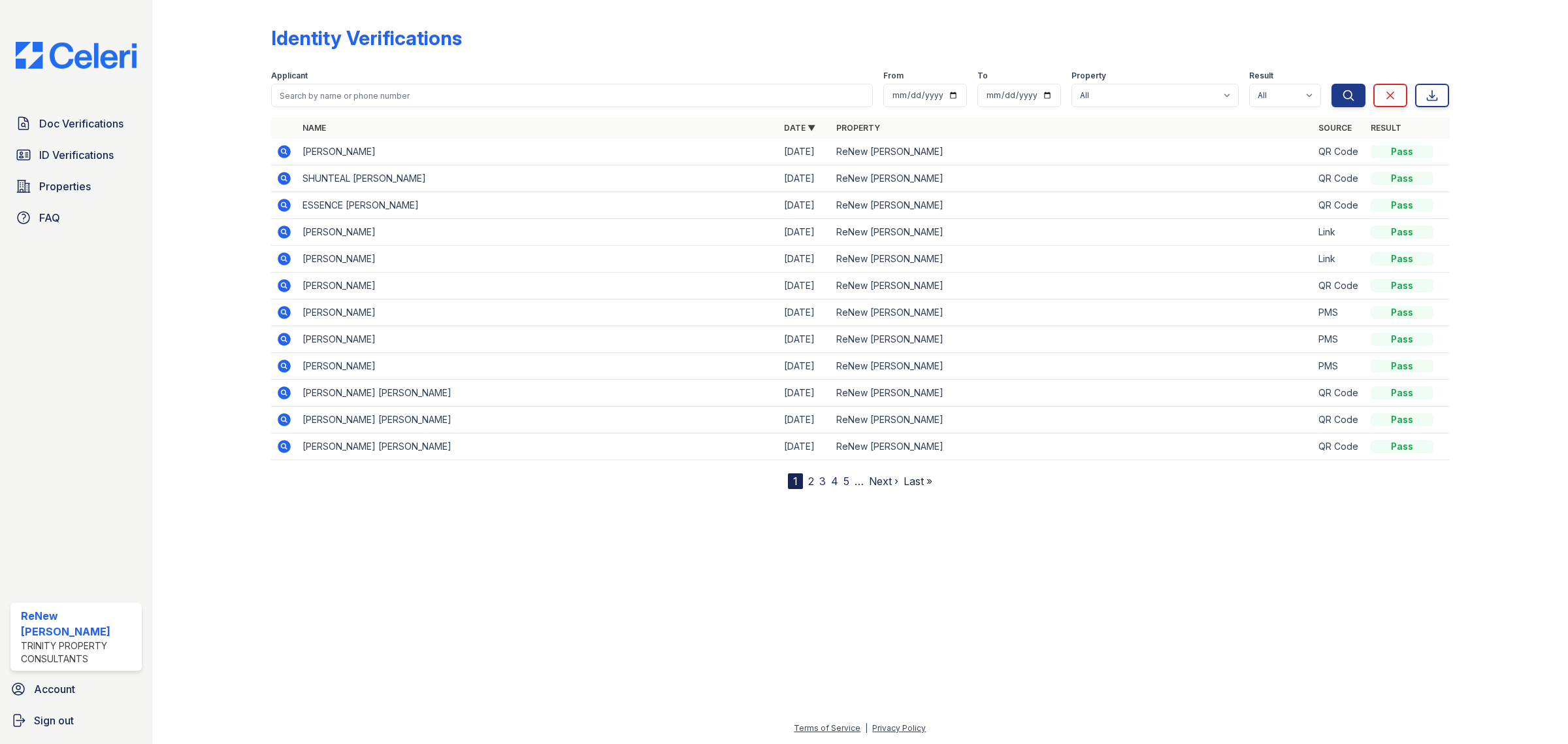
click at [280, 152] on icon at bounding box center [284, 151] width 13 height 13
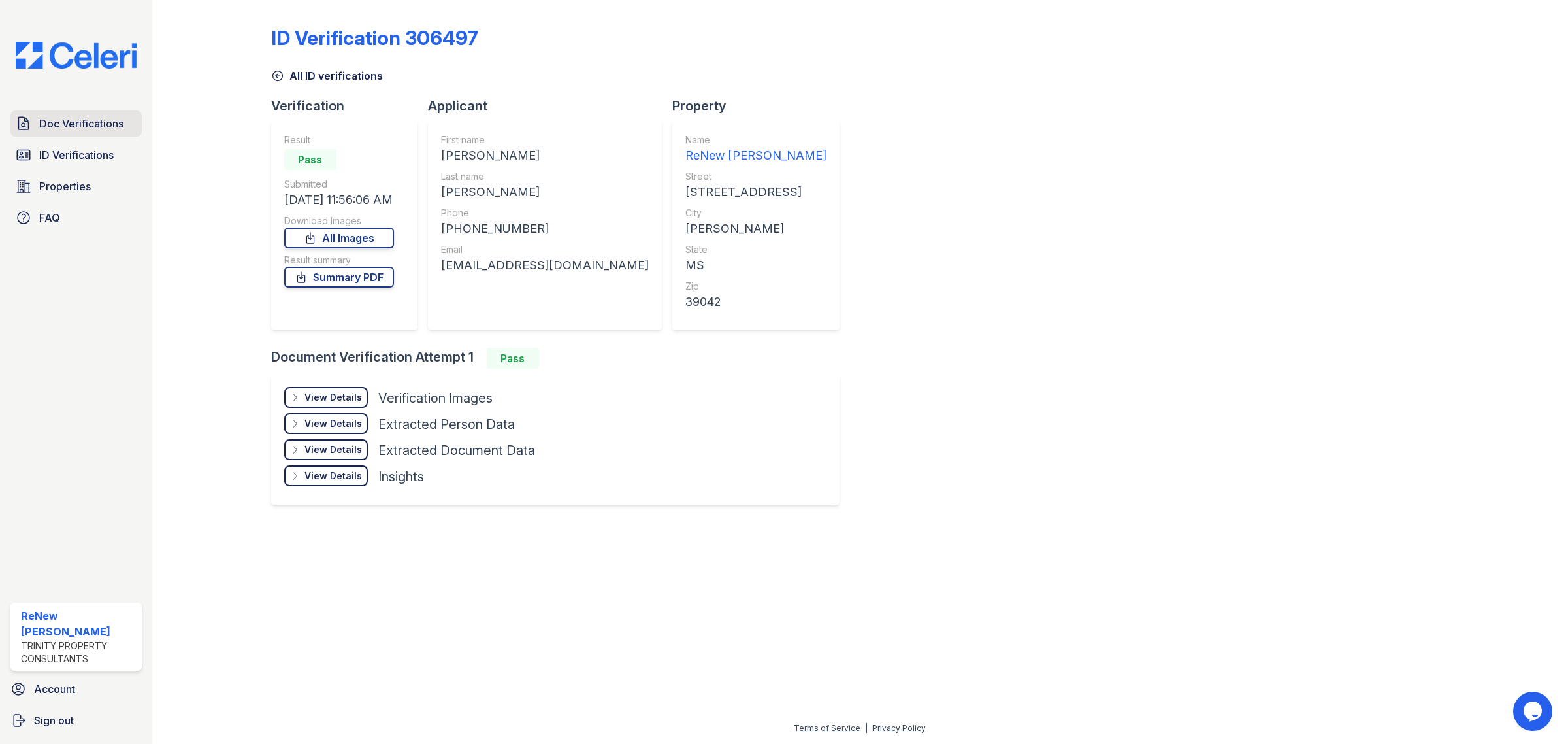
click at [75, 117] on span "Doc Verifications" at bounding box center [80, 123] width 84 height 16
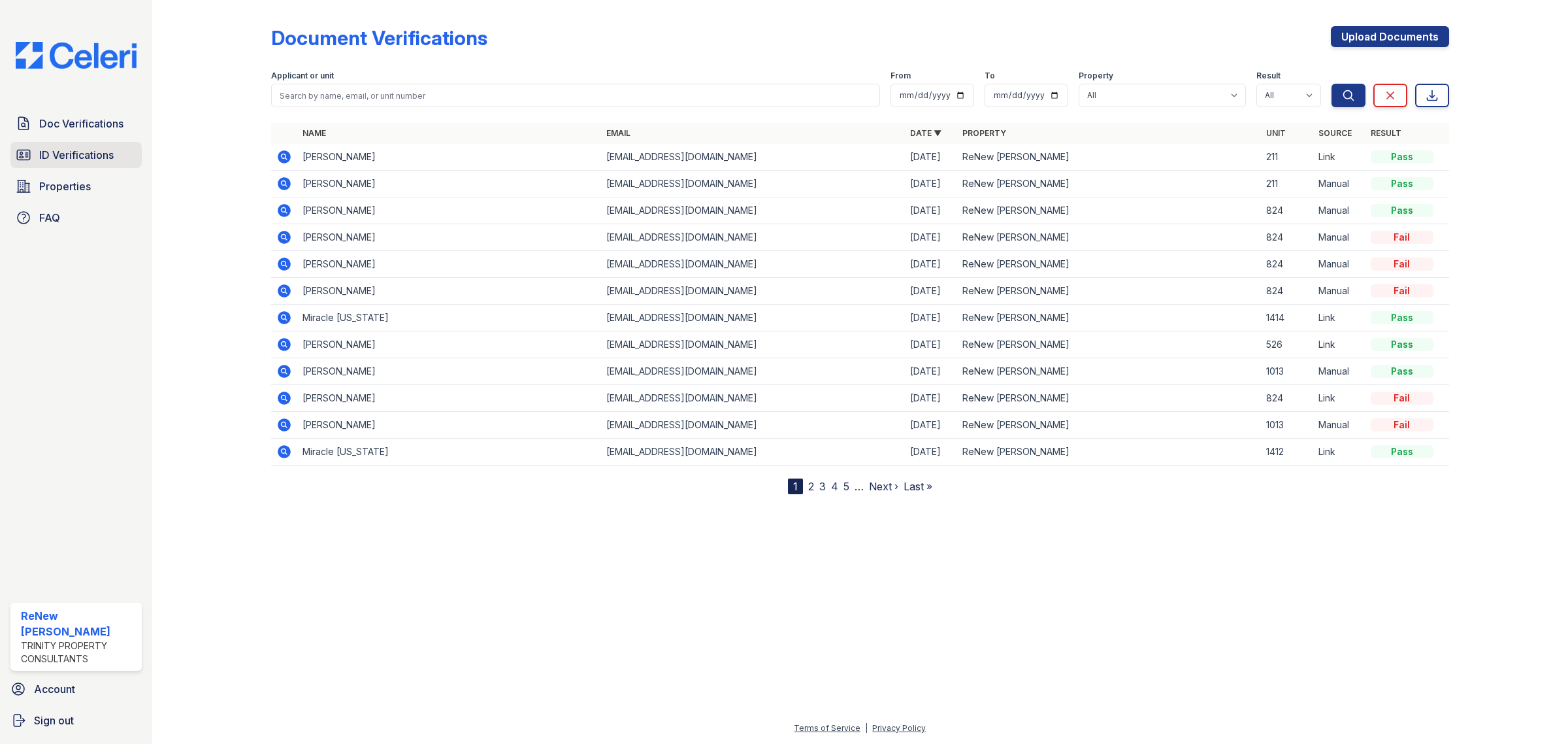
click at [64, 152] on span "ID Verifications" at bounding box center [75, 155] width 74 height 16
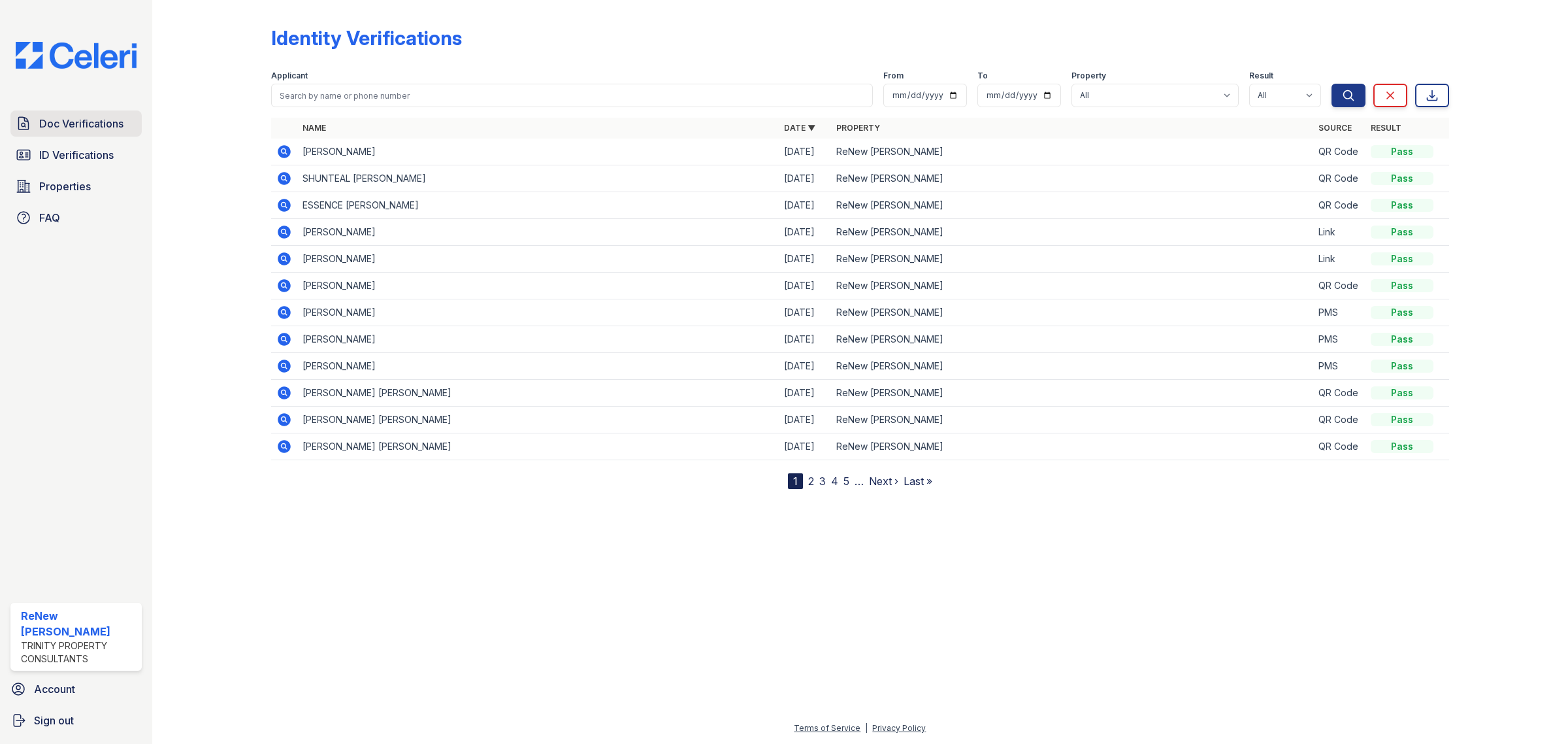
click at [112, 132] on link "Doc Verifications" at bounding box center [76, 123] width 131 height 26
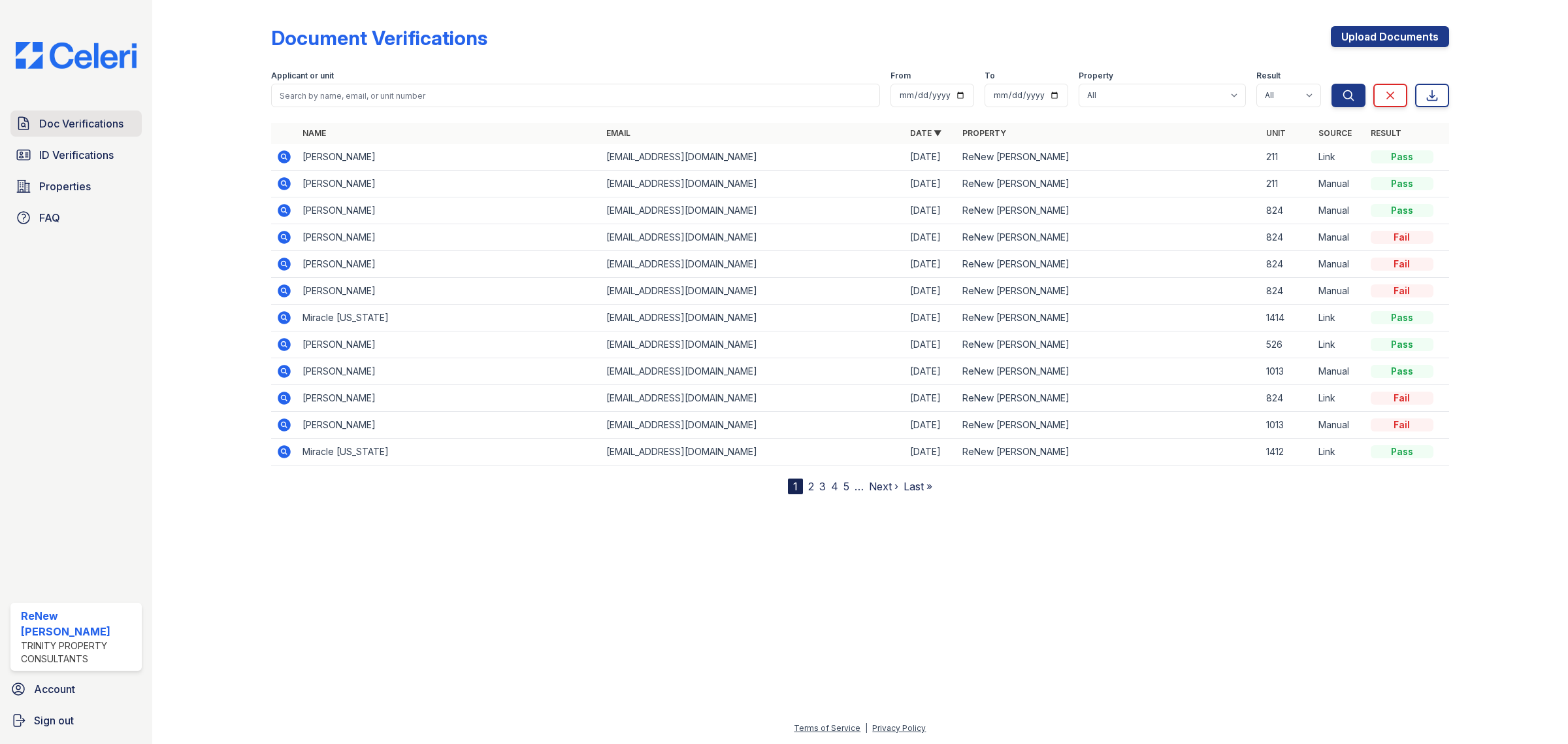
click at [111, 124] on span "Doc Verifications" at bounding box center [80, 123] width 84 height 16
click at [289, 154] on icon at bounding box center [284, 156] width 13 height 13
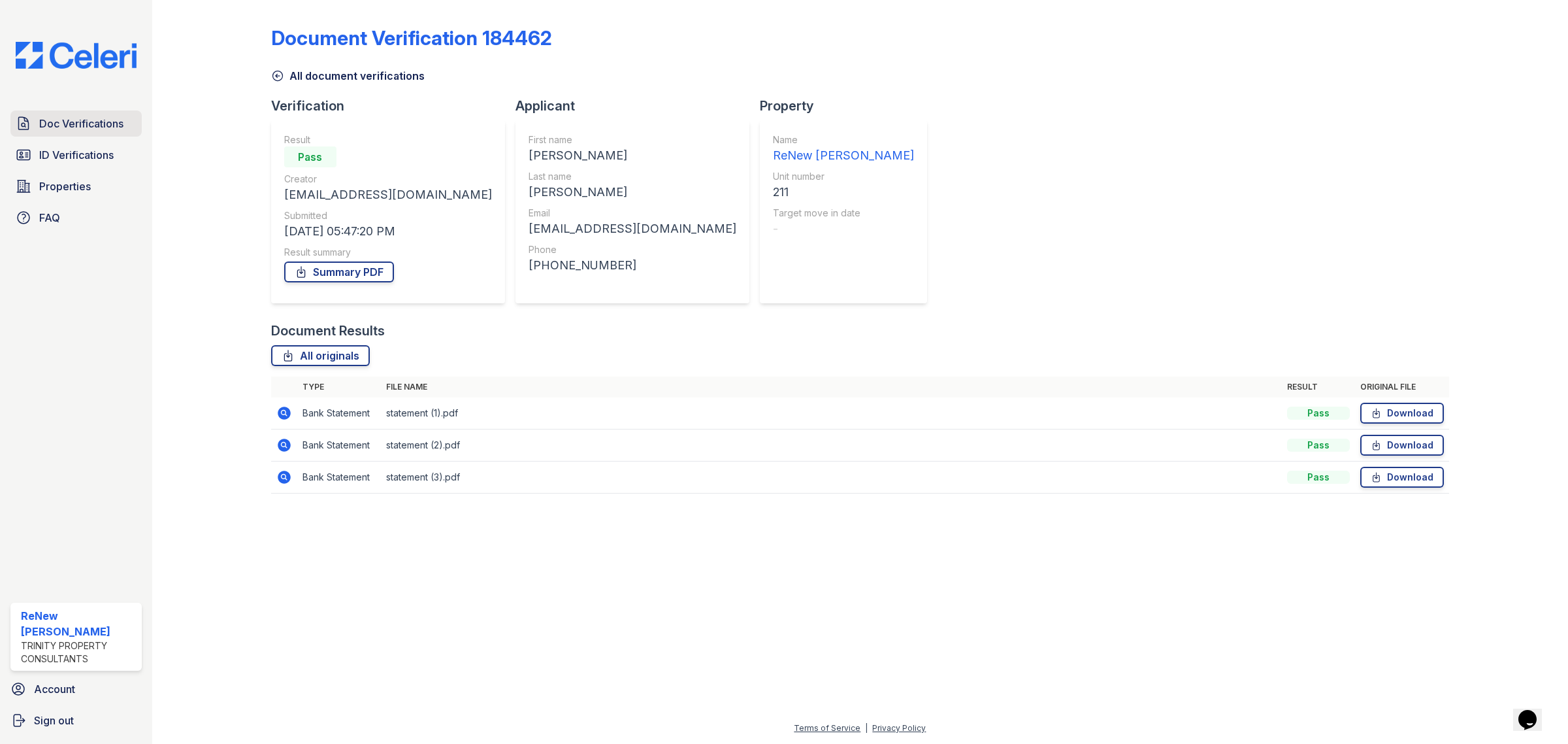
click at [73, 117] on span "Doc Verifications" at bounding box center [80, 123] width 84 height 16
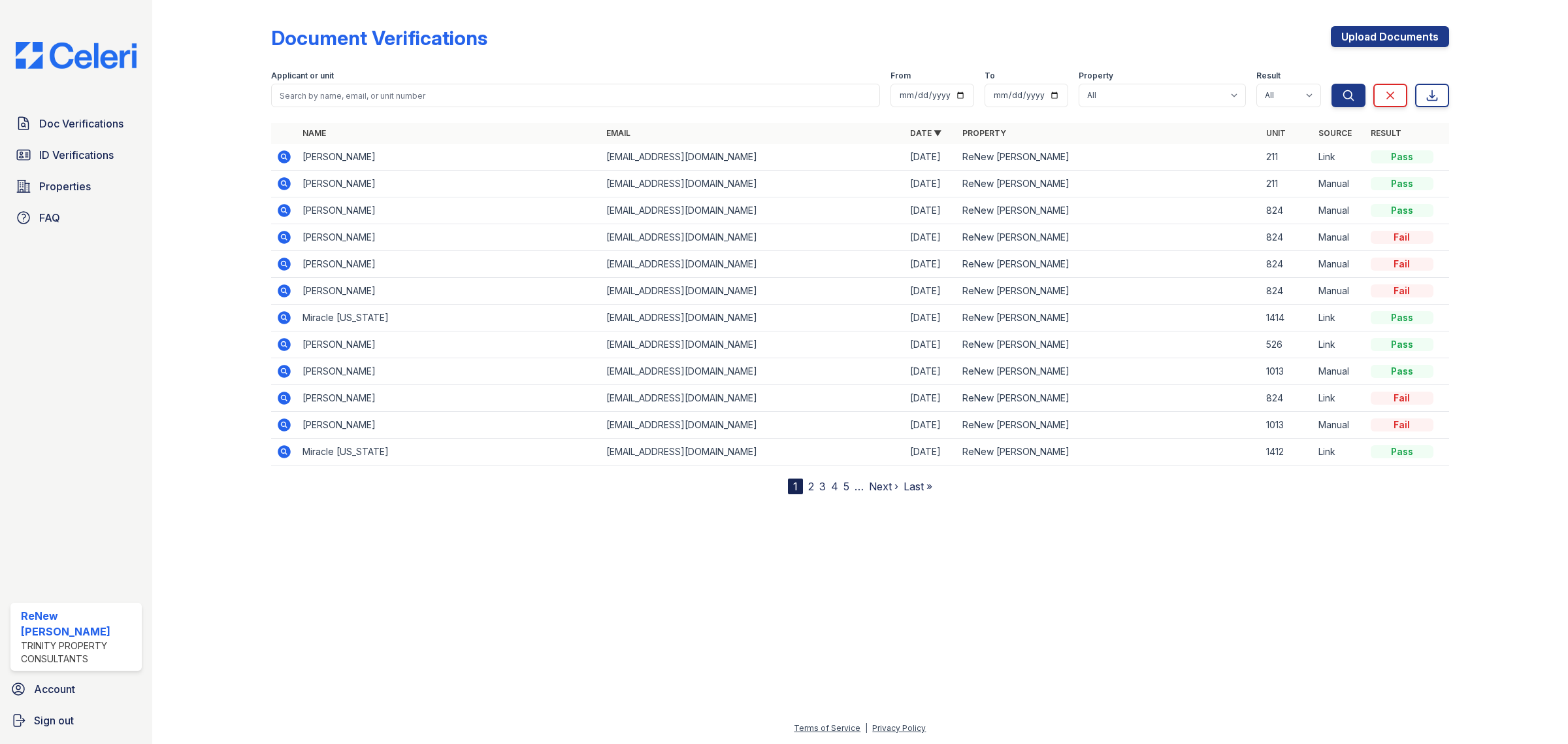
click at [279, 184] on icon at bounding box center [284, 183] width 13 height 13
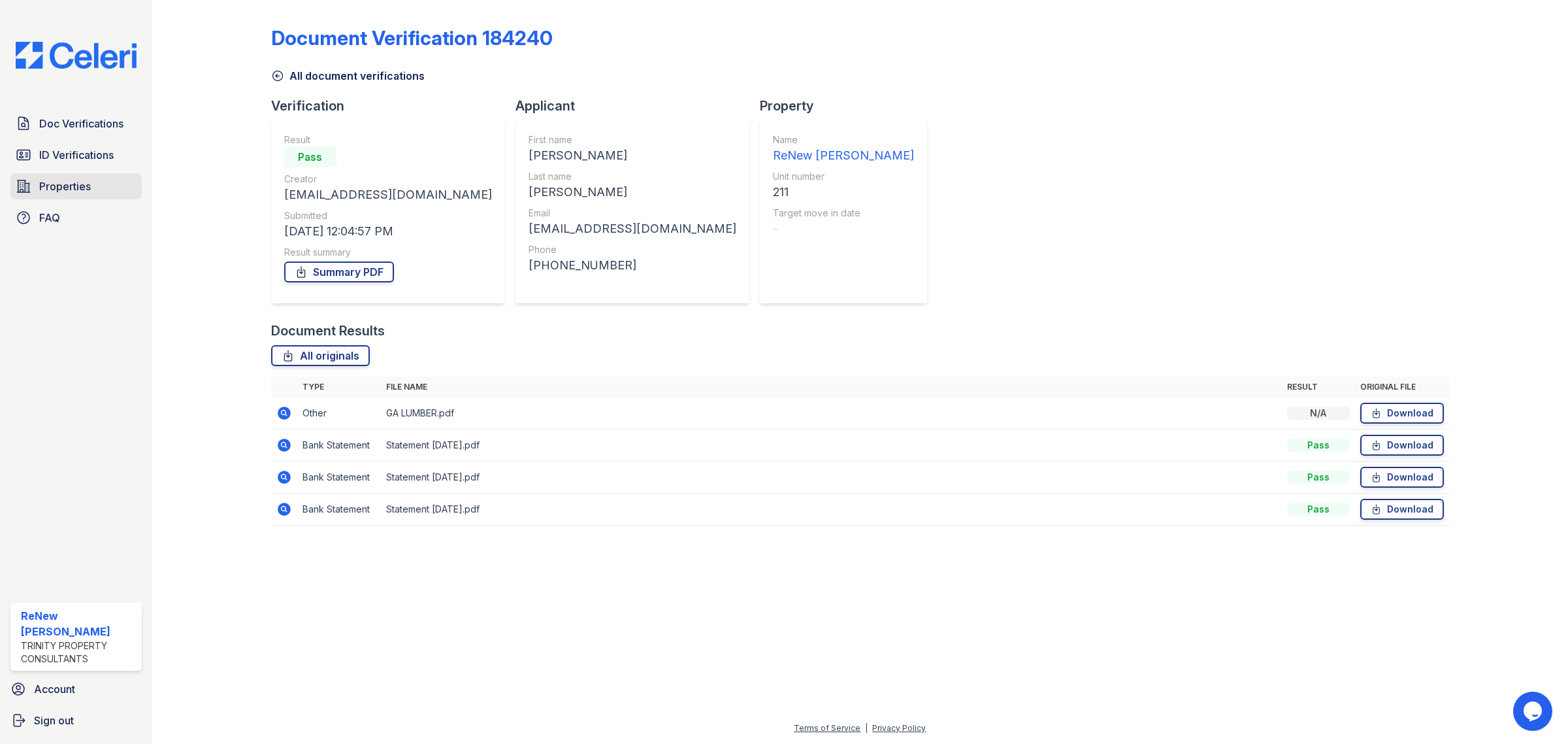
click at [79, 185] on span "Properties" at bounding box center [65, 187] width 52 height 16
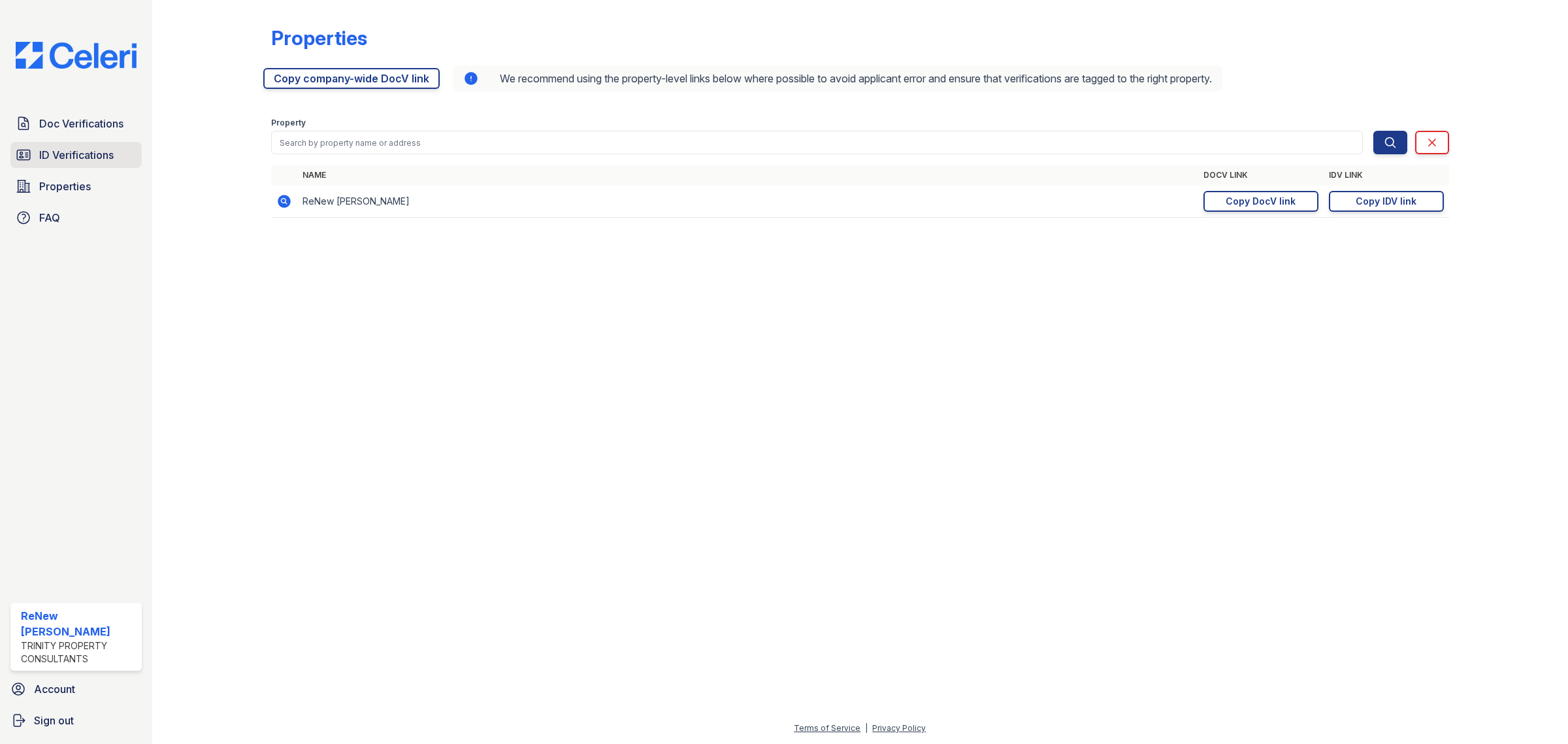
click at [75, 156] on span "ID Verifications" at bounding box center [75, 155] width 74 height 16
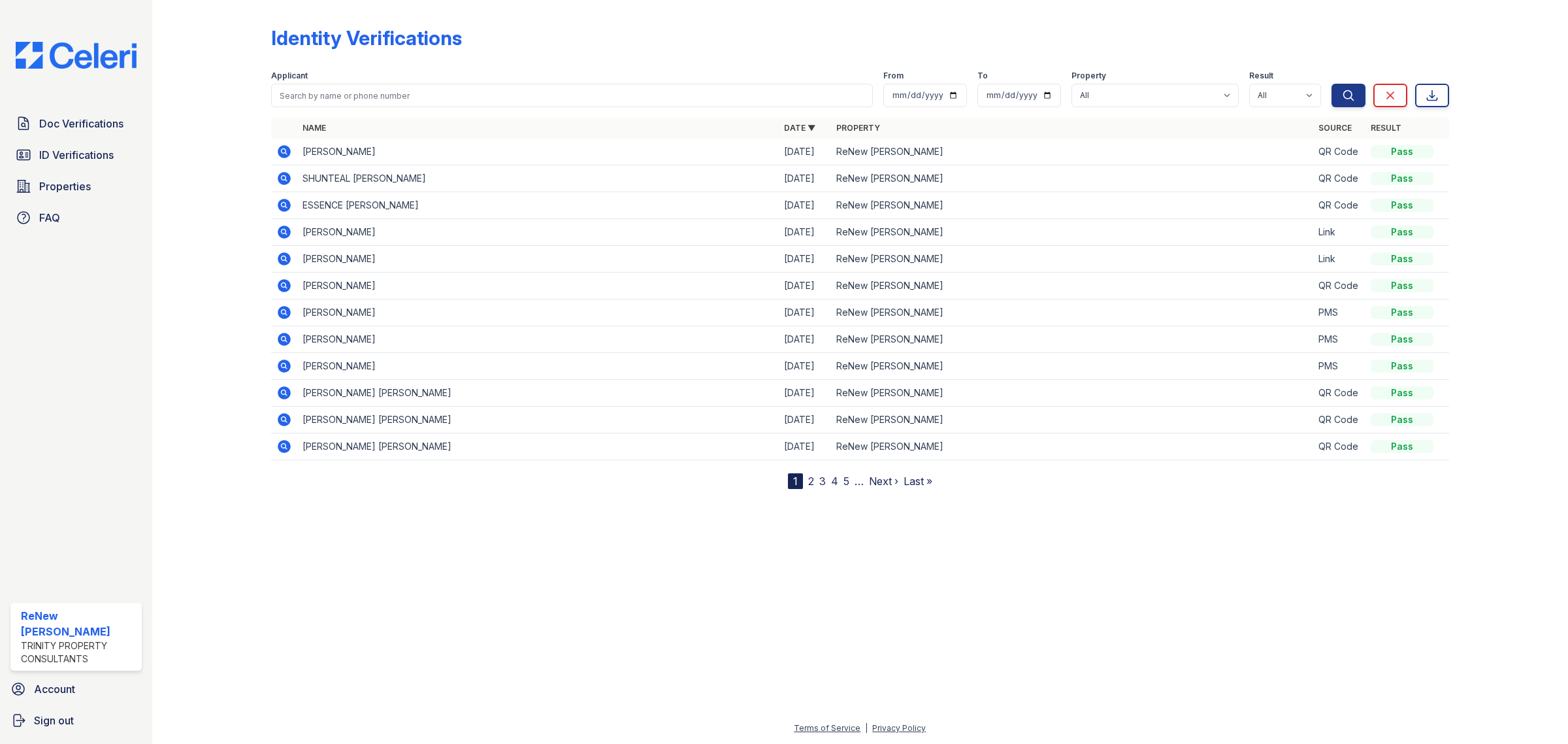
click at [812, 479] on link "2" at bounding box center [811, 481] width 6 height 13
click at [71, 118] on span "Doc Verifications" at bounding box center [80, 123] width 84 height 16
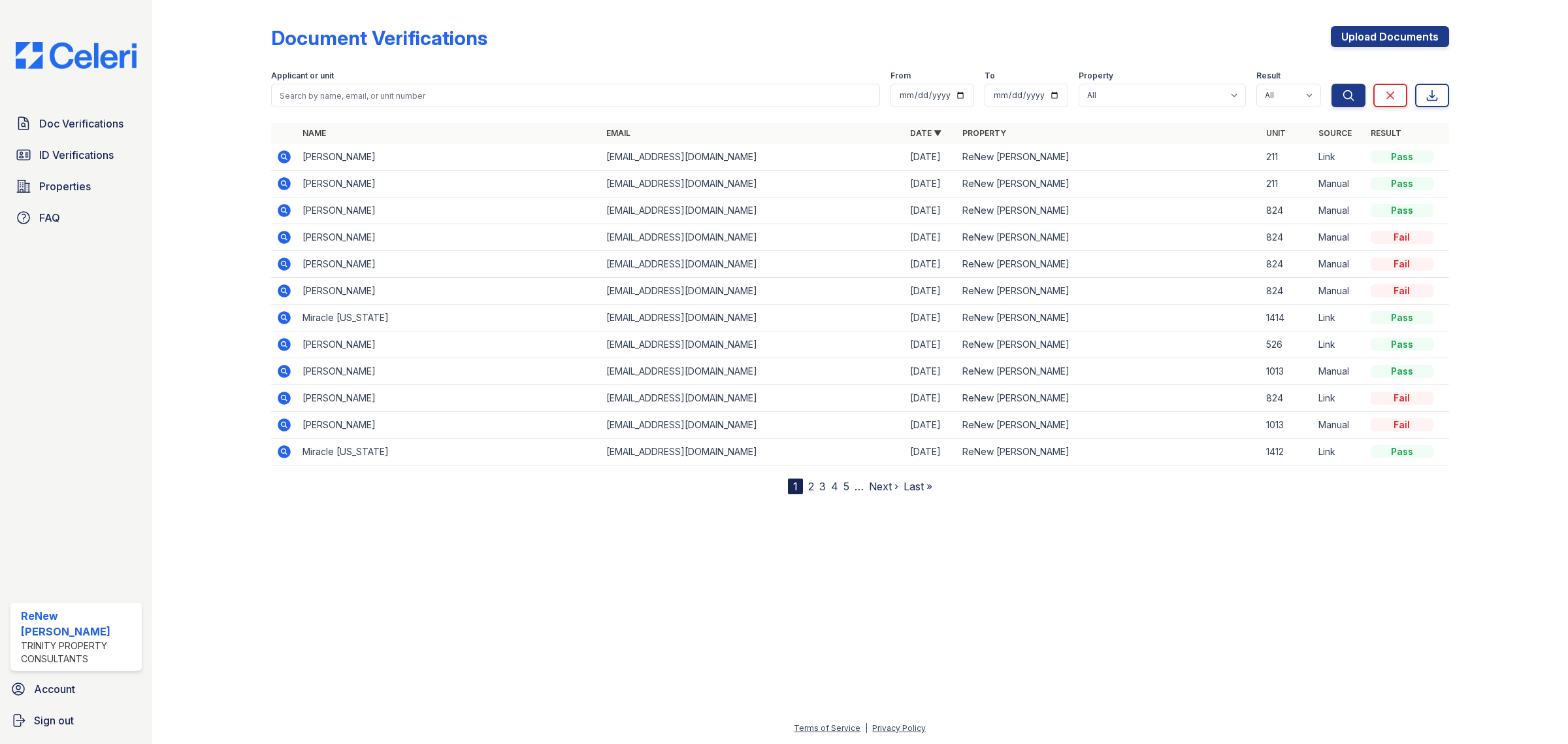
click at [286, 212] on icon at bounding box center [284, 210] width 13 height 13
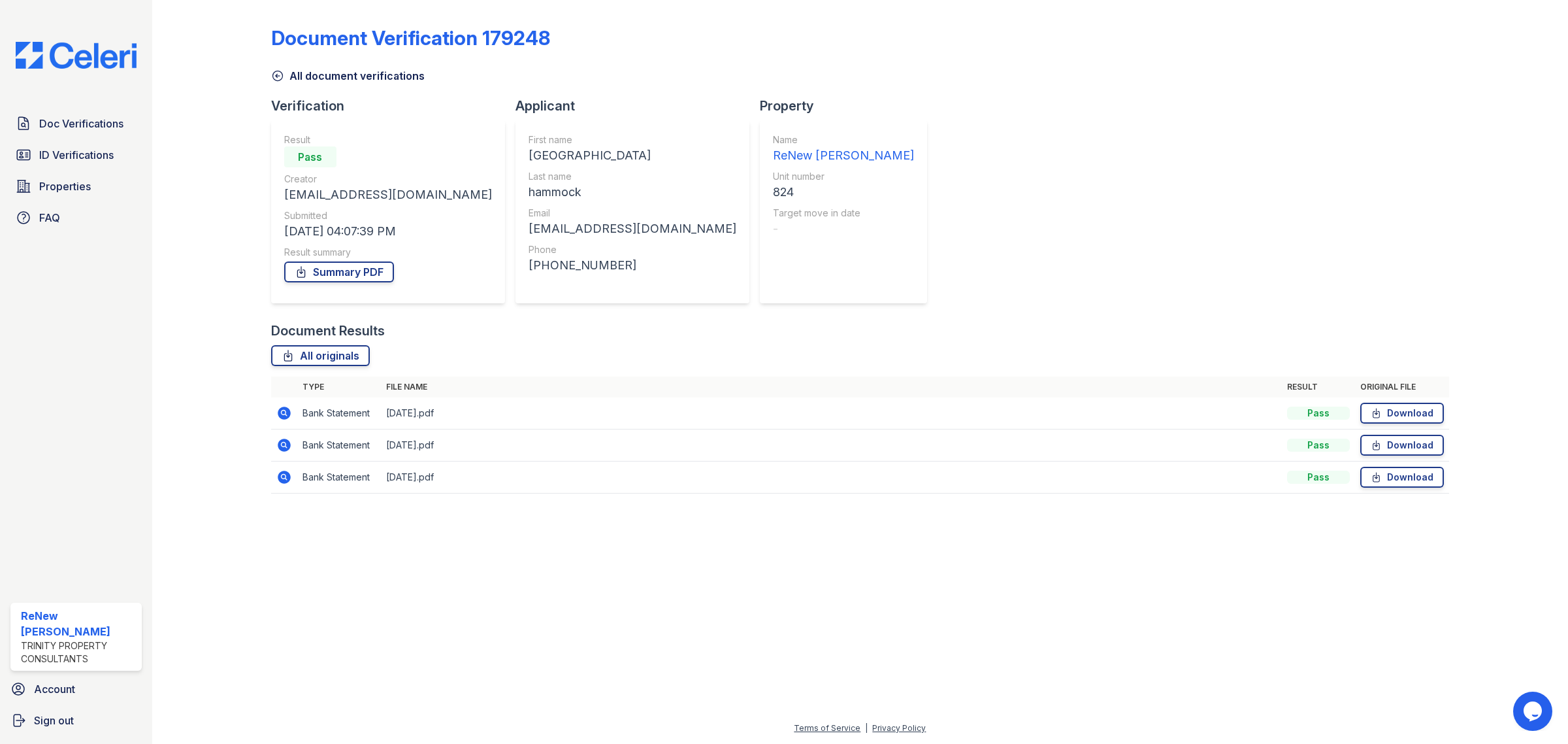
click at [278, 70] on icon at bounding box center [277, 75] width 13 height 13
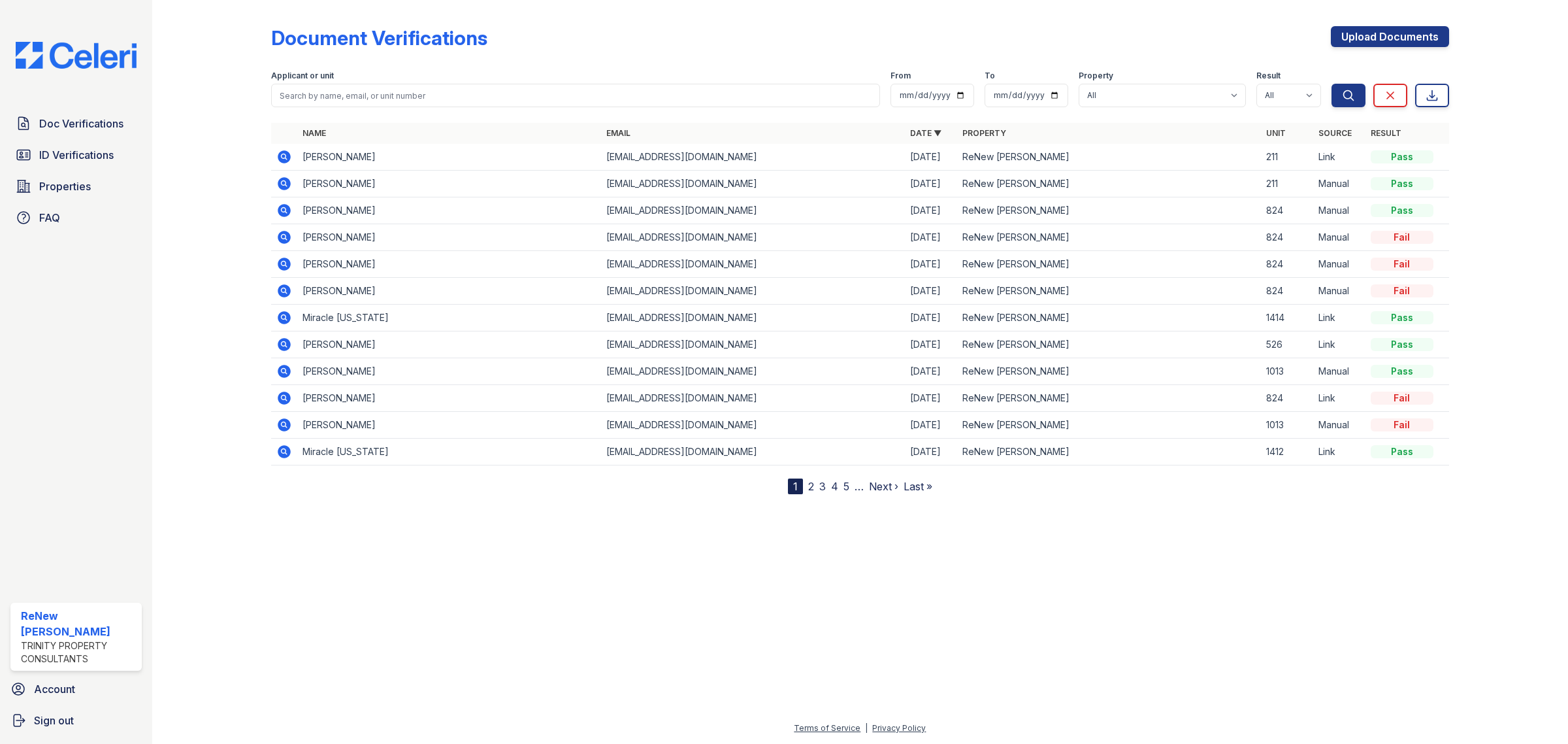
click at [288, 265] on icon at bounding box center [284, 263] width 13 height 13
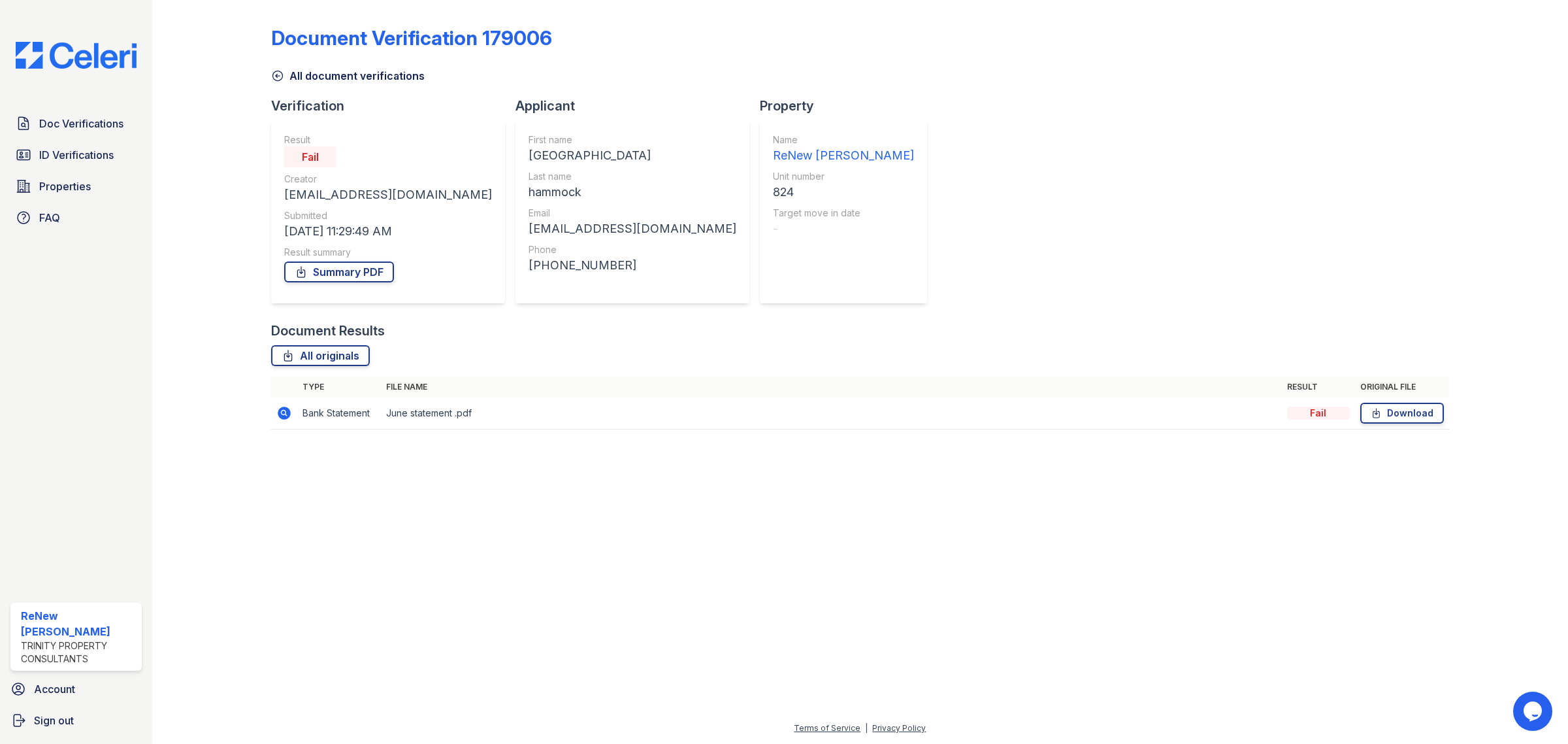
click at [273, 71] on icon at bounding box center [277, 75] width 13 height 13
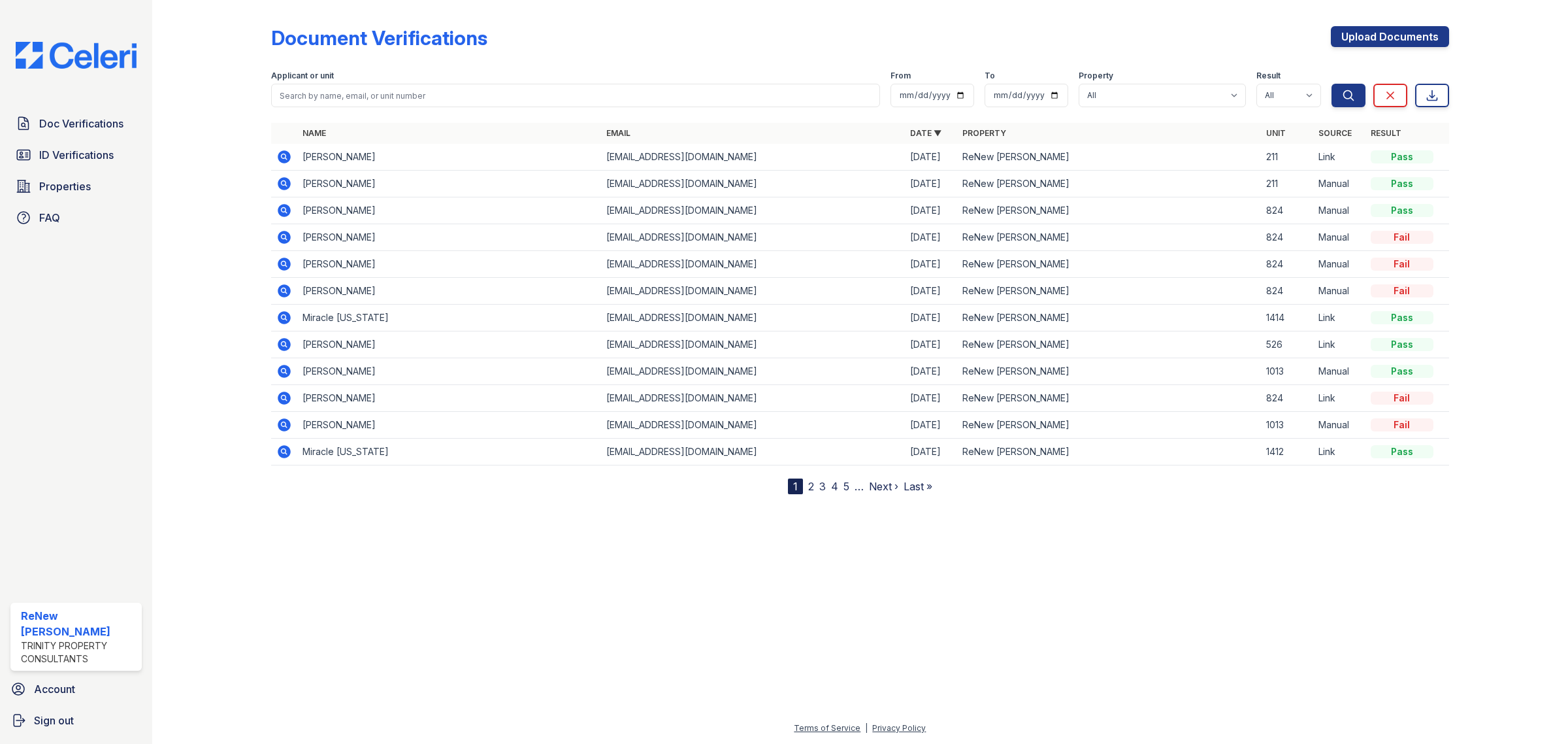
click at [288, 394] on icon at bounding box center [284, 397] width 13 height 13
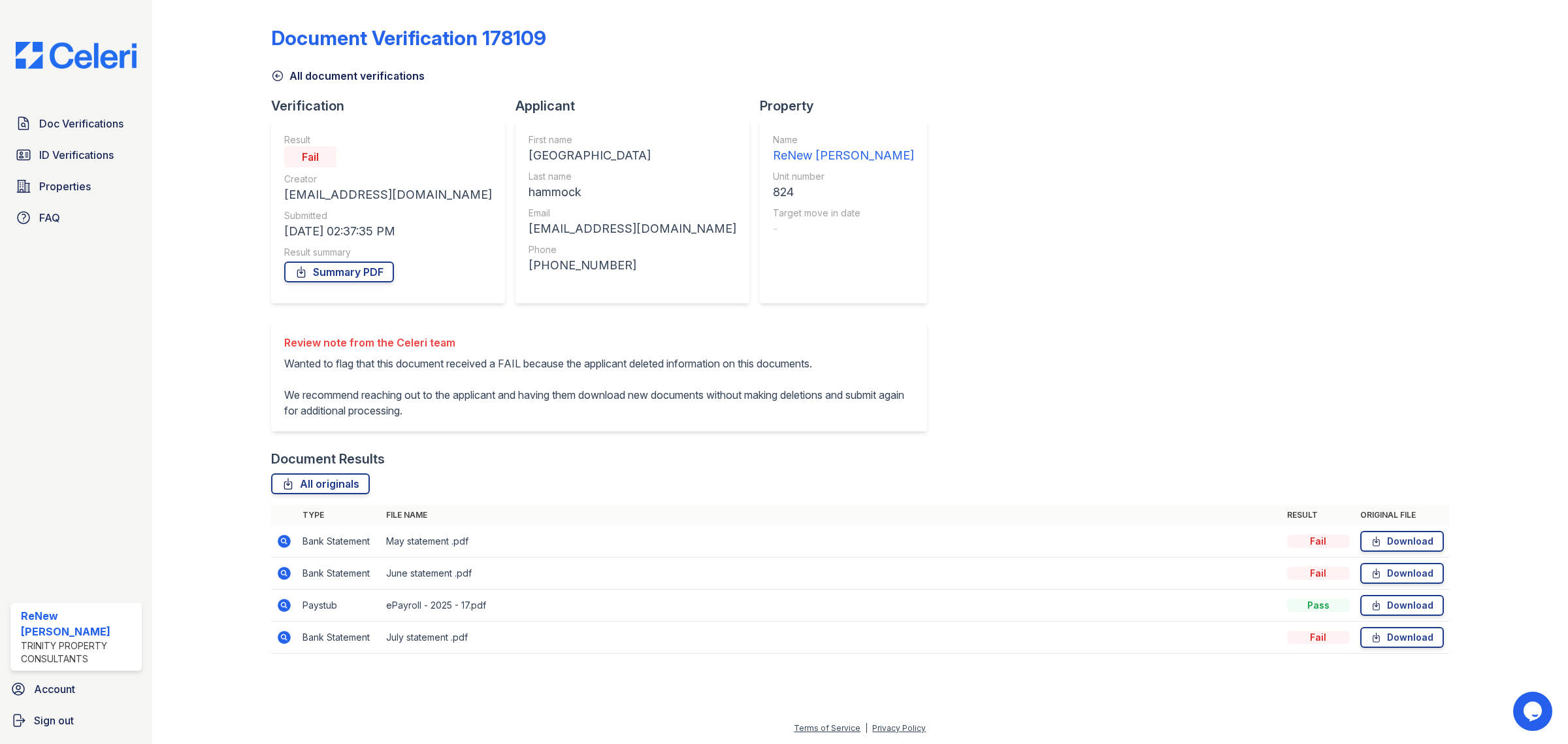
click at [282, 613] on icon at bounding box center [284, 606] width 16 height 16
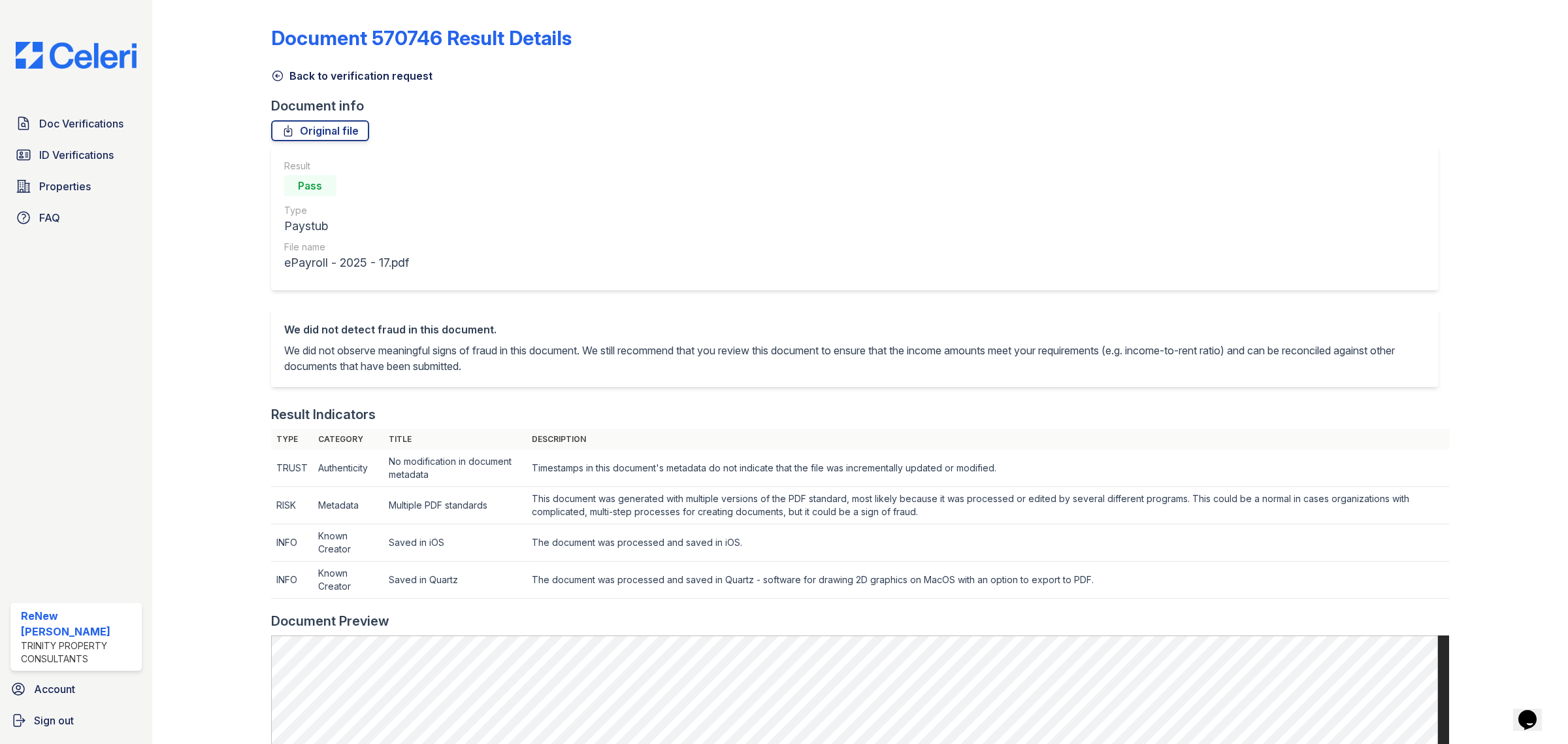
click at [280, 74] on icon at bounding box center [277, 75] width 13 height 13
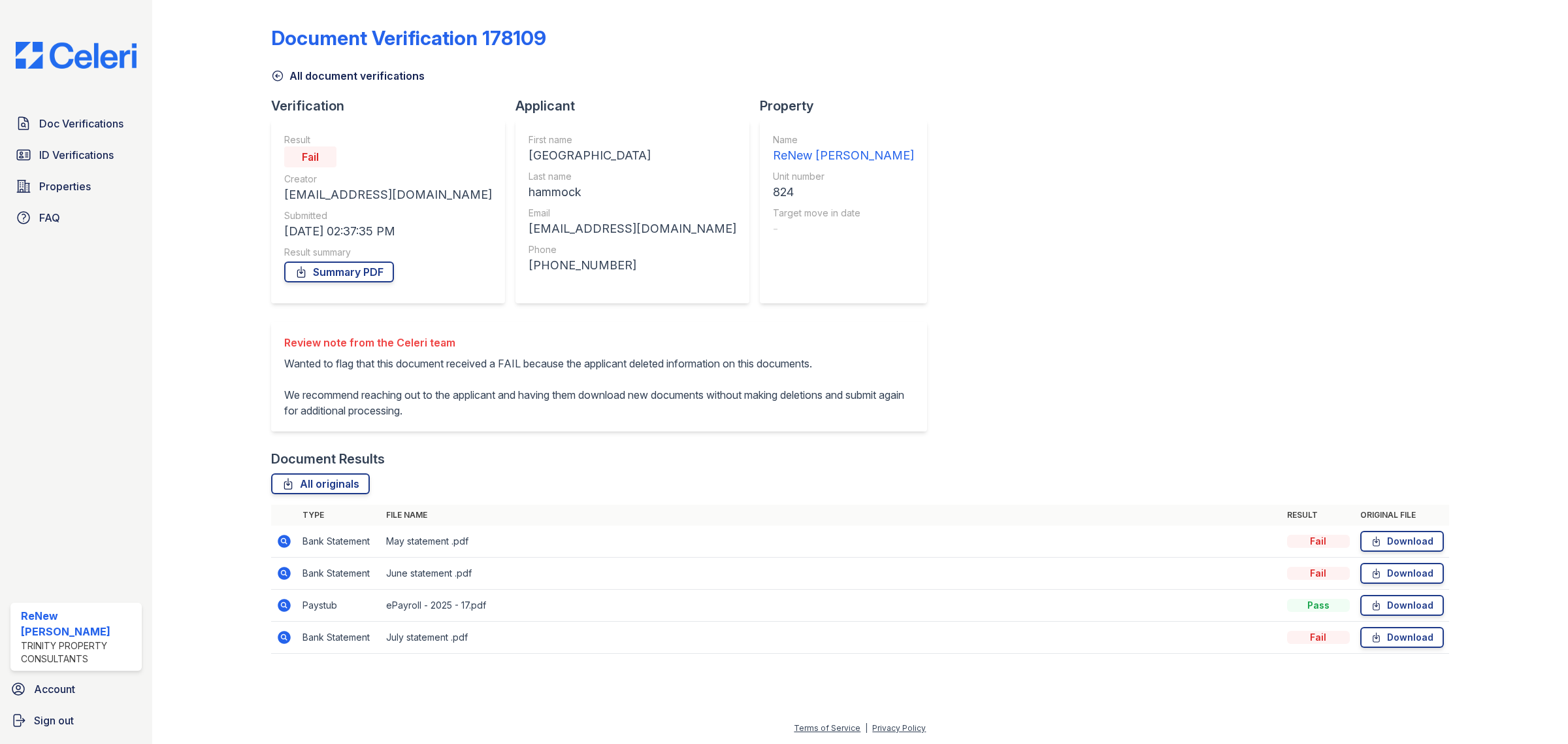
click at [285, 547] on icon at bounding box center [284, 541] width 16 height 16
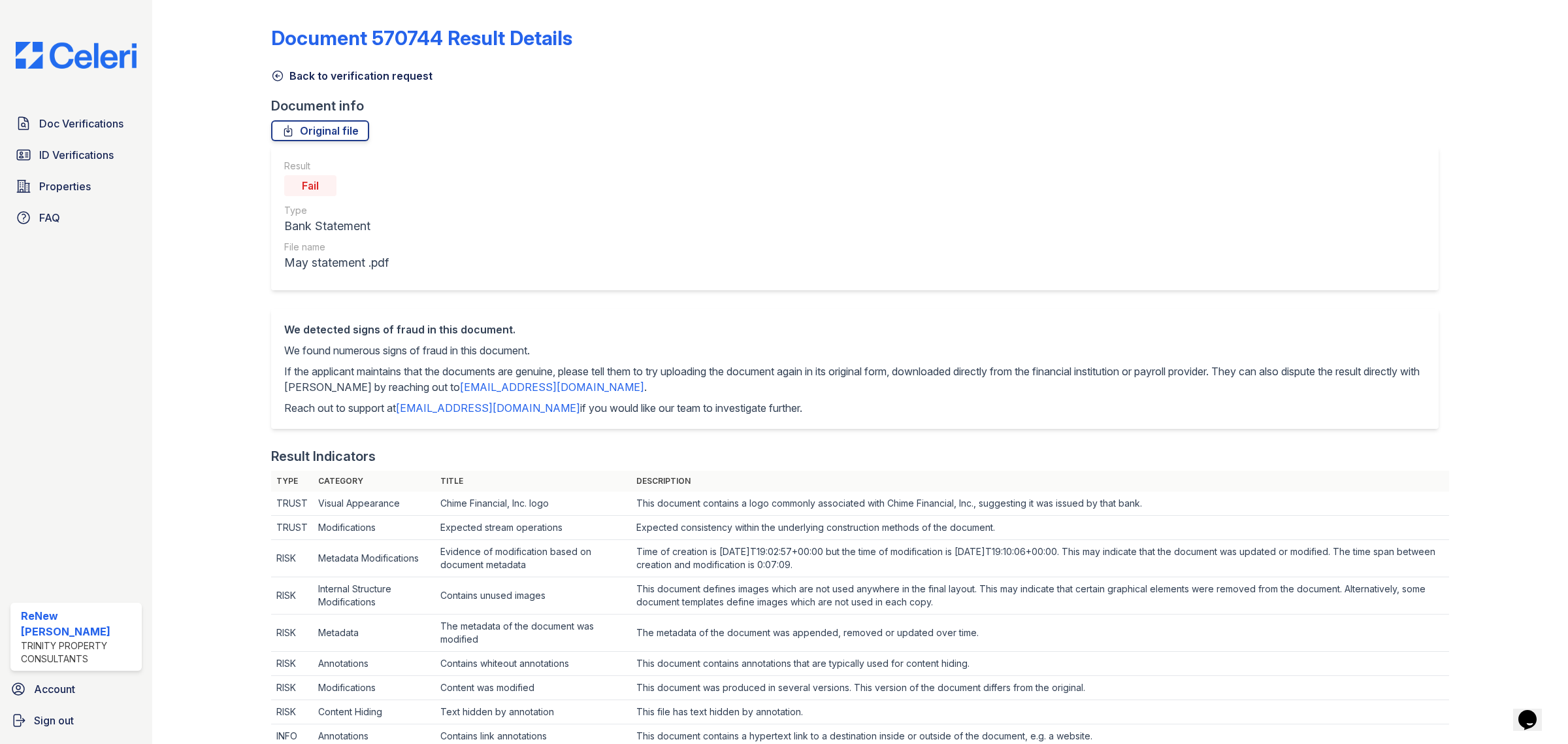
click at [284, 72] on link "Back to verification request" at bounding box center [352, 75] width 162 height 16
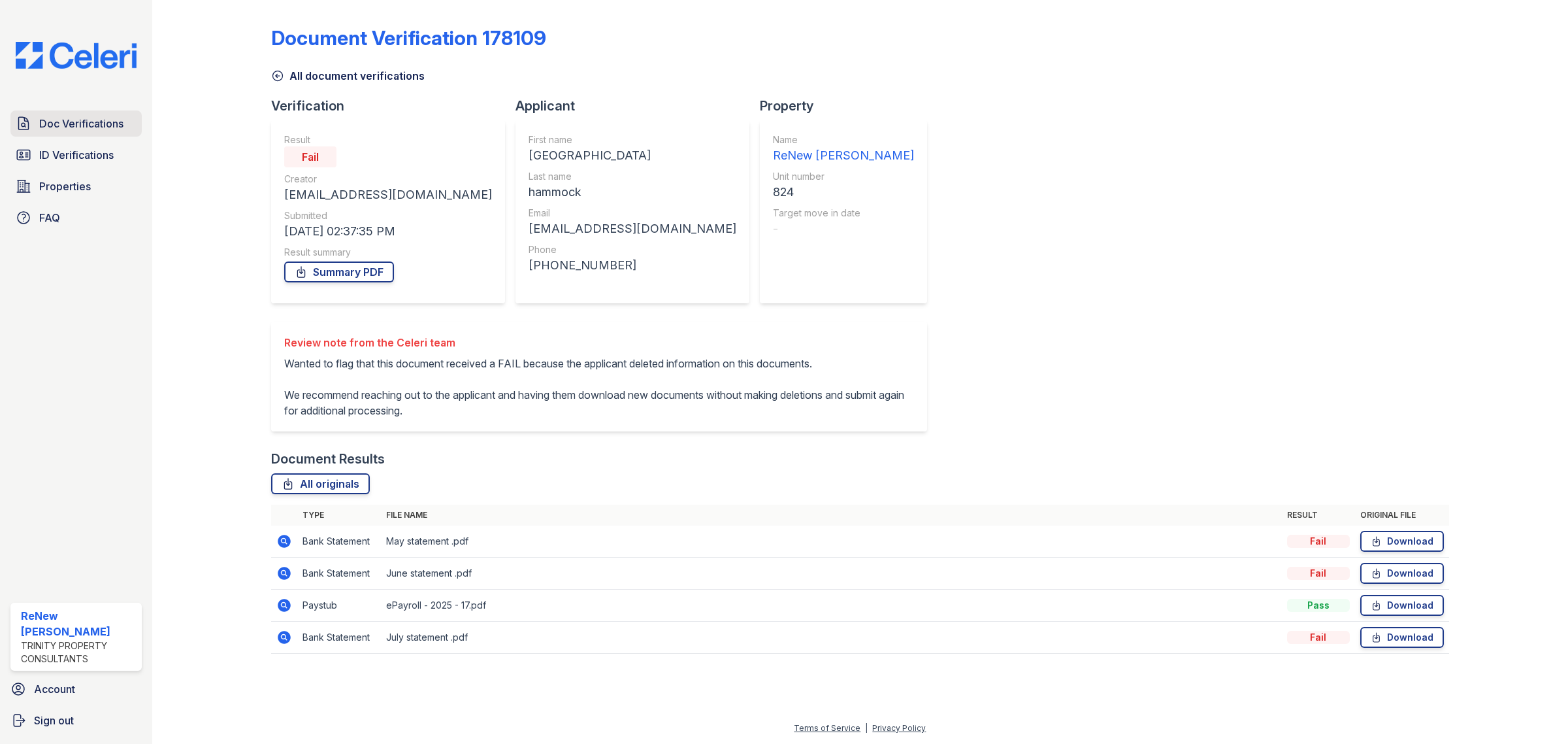
click at [59, 125] on span "Doc Verifications" at bounding box center [80, 123] width 84 height 16
